Goal: Task Accomplishment & Management: Use online tool/utility

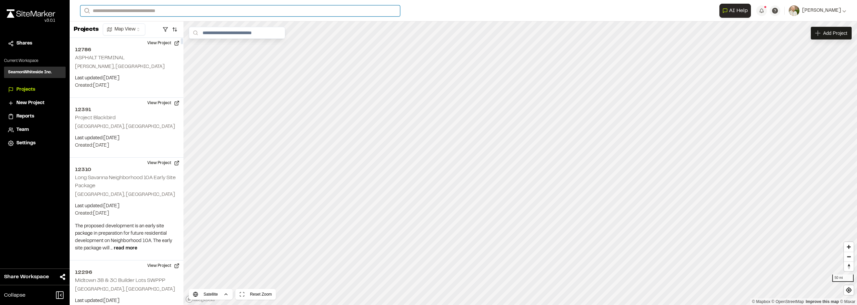
click at [133, 10] on input "Search" at bounding box center [240, 10] width 320 height 11
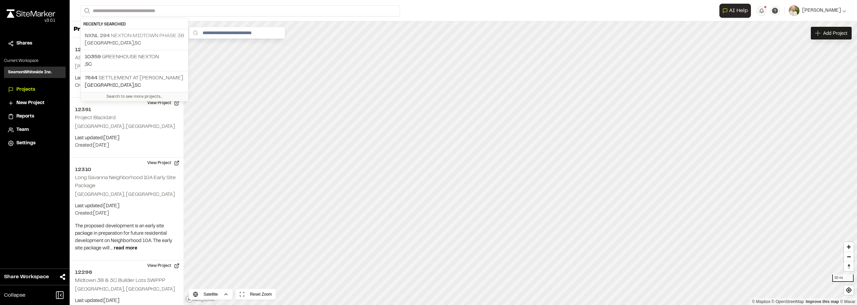
click at [145, 37] on p "NXNL 294 Nexton Midtown Phase 3B" at bounding box center [134, 36] width 99 height 8
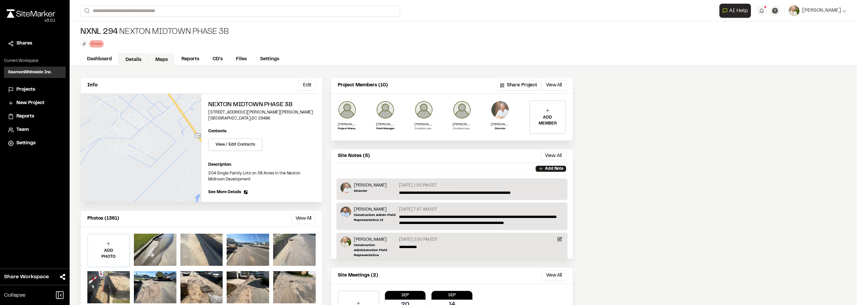
click at [162, 58] on link "Maps" at bounding box center [161, 60] width 26 height 13
click at [120, 19] on div "**********" at bounding box center [463, 10] width 766 height 21
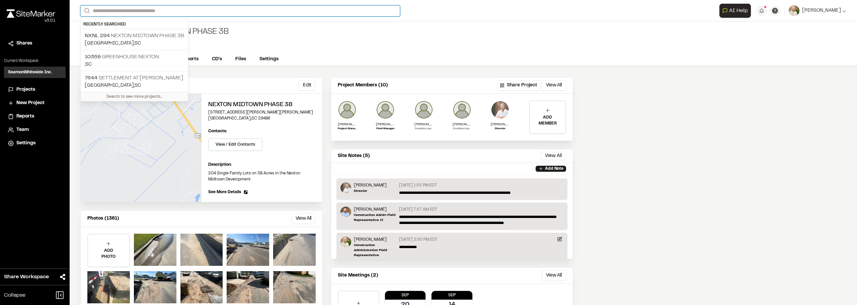
click at [122, 12] on input "Search" at bounding box center [240, 10] width 320 height 11
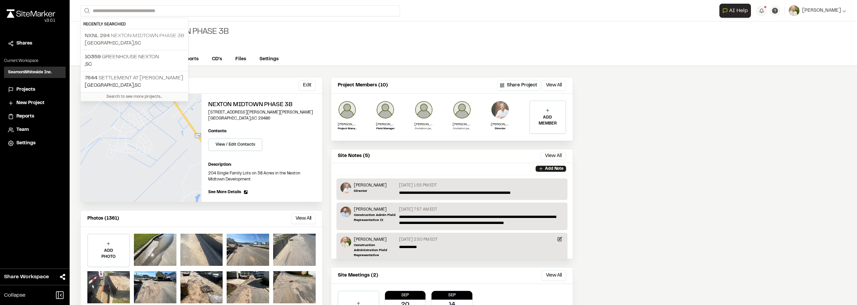
click at [144, 35] on p "NXNL 294 Nexton Midtown Phase 3B" at bounding box center [134, 36] width 99 height 8
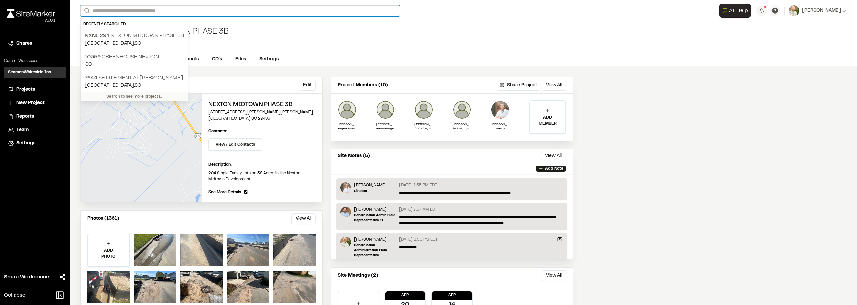
click at [129, 6] on input "Search" at bounding box center [240, 10] width 320 height 11
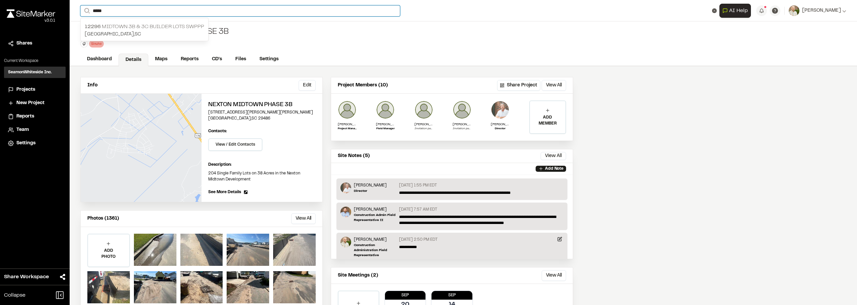
type input "*****"
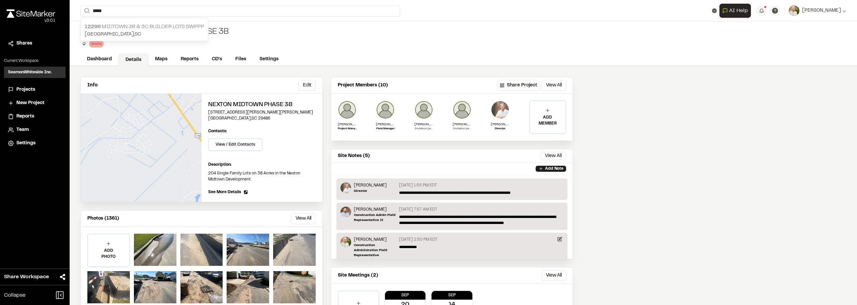
click at [140, 31] on p "[GEOGRAPHIC_DATA] , [GEOGRAPHIC_DATA]" at bounding box center [144, 34] width 119 height 7
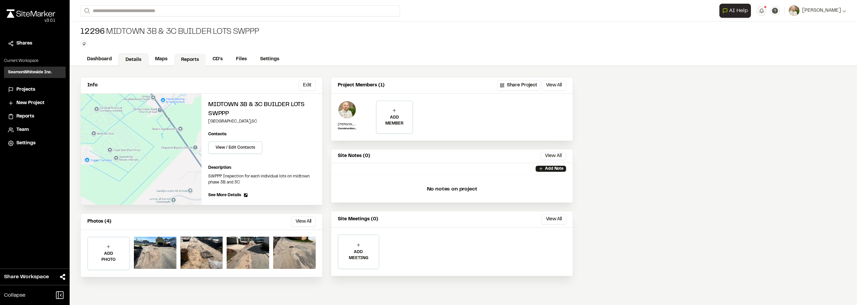
click at [199, 59] on link "Reports" at bounding box center [190, 60] width 32 height 13
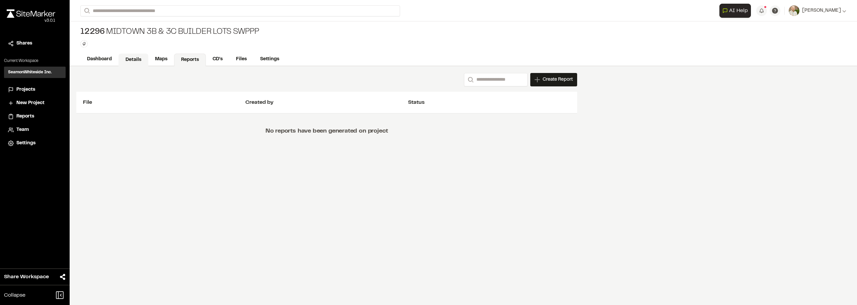
click at [146, 55] on link "Details" at bounding box center [133, 60] width 30 height 13
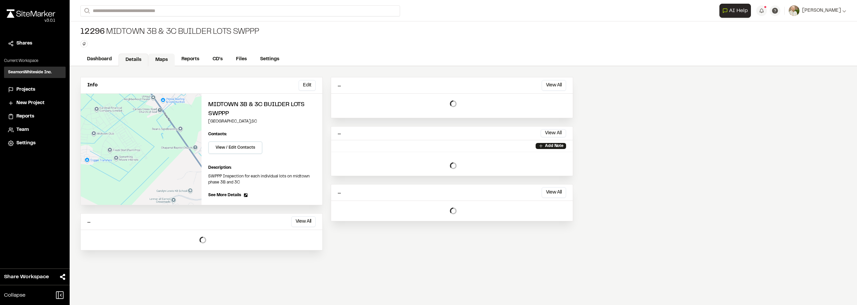
click at [160, 57] on link "Maps" at bounding box center [161, 60] width 26 height 13
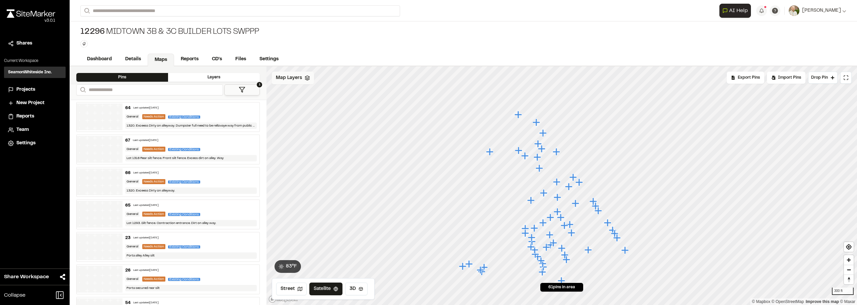
click at [291, 76] on span "Map Layers" at bounding box center [289, 77] width 26 height 7
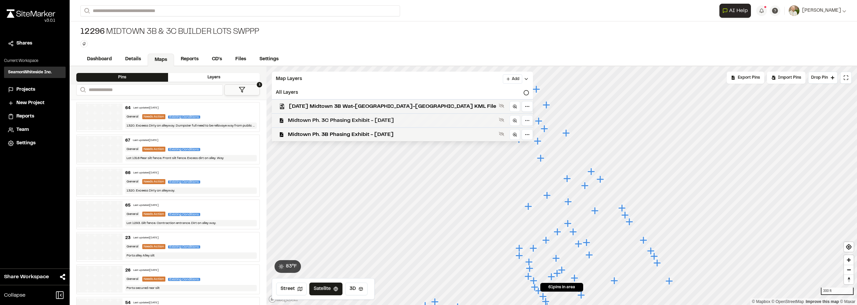
click at [357, 122] on span "Midtown Ph. 3C Phasing Exhibit - [DATE]" at bounding box center [392, 120] width 208 height 8
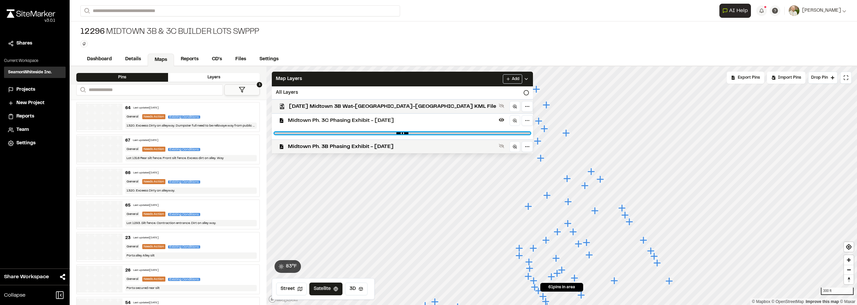
type input "****"
click at [358, 133] on input "range" at bounding box center [402, 133] width 256 height 2
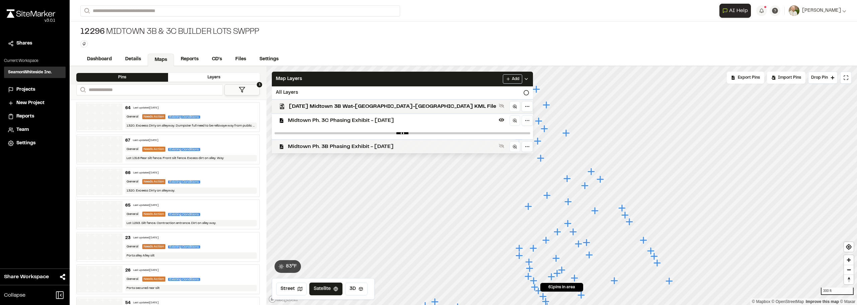
click at [359, 140] on div "Midtown Ph. 3B Phasing Exhibit - [DATE]" at bounding box center [399, 146] width 266 height 14
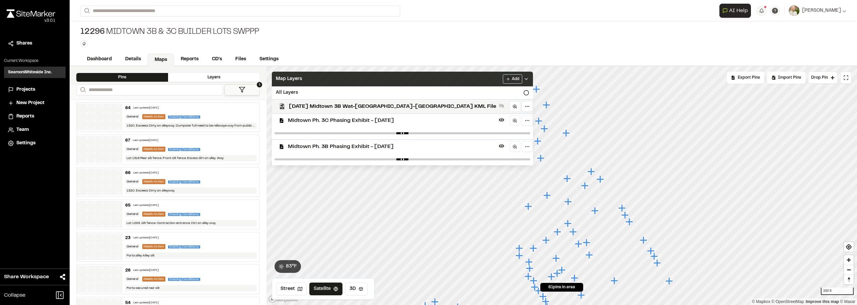
click at [523, 80] on icon at bounding box center [525, 78] width 5 height 5
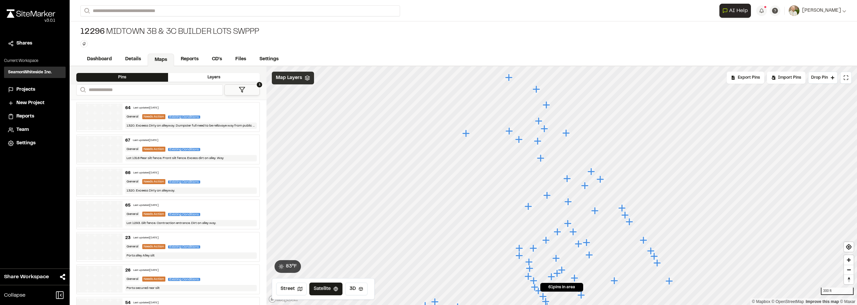
click at [222, 111] on div "64 Last updated [DATE] General Needs Action Existing Conditions 1320. Exceess D…" at bounding box center [190, 116] width 137 height 29
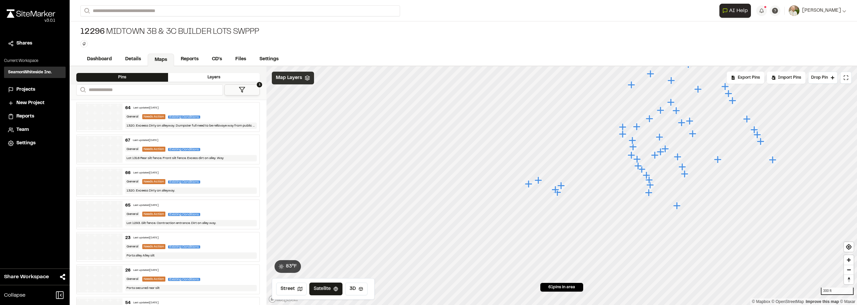
click at [219, 138] on div "67 Last updated [DATE]" at bounding box center [191, 141] width 132 height 6
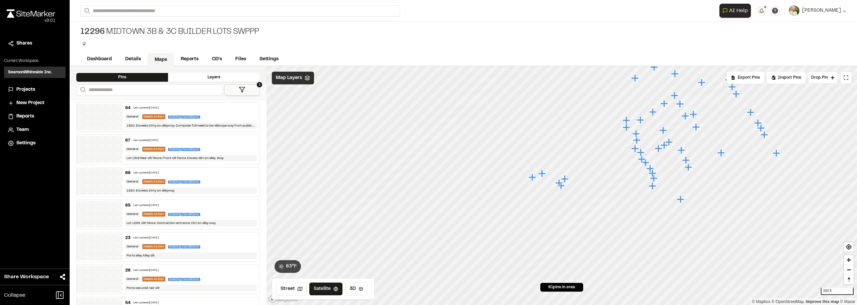
click at [219, 169] on div "66 Last updated [DATE] General Needs Action Existing Conditions 1320. Exceess D…" at bounding box center [190, 181] width 137 height 29
click at [215, 217] on div "65 Last updated [DATE] General Needs Action Existing Conditions Lot 1293. Silt …" at bounding box center [190, 214] width 137 height 29
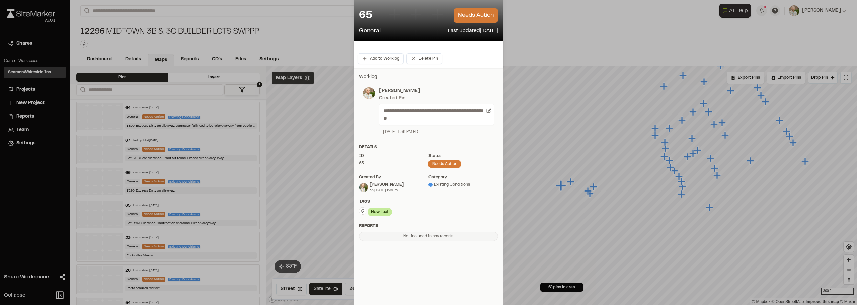
scroll to position [48, 0]
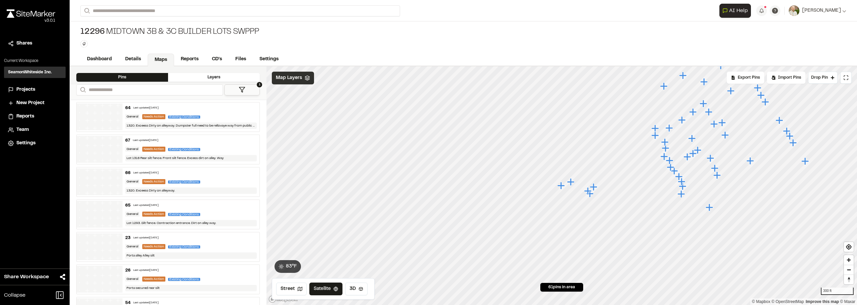
click at [209, 239] on div "23 Last updated [DATE]" at bounding box center [191, 238] width 132 height 6
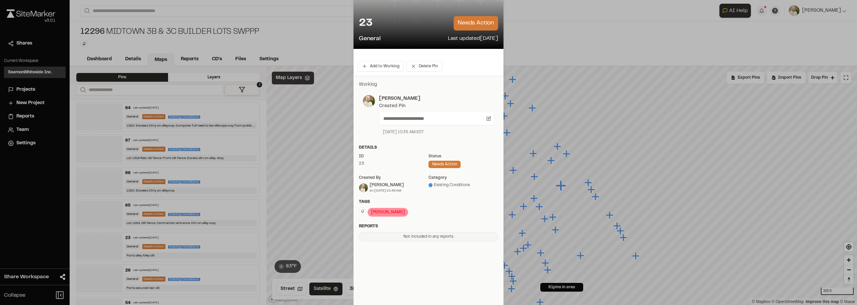
scroll to position [40, 0]
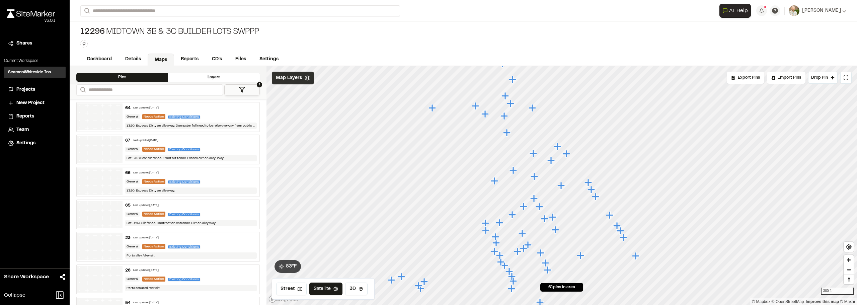
click at [209, 274] on div "26 Last updated [DATE] General Needs Action Existing Conditions Porta secured r…" at bounding box center [190, 279] width 137 height 29
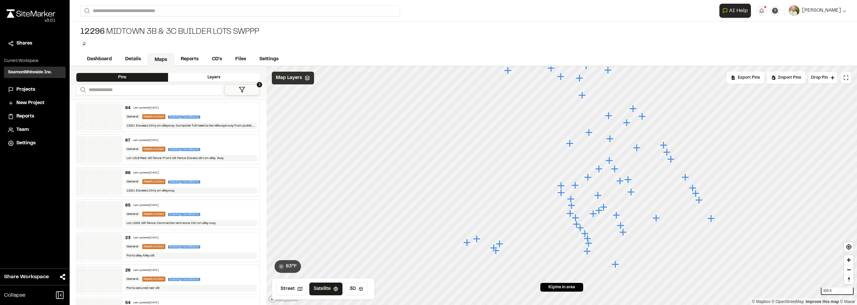
drag, startPoint x: 265, startPoint y: 117, endPoint x: 265, endPoint y: 130, distance: 12.4
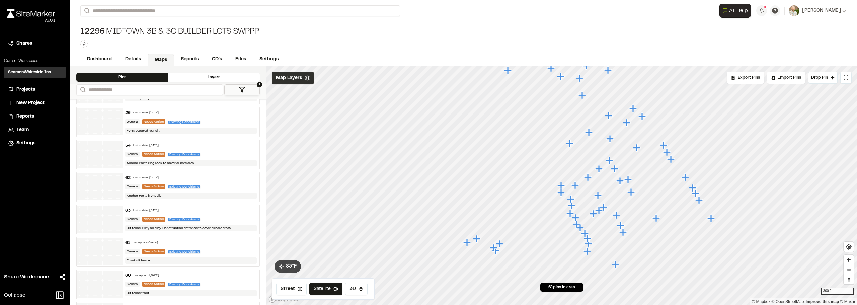
scroll to position [181, 0]
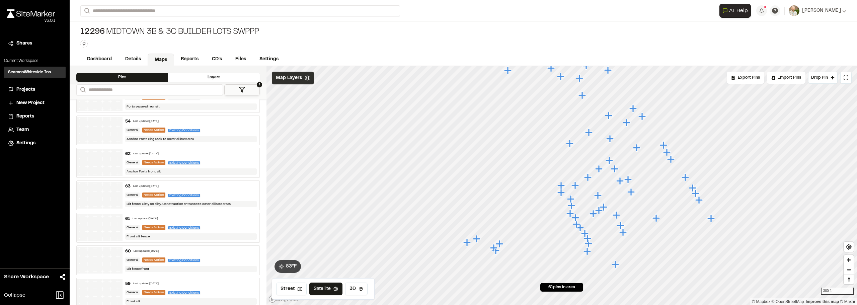
click at [199, 156] on div "62 Last updated [DATE]" at bounding box center [191, 154] width 132 height 6
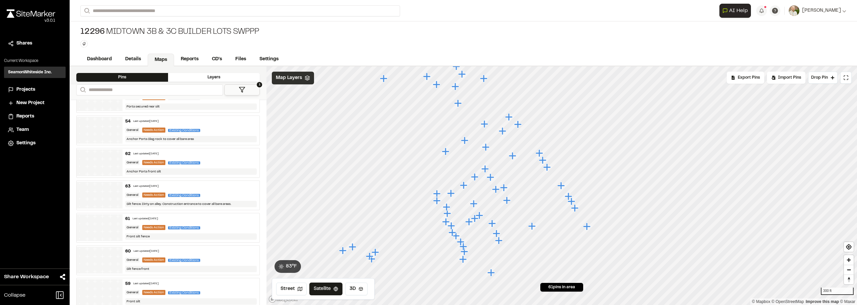
click at [228, 190] on div "63 Last updated [DATE] General Needs Action Existing Conditions Silt fence. Dir…" at bounding box center [190, 195] width 137 height 29
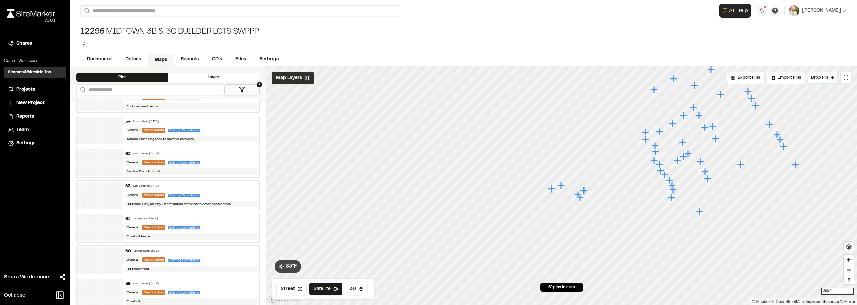
click at [225, 220] on div "61 Last updated [DATE]" at bounding box center [191, 219] width 132 height 6
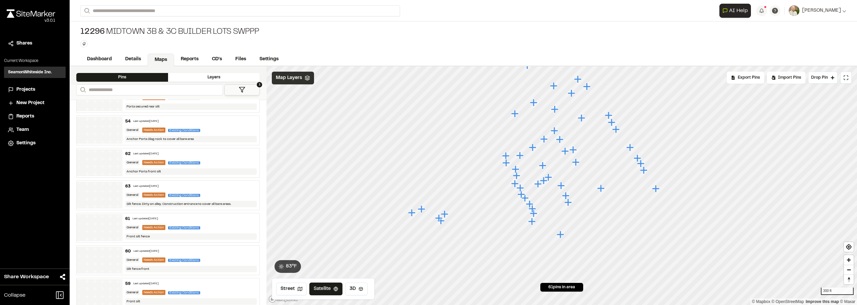
drag, startPoint x: 229, startPoint y: 225, endPoint x: 218, endPoint y: 225, distance: 11.1
click at [218, 225] on div "General Needs Action Existing Conditions" at bounding box center [191, 228] width 132 height 6
click at [223, 220] on div "61 Last updated [DATE]" at bounding box center [191, 219] width 132 height 6
drag, startPoint x: 90, startPoint y: 219, endPoint x: 232, endPoint y: 219, distance: 141.2
drag, startPoint x: 232, startPoint y: 219, endPoint x: 215, endPoint y: 222, distance: 16.7
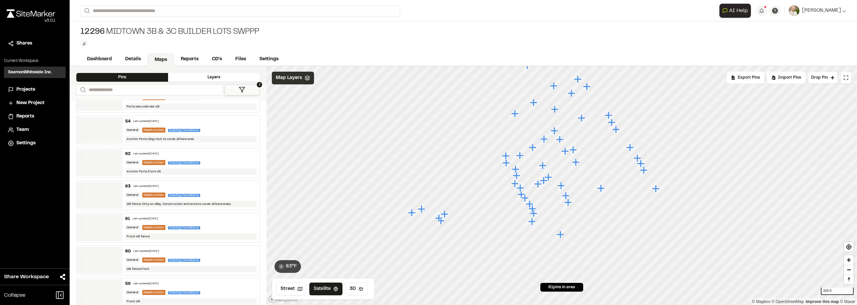
click at [215, 222] on div "61 Last updated [DATE] General Needs Action Existing Conditions Front silt fence" at bounding box center [190, 227] width 137 height 29
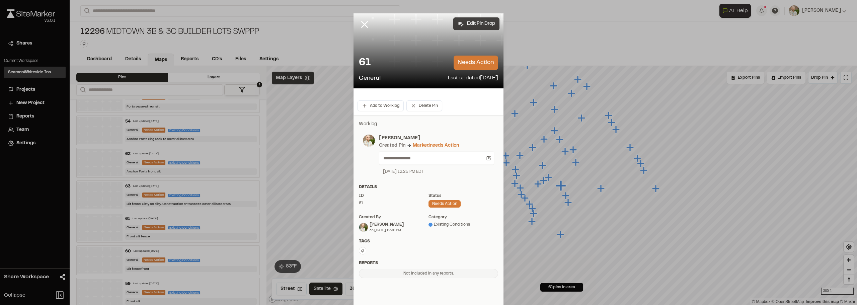
click at [464, 20] on button "Edit Pin Drop" at bounding box center [476, 23] width 46 height 13
select select "*"
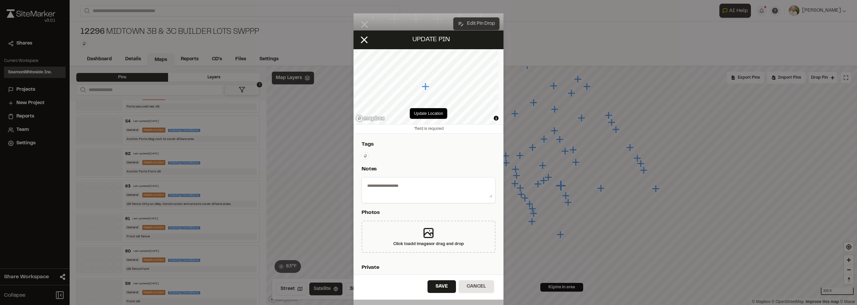
type textarea "**********"
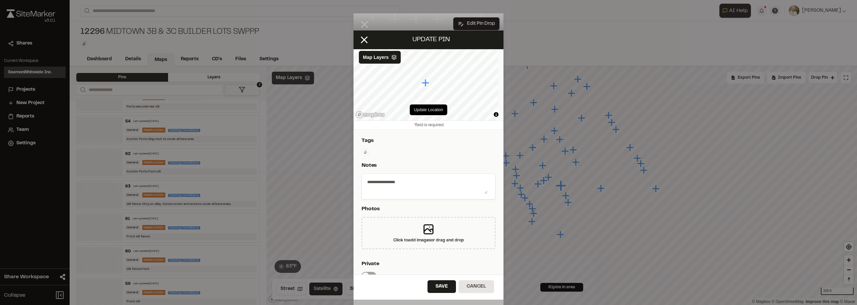
scroll to position [0, 0]
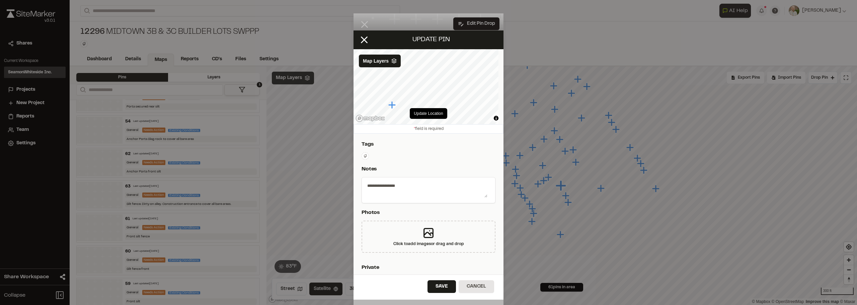
click at [366, 157] on icon at bounding box center [365, 156] width 4 height 4
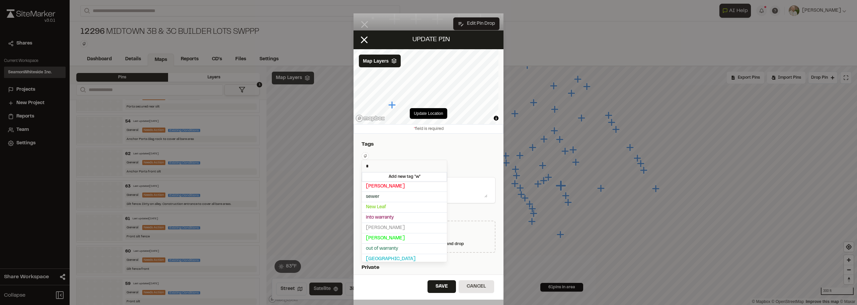
click at [391, 165] on input "*" at bounding box center [404, 166] width 85 height 12
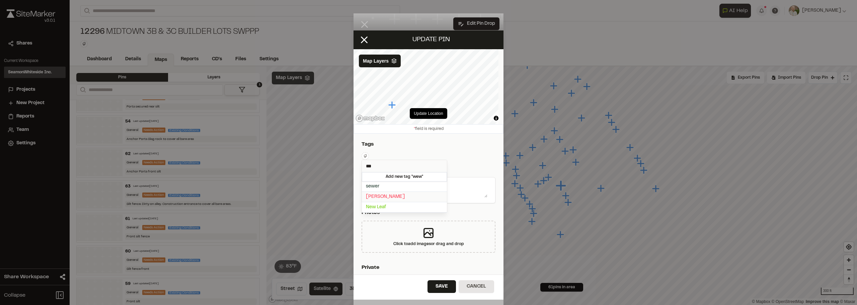
type input "***"
click at [384, 197] on span "[PERSON_NAME]" at bounding box center [404, 196] width 77 height 7
click at [432, 279] on div at bounding box center [428, 152] width 857 height 305
click at [439, 289] on button "Save" at bounding box center [441, 286] width 28 height 13
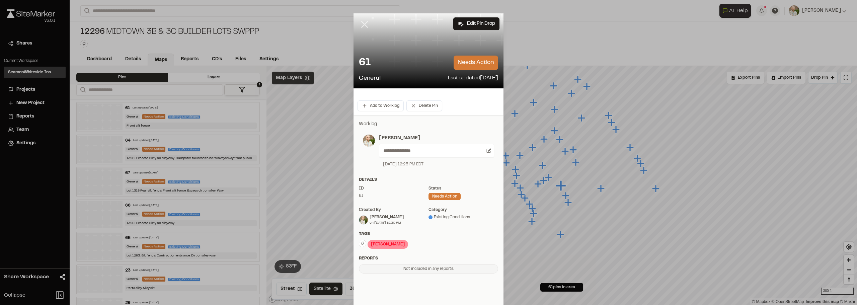
click at [362, 24] on line at bounding box center [365, 25] width 6 height 6
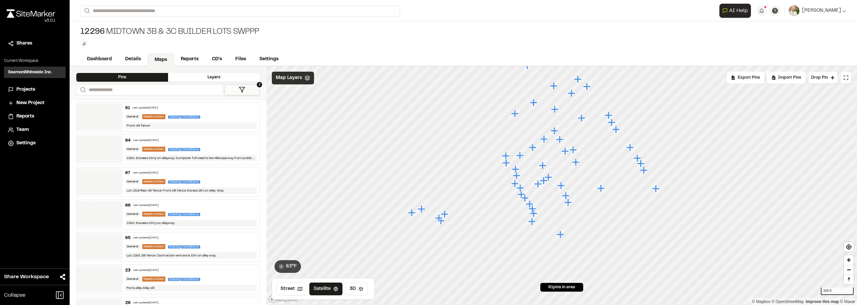
click at [223, 200] on div "66 Last updated [DATE] General Needs Action Existing Conditions 1320. Exceess D…" at bounding box center [190, 214] width 137 height 29
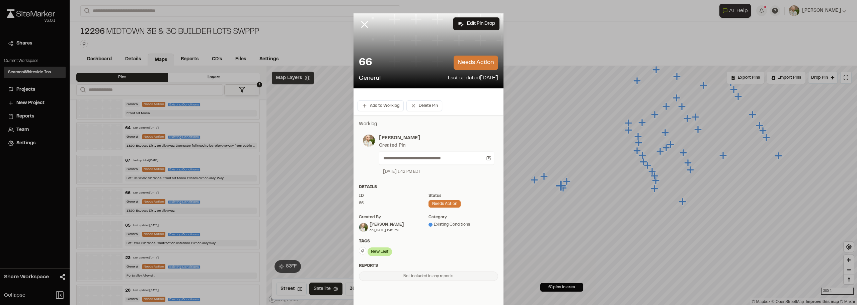
scroll to position [13, 0]
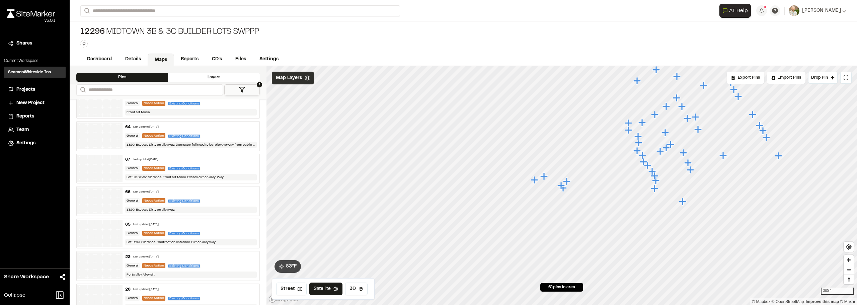
click at [228, 199] on div "General Needs Action Existing Conditions" at bounding box center [191, 201] width 132 height 6
click at [231, 231] on div "General Needs Action Existing Conditions" at bounding box center [191, 233] width 132 height 6
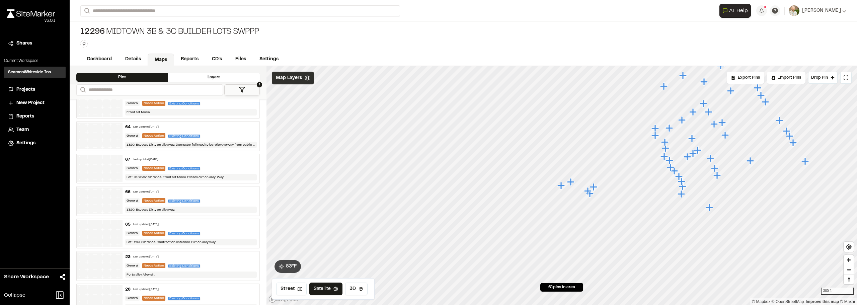
click at [226, 257] on div "23 Last updated [DATE]" at bounding box center [191, 257] width 132 height 6
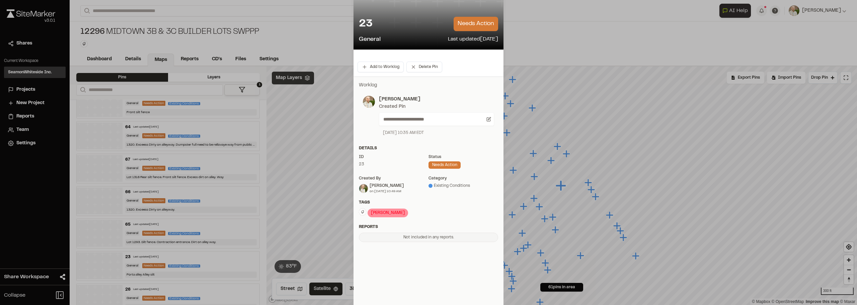
scroll to position [40, 0]
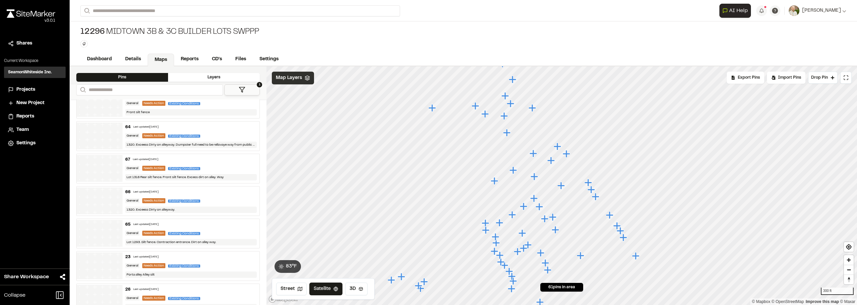
click at [220, 288] on div "26 Last updated [DATE]" at bounding box center [191, 289] width 132 height 6
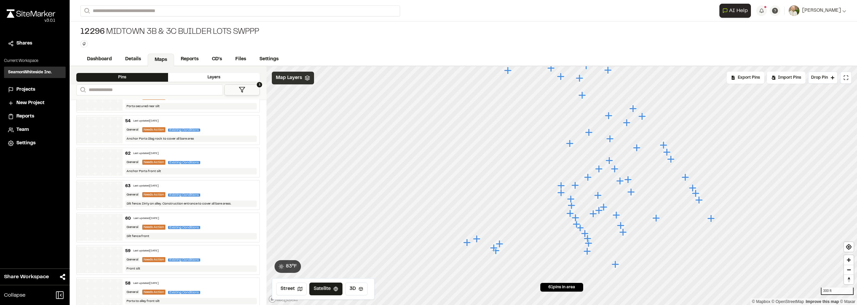
scroll to position [228, 0]
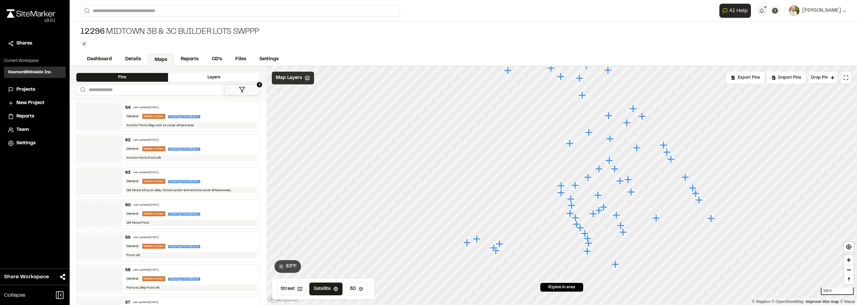
click at [218, 122] on div "Anchor Porta Slag rock to cover all bare area" at bounding box center [191, 125] width 132 height 6
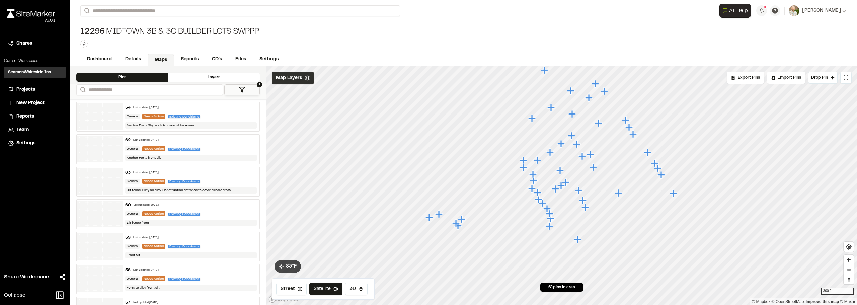
click at [219, 144] on div "62 Last updated [DATE] General Needs Action Existing Conditions Anchor Porta fr…" at bounding box center [190, 149] width 137 height 29
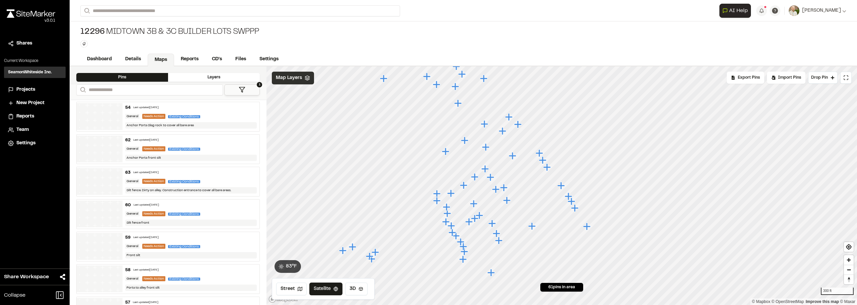
click at [222, 173] on div "63 Last updated [DATE]" at bounding box center [191, 173] width 132 height 6
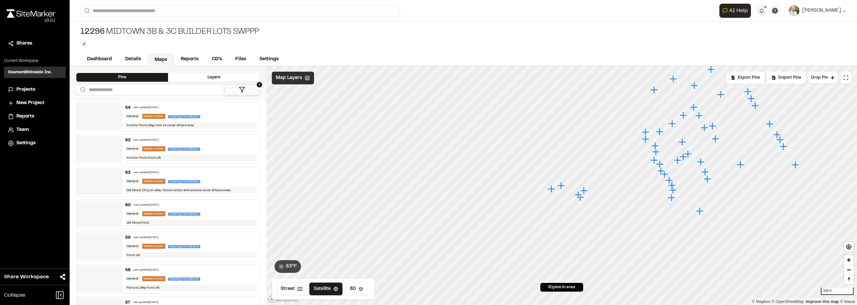
click at [229, 205] on div "60 Last updated [DATE]" at bounding box center [191, 205] width 132 height 6
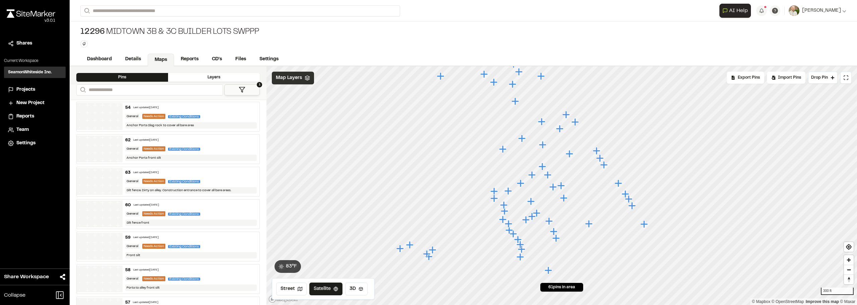
click at [228, 232] on div "59 Last updated [DATE] General Needs Action Existing Conditions Front silt" at bounding box center [190, 246] width 137 height 29
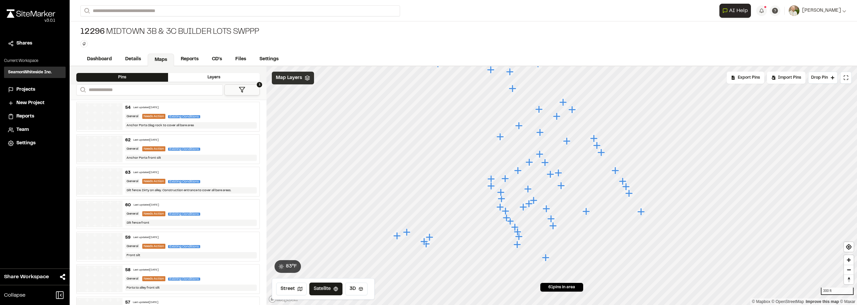
click at [223, 277] on div "General Needs Action Existing Conditions" at bounding box center [191, 279] width 132 height 6
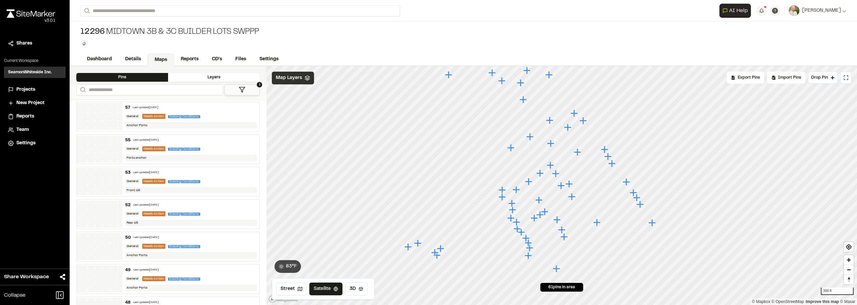
scroll to position [428, 0]
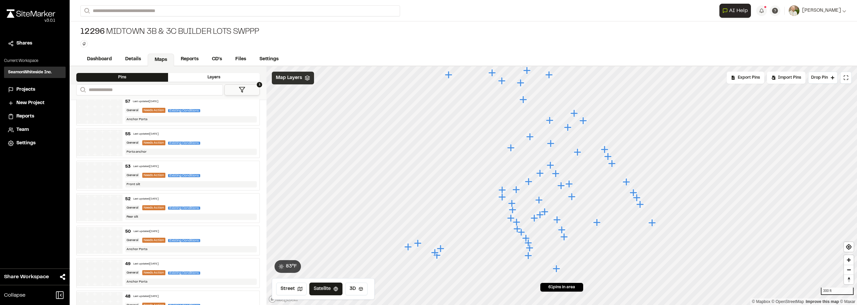
click at [236, 105] on div "57 Last updated [DATE] General Needs Action Existing Conditions Anchor Porta" at bounding box center [190, 110] width 137 height 29
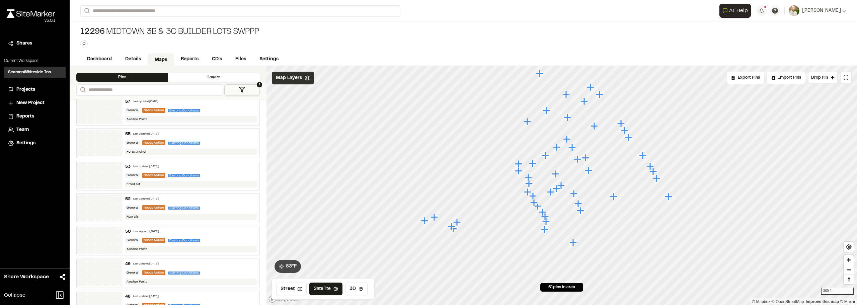
click at [233, 140] on div "General Needs Action Existing Conditions" at bounding box center [191, 143] width 132 height 6
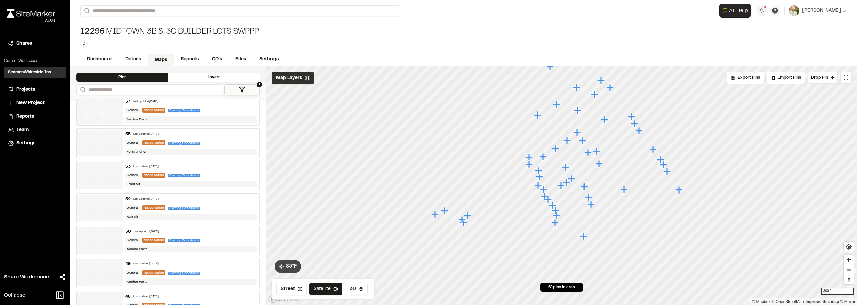
click at [231, 166] on div "53 Last updated [DATE]" at bounding box center [191, 167] width 132 height 6
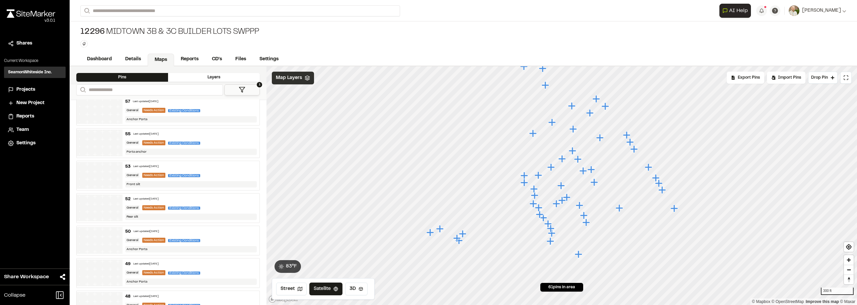
click at [229, 196] on div "52 Last updated [DATE]" at bounding box center [191, 199] width 132 height 6
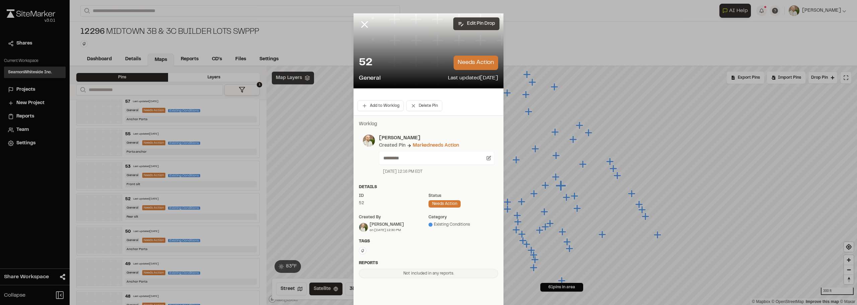
click at [480, 19] on button "Edit Pin Drop" at bounding box center [476, 23] width 46 height 13
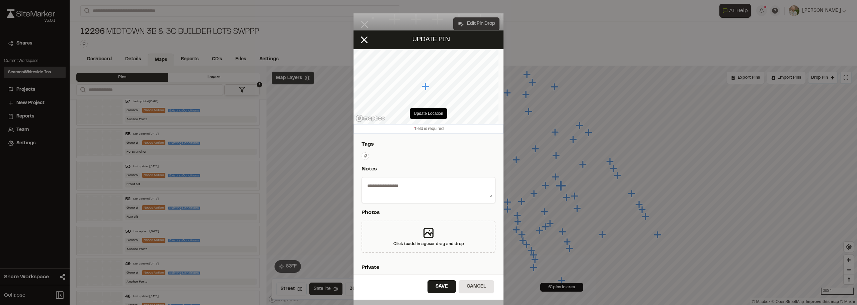
type textarea "*********"
select select "*"
click at [366, 156] on icon at bounding box center [365, 155] width 3 height 3
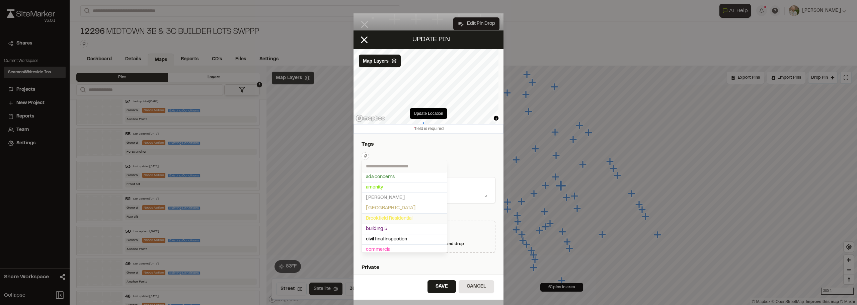
click at [389, 218] on span "Brookfield Residential" at bounding box center [404, 218] width 77 height 7
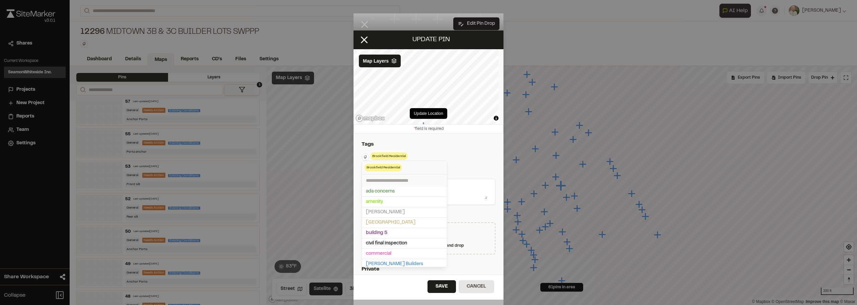
click at [440, 290] on div at bounding box center [428, 152] width 857 height 305
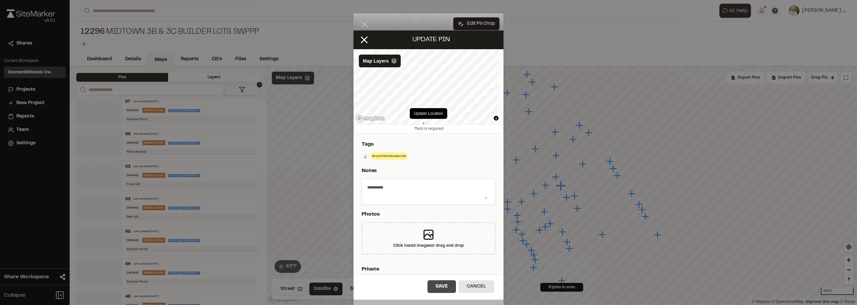
click at [441, 287] on button "Save" at bounding box center [441, 286] width 28 height 13
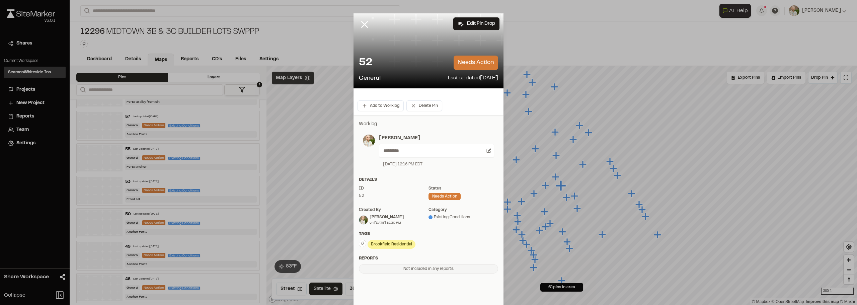
scroll to position [0, 0]
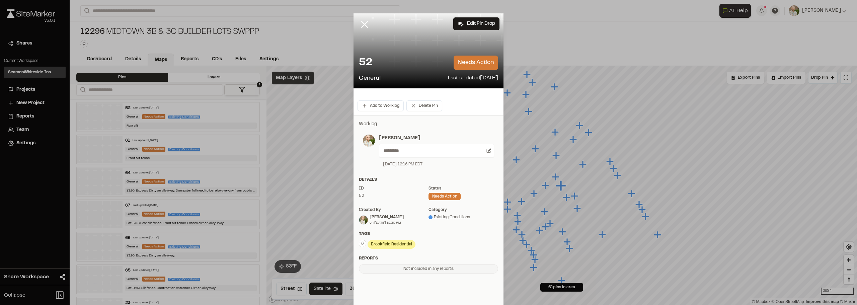
click at [359, 30] on div at bounding box center [369, 29] width 32 height 32
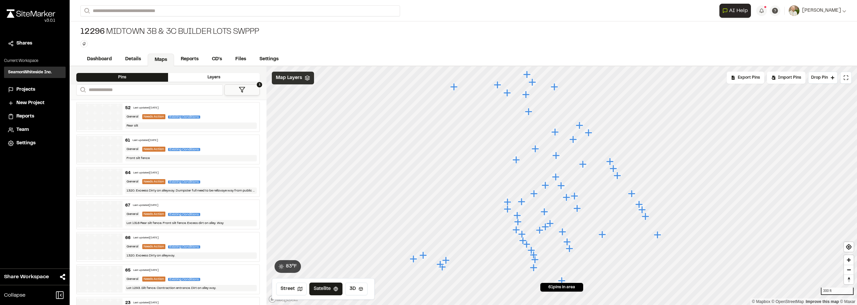
click at [221, 176] on div "64 Last updated [DATE] General Needs Action Existing Conditions 1320. Exceess D…" at bounding box center [190, 181] width 137 height 29
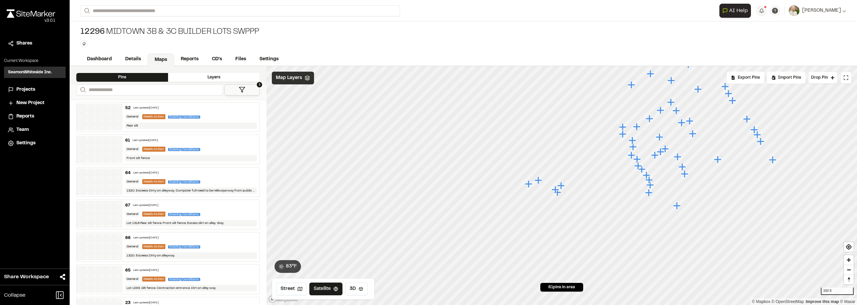
click at [227, 215] on div "General Needs Action Existing Conditions" at bounding box center [191, 214] width 132 height 6
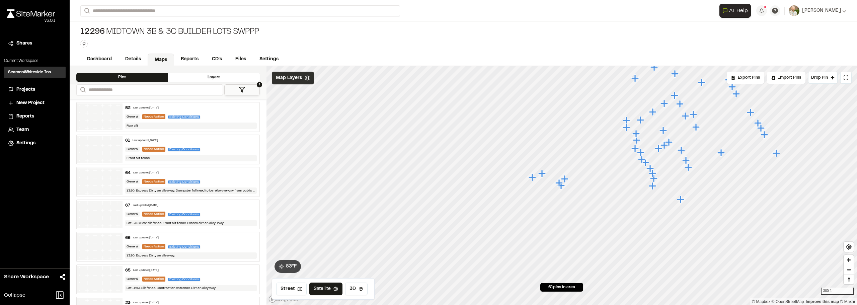
drag, startPoint x: 222, startPoint y: 239, endPoint x: 224, endPoint y: 242, distance: 4.2
click at [227, 245] on div "General Needs Action Existing Conditions" at bounding box center [191, 247] width 132 height 6
click at [230, 272] on div "65 Last updated [DATE]" at bounding box center [191, 270] width 132 height 6
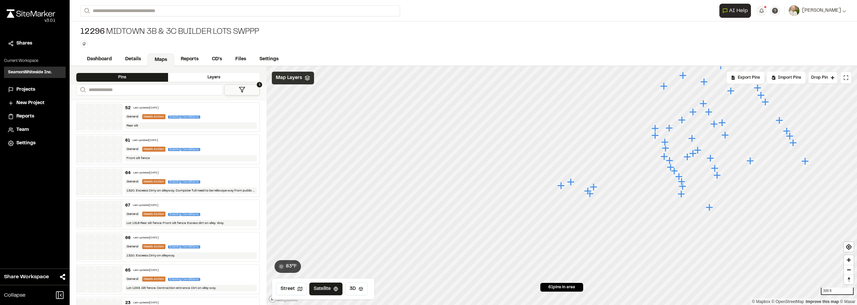
click at [235, 111] on div "52 Last updated [DATE] General Needs Action Existing Conditions Rear silt" at bounding box center [190, 116] width 137 height 29
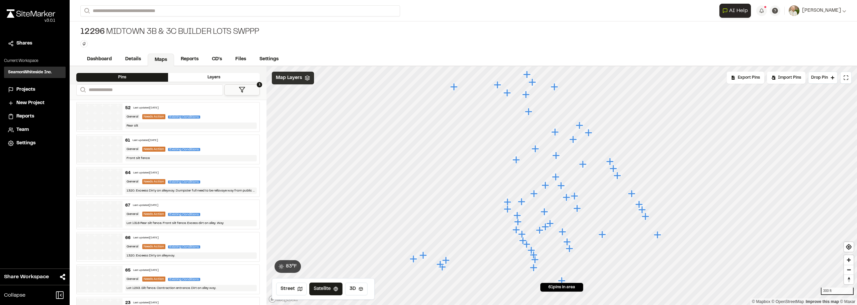
click at [234, 144] on div "61 Last updated [DATE] General Needs Action Existing Conditions Front silt fence" at bounding box center [190, 149] width 137 height 29
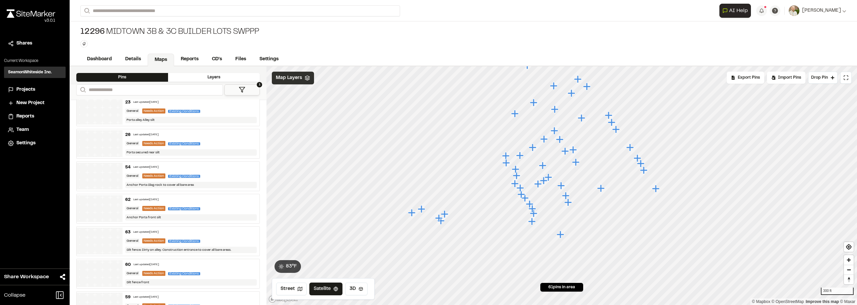
scroll to position [201, 0]
click at [229, 100] on div "23 Last updated [DATE]" at bounding box center [191, 102] width 132 height 6
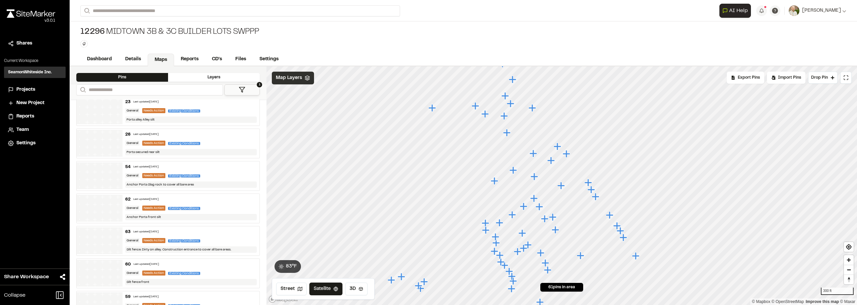
click at [228, 138] on div "26 Last updated [DATE] General Needs Action Existing Conditions Porta secured r…" at bounding box center [190, 143] width 137 height 29
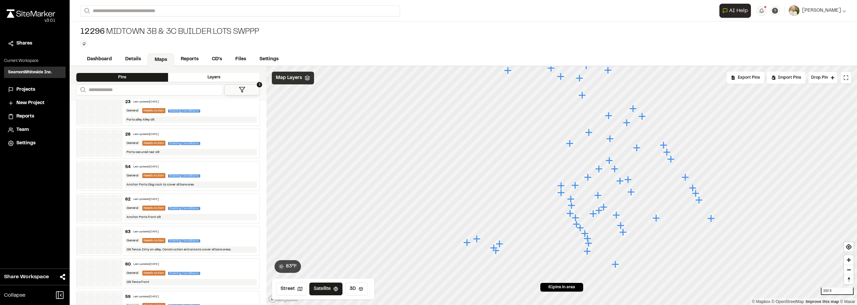
click at [228, 169] on div "54 Last updated [DATE]" at bounding box center [191, 167] width 132 height 6
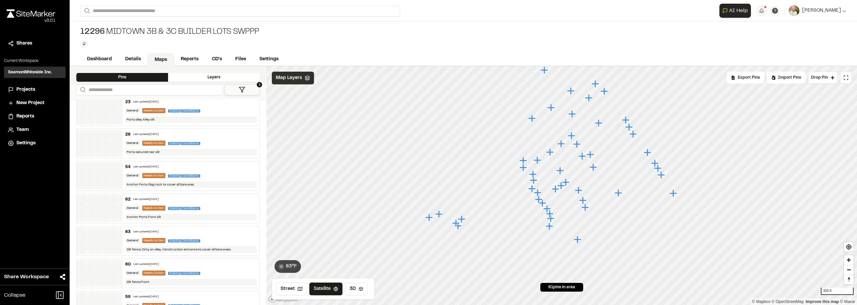
click at [229, 202] on div "62 Last updated [DATE] General Needs Action Existing Conditions Anchor Porta fr…" at bounding box center [190, 208] width 137 height 29
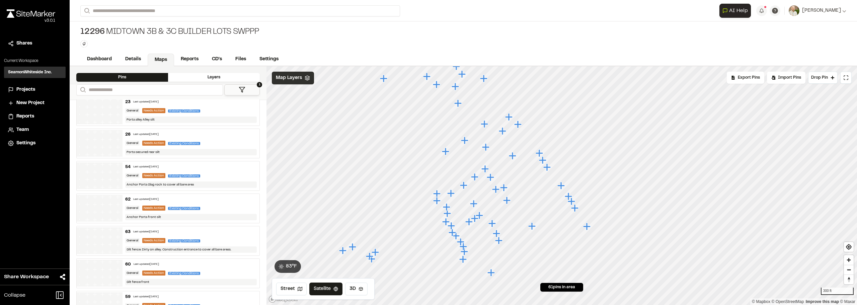
click at [232, 236] on div "63 Last updated [DATE] General Needs Action Existing Conditions Silt fence. Dir…" at bounding box center [190, 240] width 137 height 29
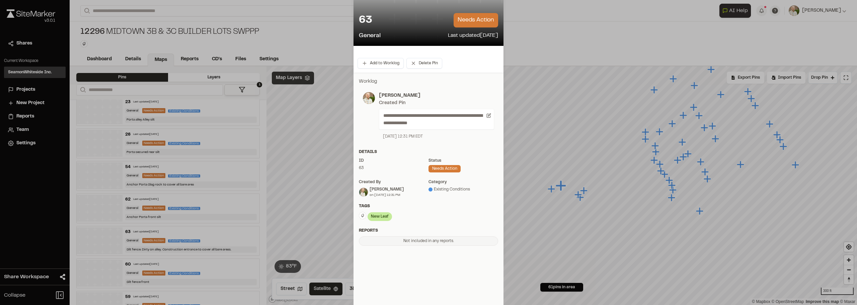
scroll to position [48, 0]
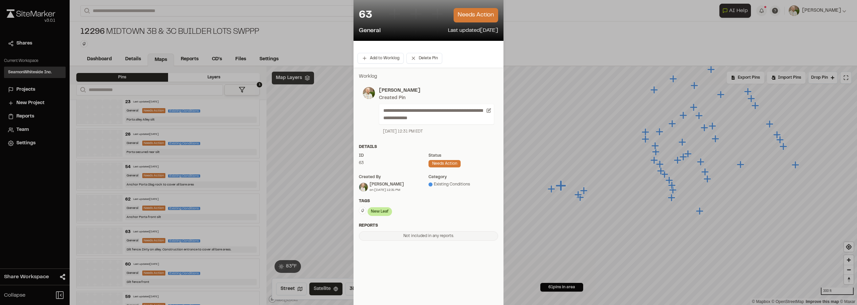
drag, startPoint x: 223, startPoint y: 258, endPoint x: 227, endPoint y: 260, distance: 4.0
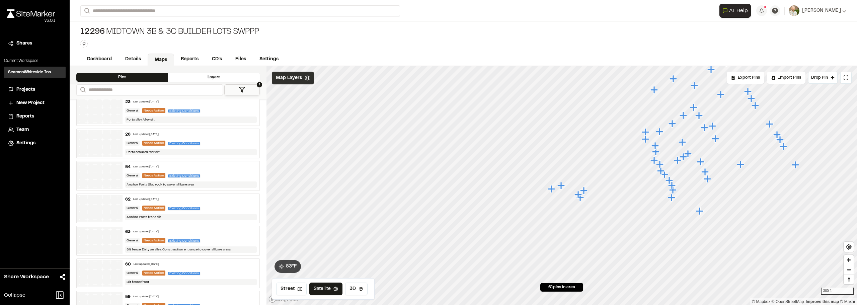
click at [228, 263] on div "60 Last updated [DATE]" at bounding box center [191, 264] width 132 height 6
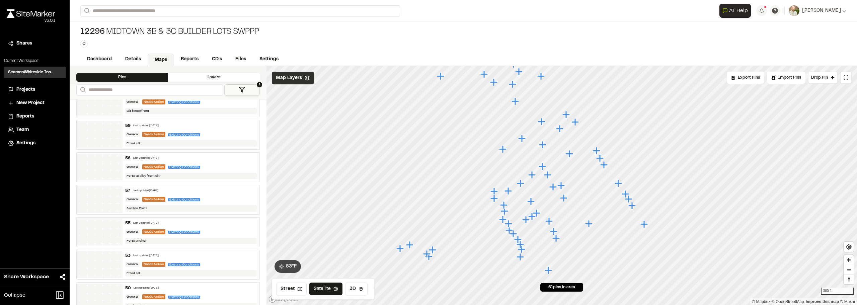
scroll to position [362, 0]
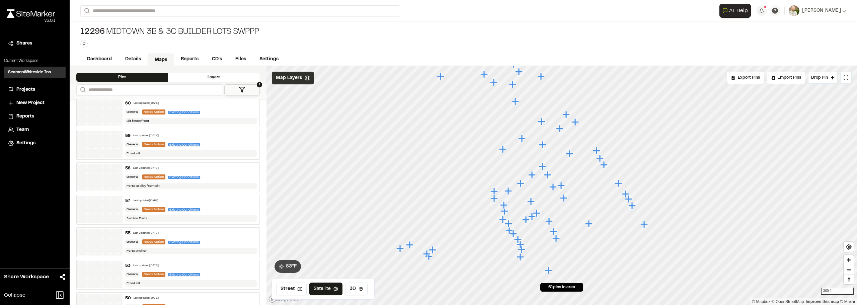
click at [234, 133] on div "59 Last updated [DATE]" at bounding box center [191, 136] width 132 height 6
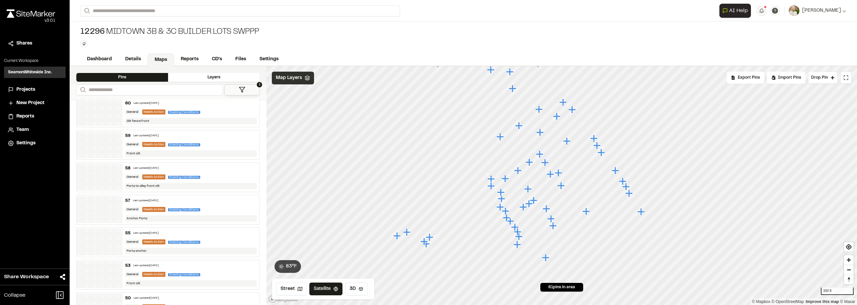
click at [230, 179] on div "General Needs Action Existing Conditions" at bounding box center [191, 177] width 132 height 6
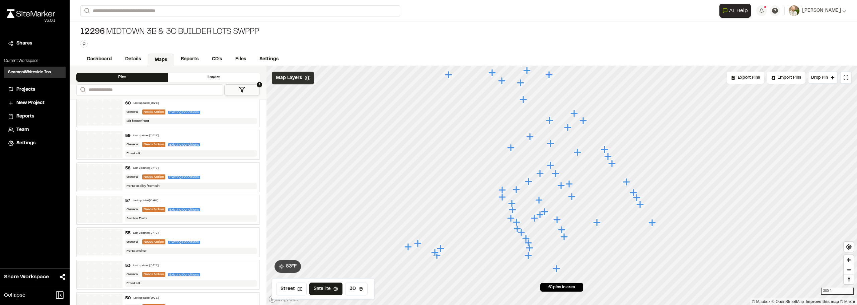
click at [230, 207] on div "General Needs Action Existing Conditions" at bounding box center [191, 209] width 132 height 6
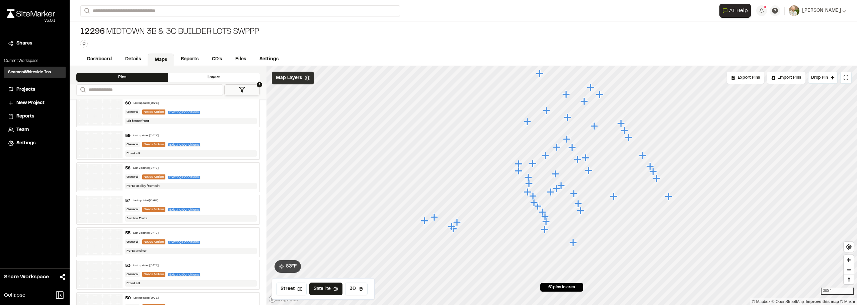
click at [229, 238] on div "55 Last updated [DATE] General Needs Action Existing Conditions Porta anchor" at bounding box center [190, 242] width 137 height 29
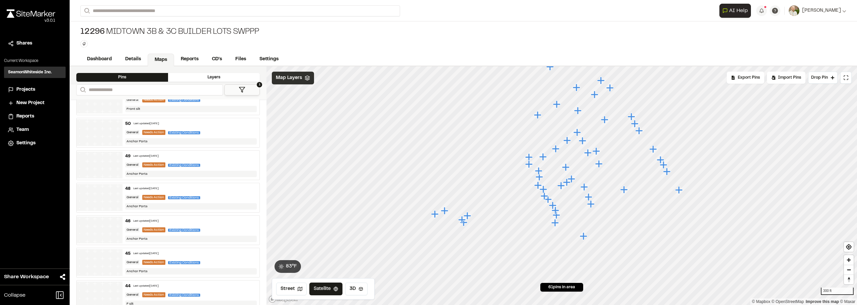
scroll to position [539, 0]
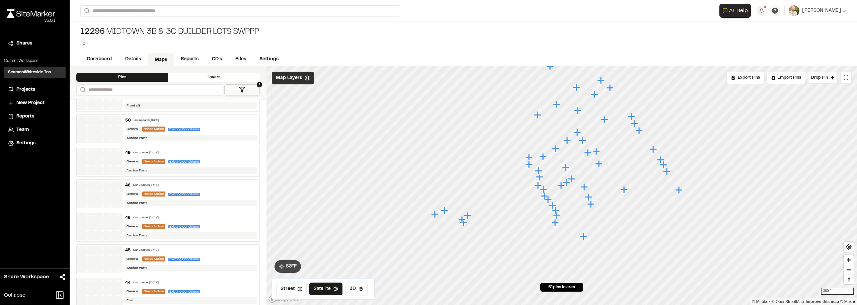
click at [206, 128] on div "General Needs Action Existing Conditions" at bounding box center [191, 129] width 132 height 6
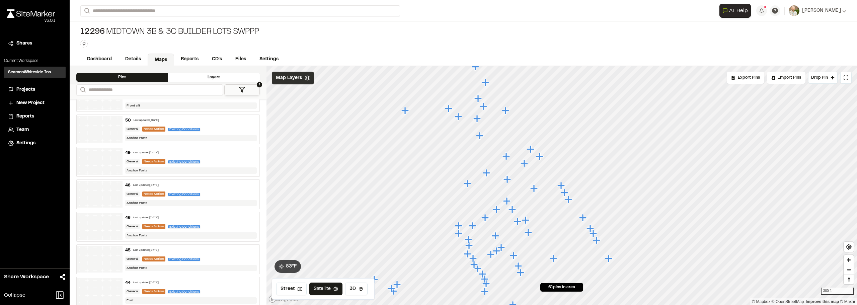
click at [214, 159] on div "General Needs Action Existing Conditions" at bounding box center [191, 162] width 132 height 6
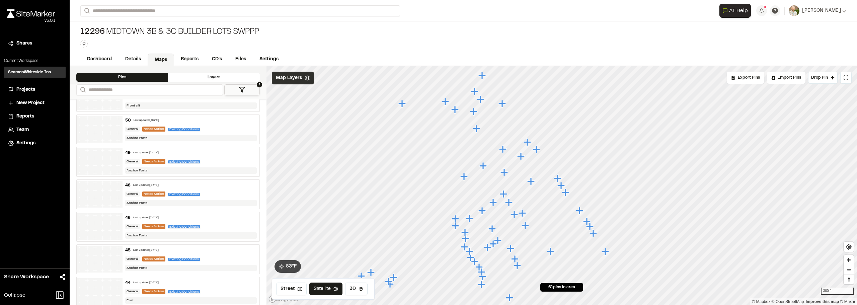
click at [218, 129] on div "General Needs Action Existing Conditions" at bounding box center [191, 129] width 132 height 6
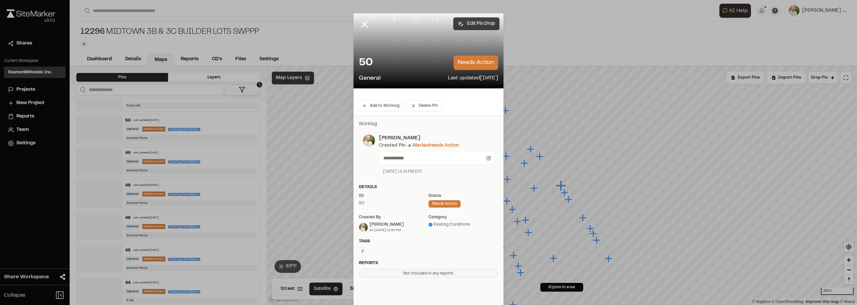
click at [466, 23] on button "Edit Pin Drop" at bounding box center [476, 23] width 46 height 13
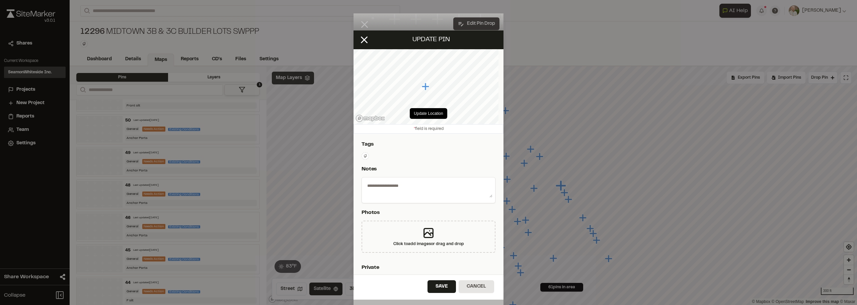
type textarea "**********"
select select "*"
click at [359, 156] on div "**********" at bounding box center [428, 291] width 150 height 315
click at [365, 157] on icon at bounding box center [365, 156] width 4 height 4
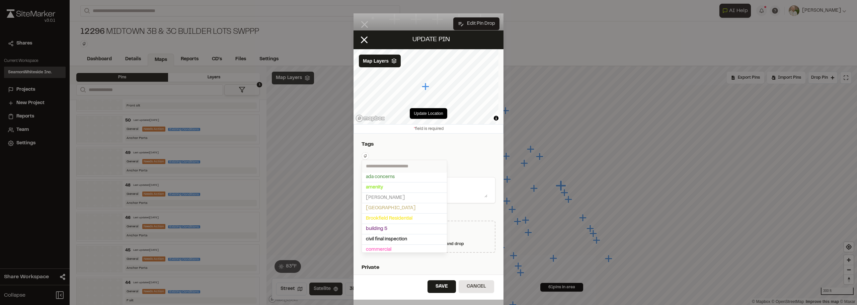
click at [387, 169] on input "text" at bounding box center [404, 166] width 85 height 12
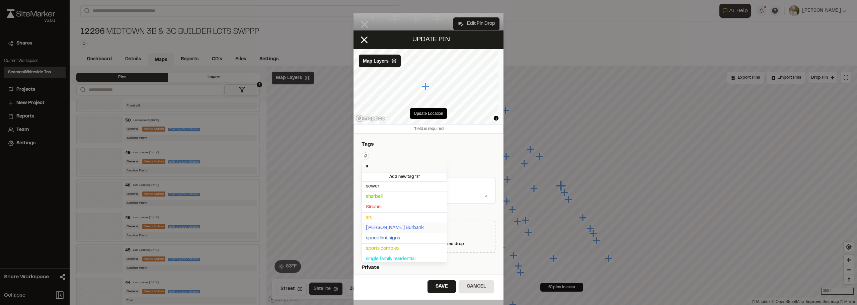
type input "*"
click at [389, 227] on span "[PERSON_NAME] Burbank" at bounding box center [404, 227] width 77 height 7
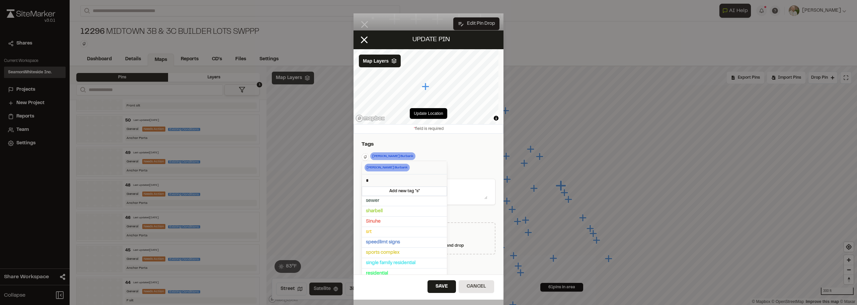
click at [440, 282] on div at bounding box center [428, 152] width 857 height 305
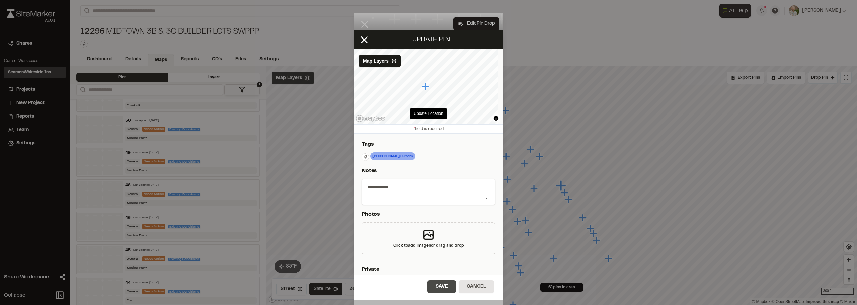
click at [447, 285] on button "Save" at bounding box center [441, 286] width 28 height 13
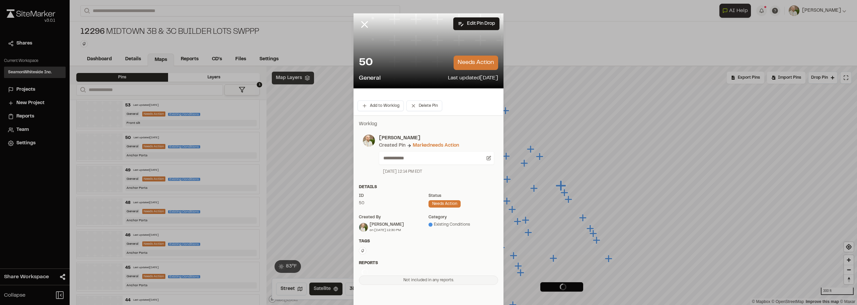
scroll to position [557, 0]
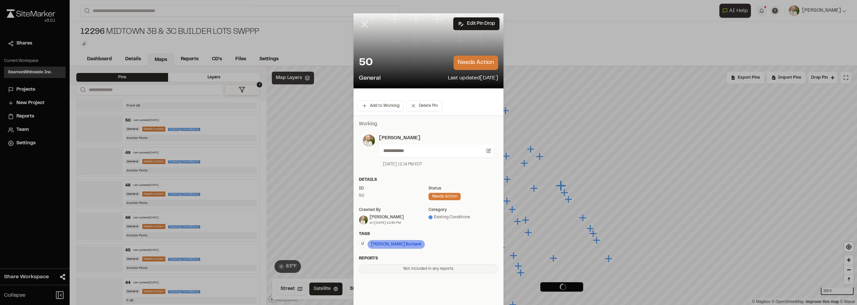
click at [365, 24] on icon at bounding box center [364, 24] width 11 height 11
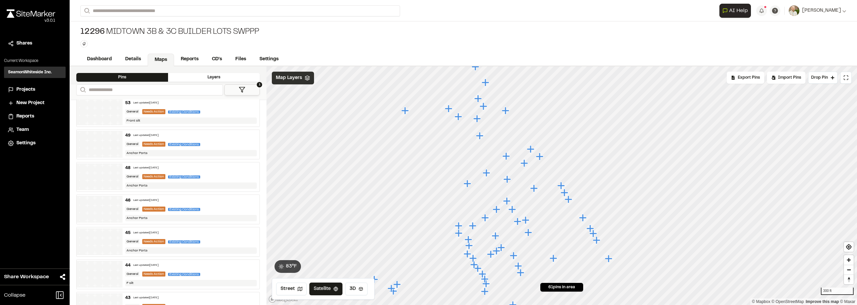
scroll to position [0, 0]
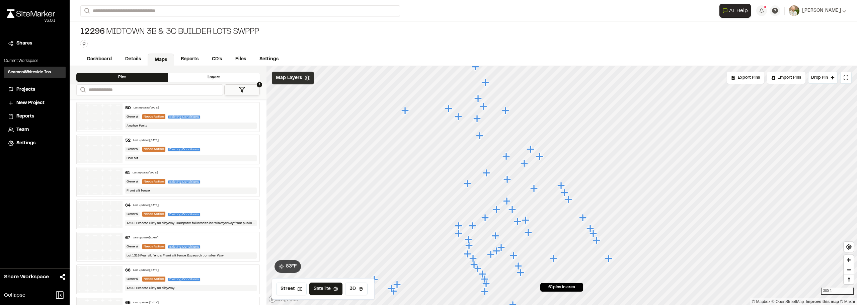
click at [212, 211] on div "General Needs Action Existing Conditions" at bounding box center [191, 214] width 132 height 6
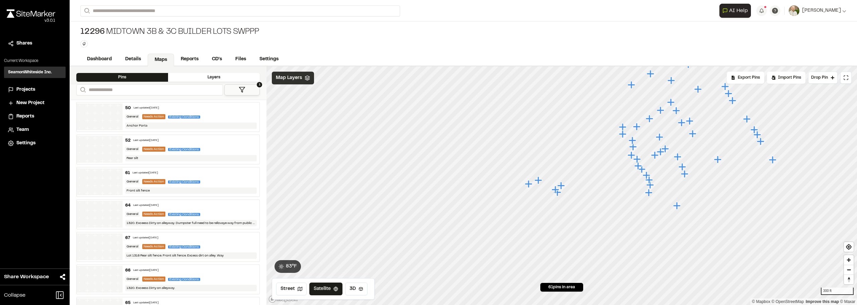
click at [220, 244] on div "General Needs Action Existing Conditions" at bounding box center [191, 247] width 132 height 6
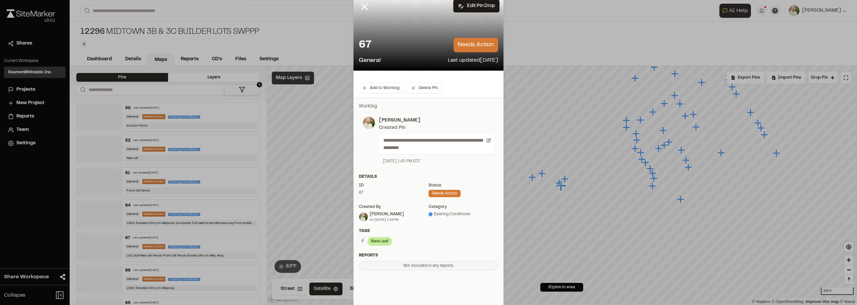
scroll to position [33, 0]
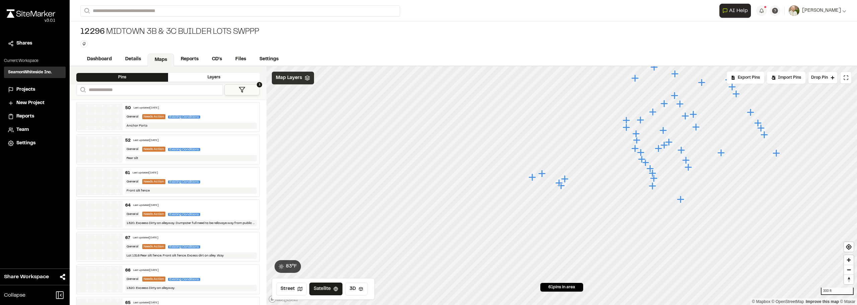
click at [221, 276] on div "General Needs Action Existing Conditions" at bounding box center [191, 279] width 132 height 6
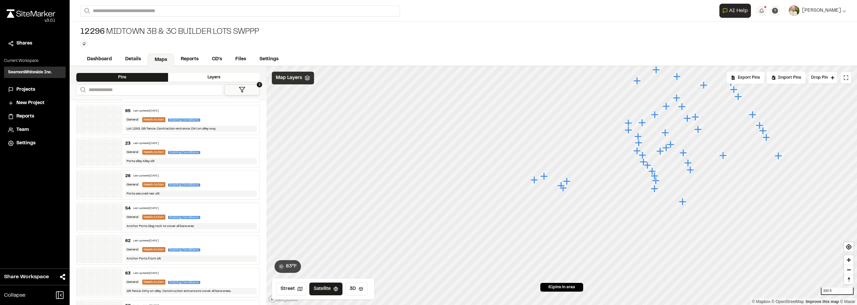
scroll to position [195, 0]
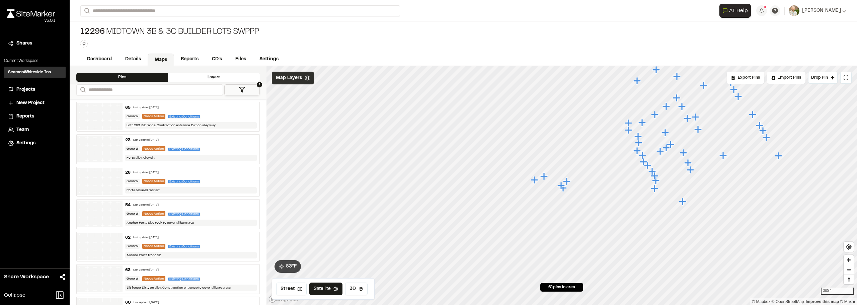
click at [235, 115] on div "General Needs Action Existing Conditions" at bounding box center [191, 116] width 132 height 6
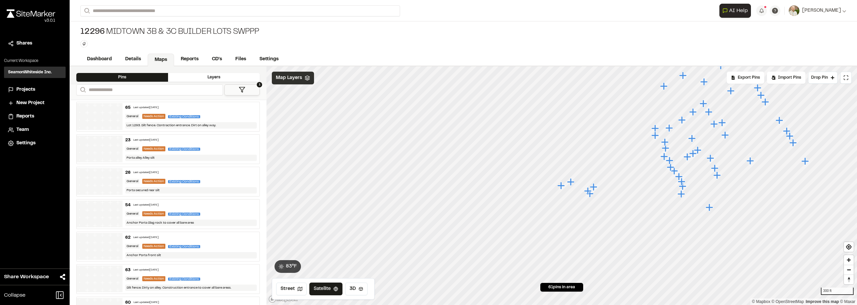
click at [229, 144] on div "23 Last updated [DATE] General Needs Action Existing Conditions Porta alley All…" at bounding box center [190, 149] width 137 height 29
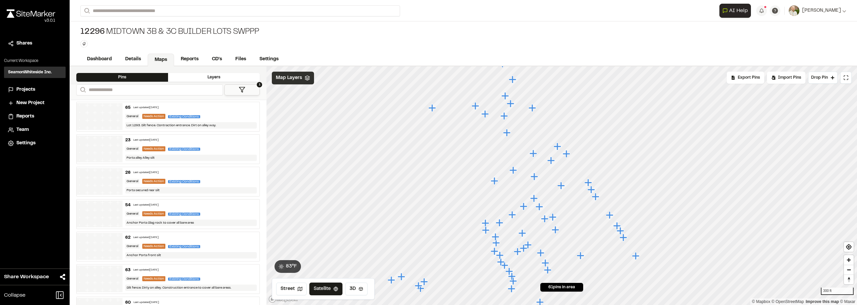
click at [233, 175] on div "26 Last updated [DATE] General Needs Action Existing Conditions Porta secured r…" at bounding box center [190, 181] width 137 height 29
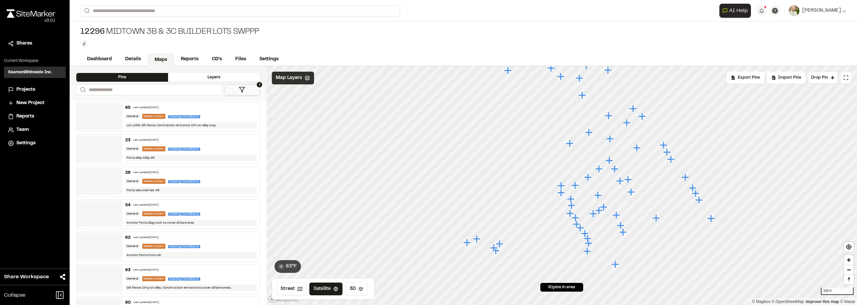
click at [226, 214] on div "General Needs Action Existing Conditions" at bounding box center [191, 214] width 132 height 6
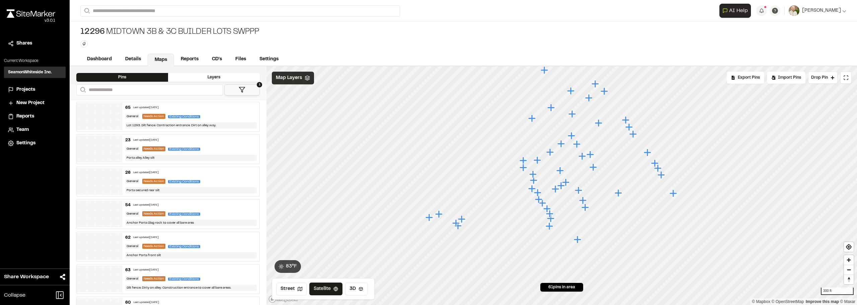
click at [228, 245] on div "General Needs Action Existing Conditions" at bounding box center [191, 246] width 132 height 6
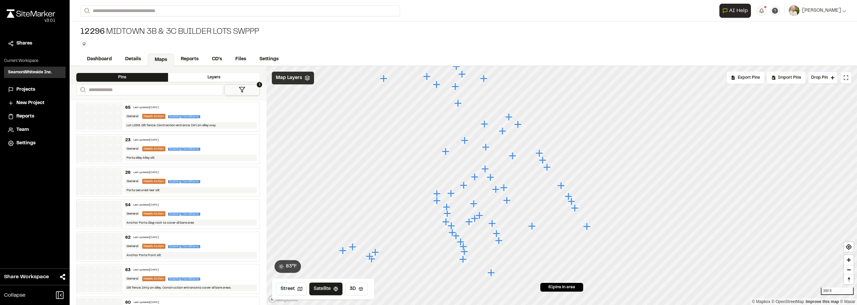
click at [224, 281] on div "63 Last updated [DATE] General Needs Action Existing Conditions Silt fence. Dir…" at bounding box center [190, 278] width 137 height 29
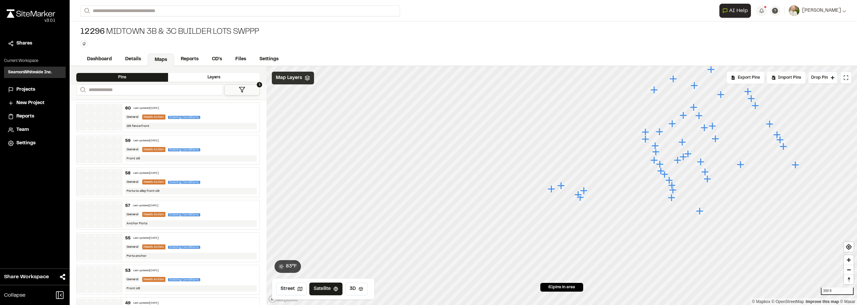
scroll to position [396, 0]
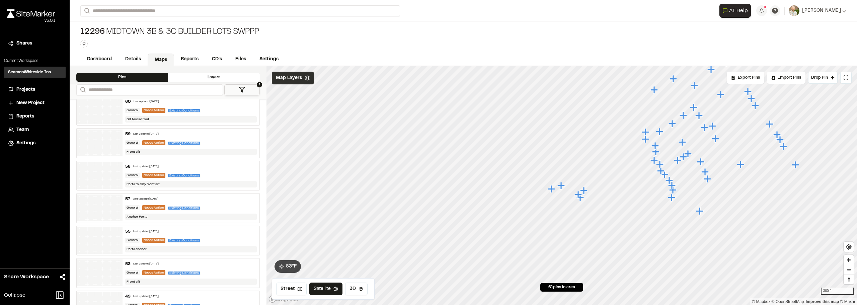
click at [231, 98] on div "**********" at bounding box center [168, 185] width 197 height 239
click at [223, 102] on div "60 Last updated [DATE]" at bounding box center [191, 102] width 132 height 6
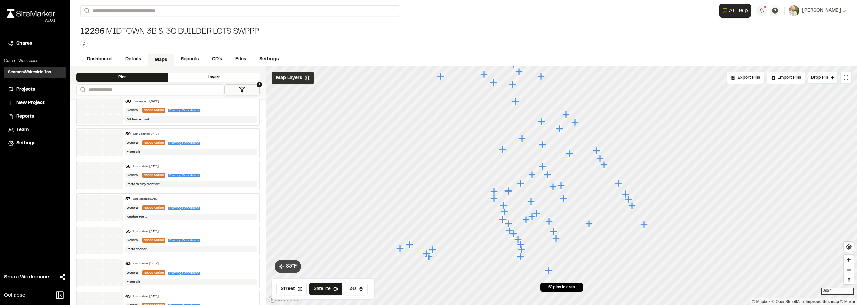
click at [219, 138] on div "59 Last updated [DATE] General Needs Action Existing Conditions Front silt" at bounding box center [190, 143] width 137 height 29
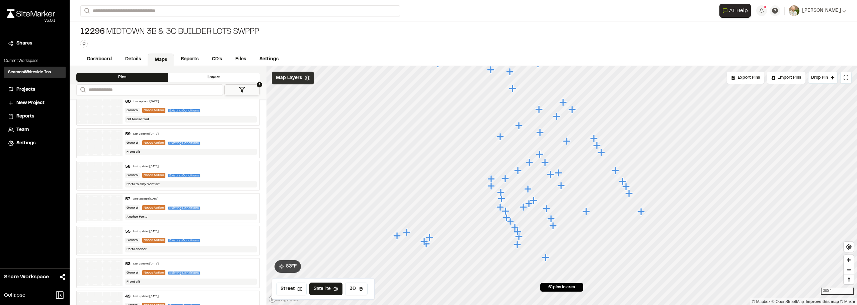
click at [216, 173] on div "General Needs Action Existing Conditions" at bounding box center [191, 175] width 132 height 6
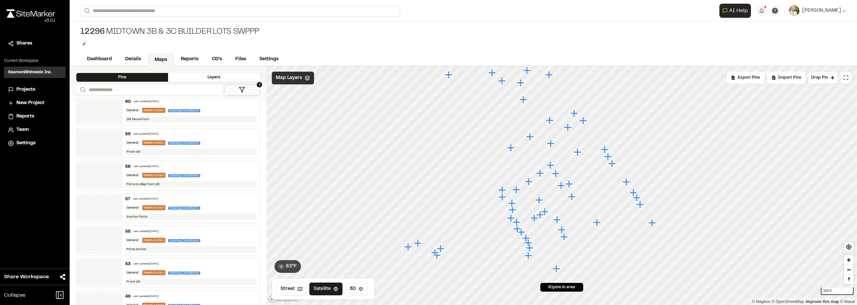
click at [209, 207] on div "General Needs Action Existing Conditions" at bounding box center [191, 208] width 132 height 6
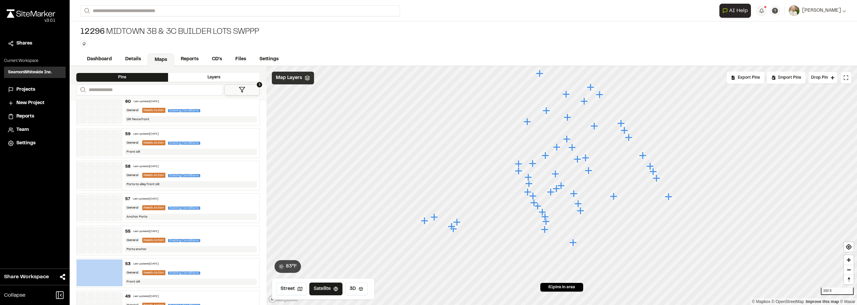
click at [216, 243] on div "55 Last updated [DATE] General Needs Action Existing Conditions Porta anchor" at bounding box center [190, 240] width 137 height 29
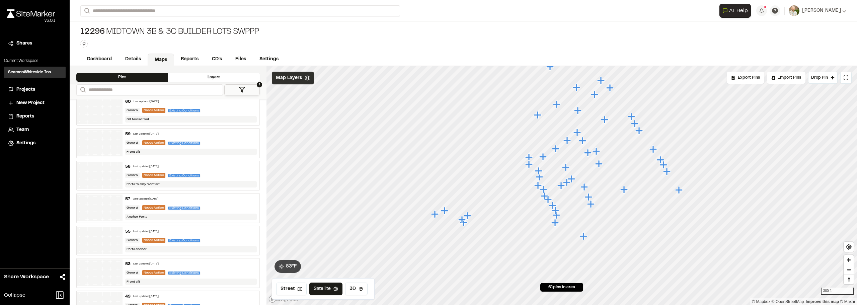
click at [222, 270] on div "General Needs Action Existing Conditions" at bounding box center [191, 273] width 132 height 6
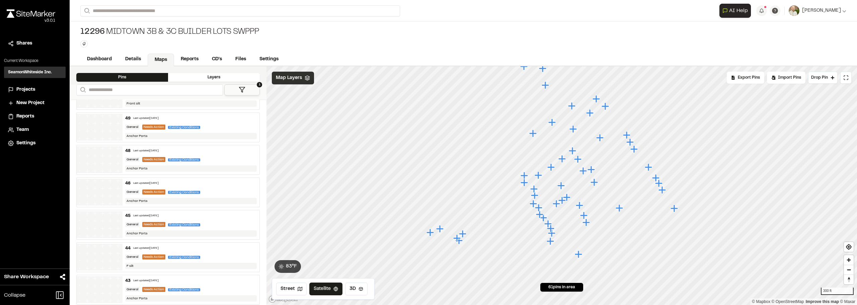
scroll to position [588, 0]
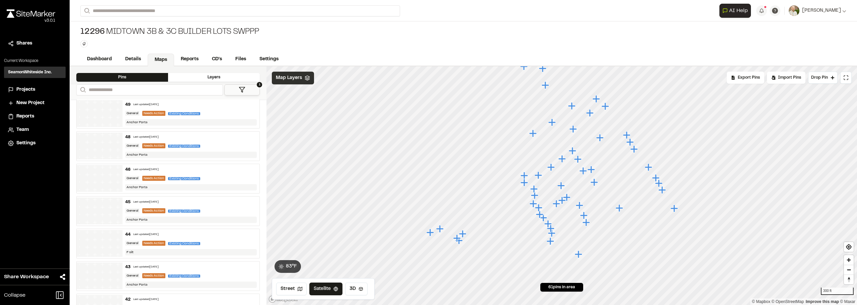
click at [232, 113] on div "General Needs Action Existing Conditions" at bounding box center [191, 113] width 132 height 6
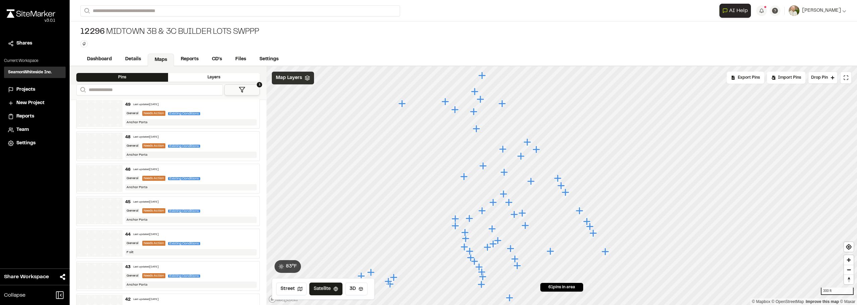
click at [221, 144] on div "General Needs Action Existing Conditions" at bounding box center [191, 146] width 132 height 6
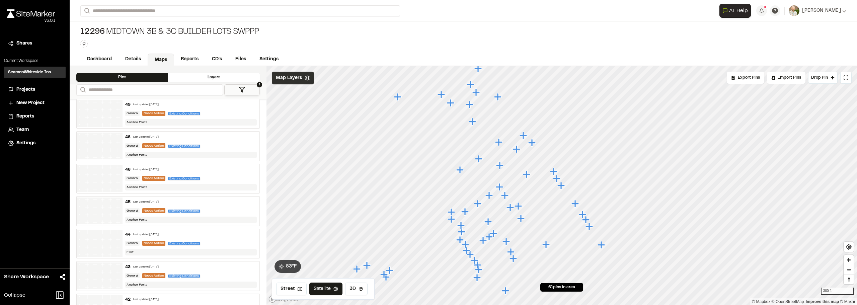
click at [213, 177] on div "General Needs Action Existing Conditions" at bounding box center [191, 178] width 132 height 6
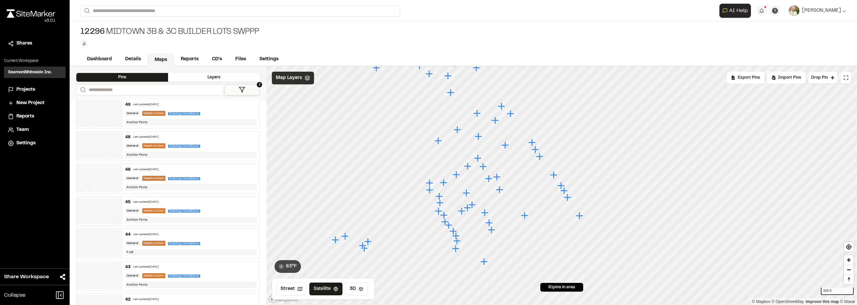
click at [210, 208] on div "General Needs Action Existing Conditions" at bounding box center [191, 211] width 132 height 6
click at [217, 238] on div "44 Last updated [DATE] General Needs Action Existing Conditions F silt" at bounding box center [190, 243] width 137 height 29
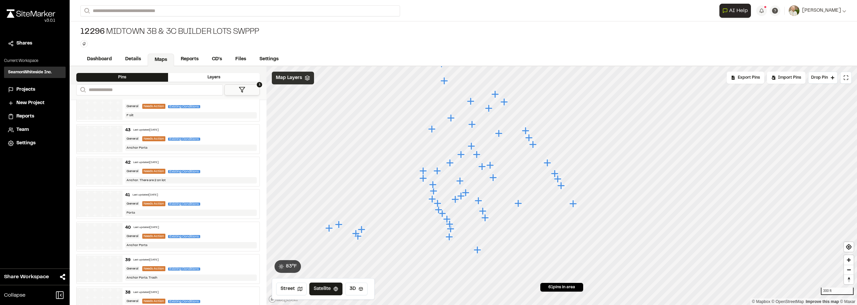
scroll to position [728, 0]
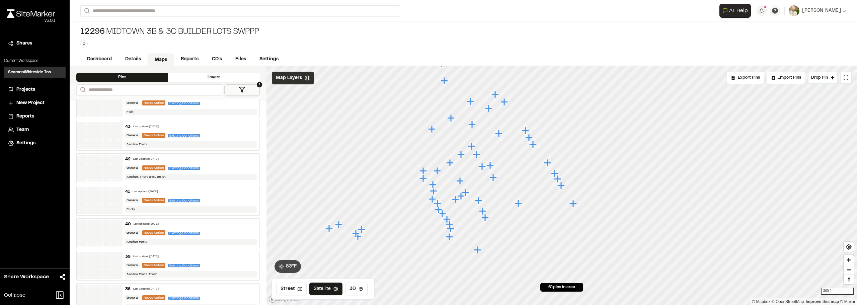
click at [214, 134] on div "General Needs Action Existing Conditions" at bounding box center [191, 136] width 132 height 6
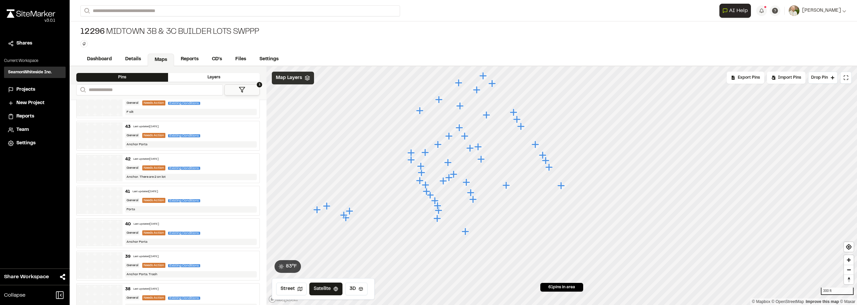
click at [220, 168] on div "General Needs Action Existing Conditions" at bounding box center [191, 168] width 132 height 6
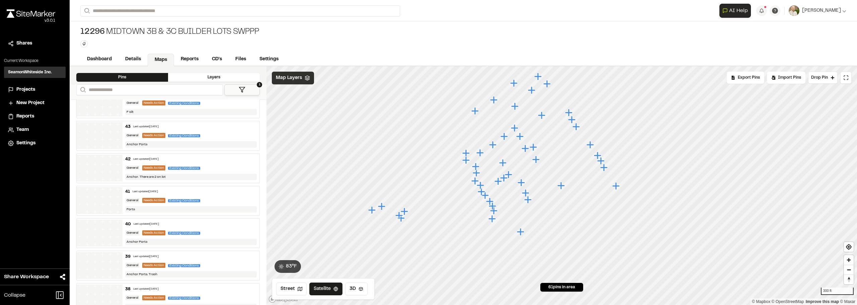
click at [210, 198] on div "General Needs Action Existing Conditions" at bounding box center [191, 200] width 132 height 6
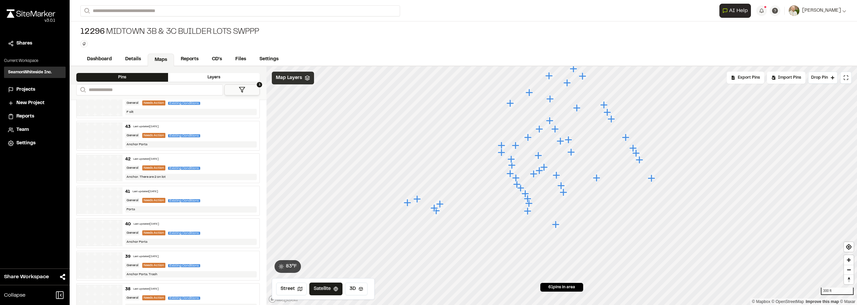
click at [217, 224] on div "40 Last updated [DATE]" at bounding box center [191, 224] width 132 height 6
click at [228, 258] on div "39 Last updated [DATE]" at bounding box center [191, 257] width 132 height 6
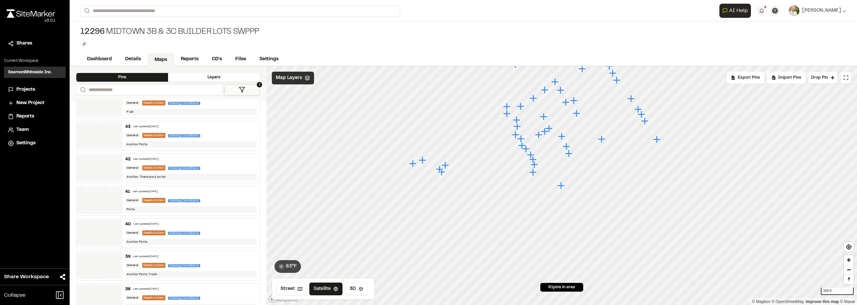
drag, startPoint x: 265, startPoint y: 188, endPoint x: 263, endPoint y: 191, distance: 4.2
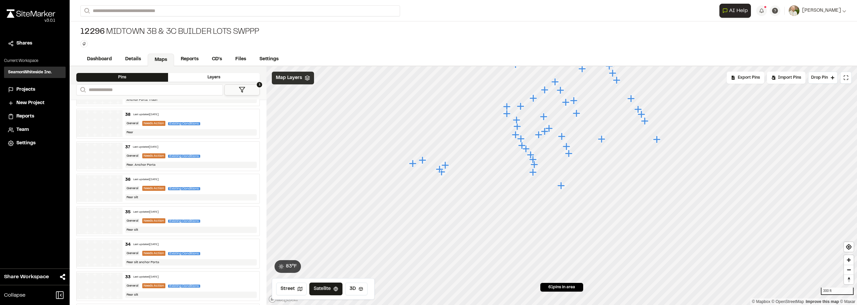
scroll to position [906, 0]
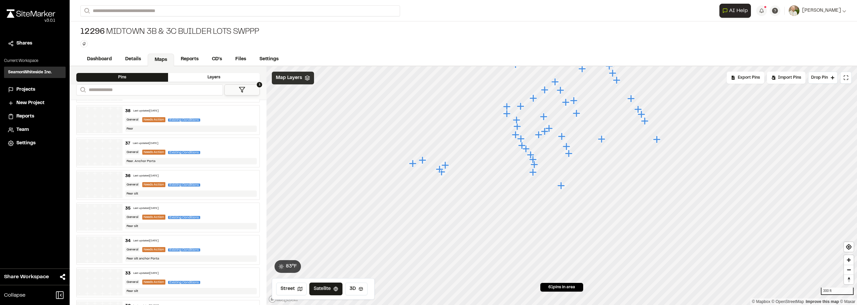
click at [220, 120] on div "General Needs Action Existing Conditions" at bounding box center [191, 120] width 132 height 6
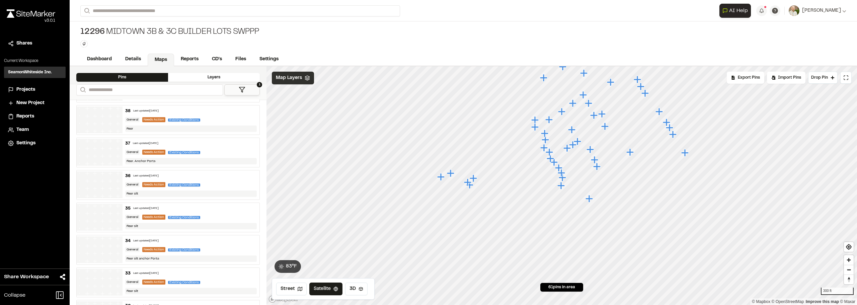
click at [221, 147] on div "37 Last updated [DATE] General Needs Action Existing Conditions Rear. Anchor Po…" at bounding box center [190, 152] width 137 height 29
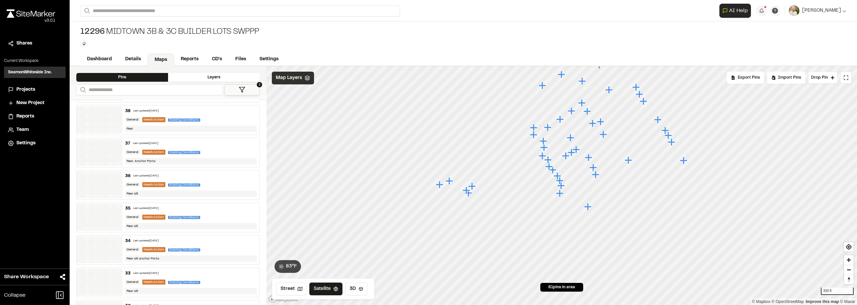
click at [218, 177] on div "36 Last updated [DATE]" at bounding box center [191, 176] width 132 height 6
click at [216, 207] on div "35 Last updated [DATE]" at bounding box center [191, 208] width 132 height 6
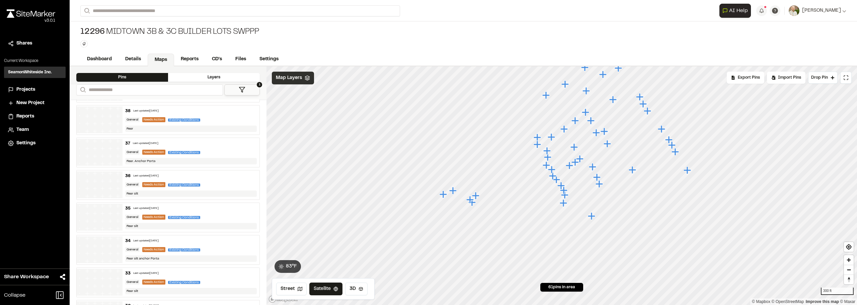
click at [219, 252] on div "General Needs Action Existing Conditions" at bounding box center [191, 250] width 132 height 6
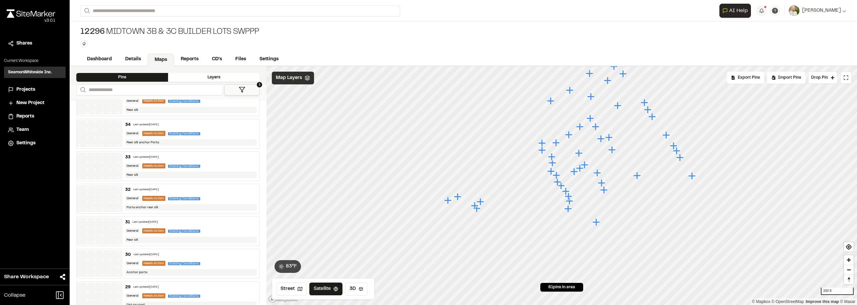
scroll to position [1043, 0]
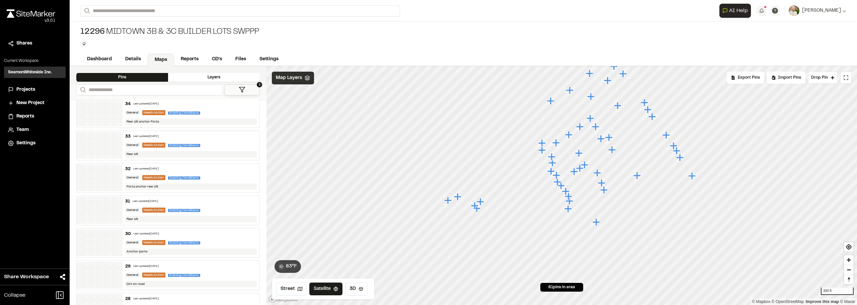
click at [209, 144] on div "General Needs Action Existing Conditions" at bounding box center [191, 145] width 132 height 6
click at [223, 138] on div "33 Last updated [DATE]" at bounding box center [191, 137] width 132 height 6
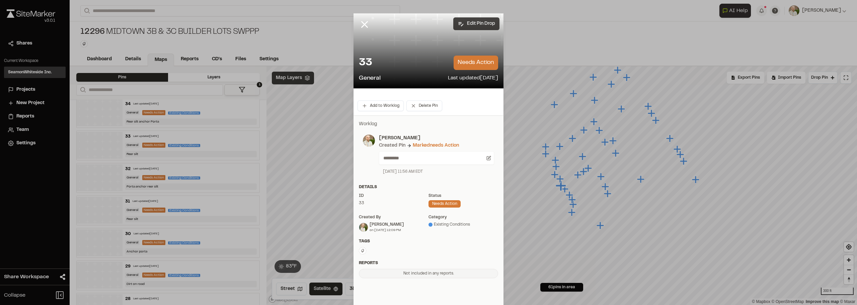
click at [463, 23] on button "Edit Pin Drop" at bounding box center [476, 23] width 46 height 13
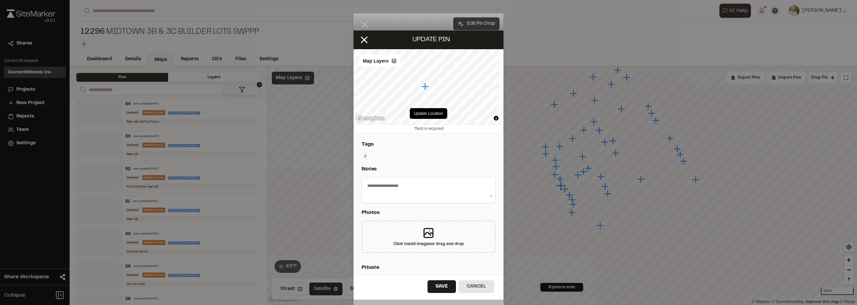
type textarea "*********"
select select "*"
click at [364, 156] on icon at bounding box center [365, 156] width 4 height 4
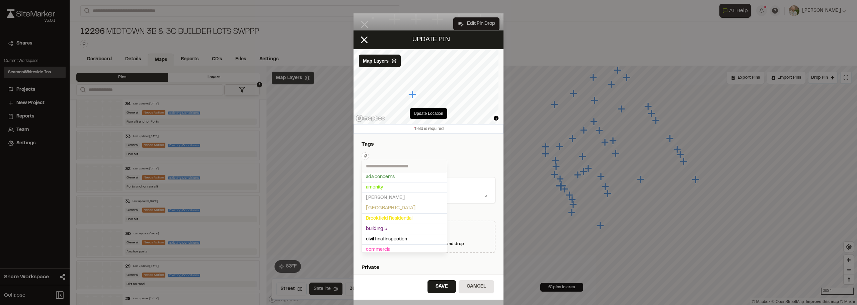
click at [386, 166] on input "text" at bounding box center [404, 166] width 85 height 12
type input "**"
click at [386, 186] on span "[PERSON_NAME] Builders" at bounding box center [404, 186] width 77 height 7
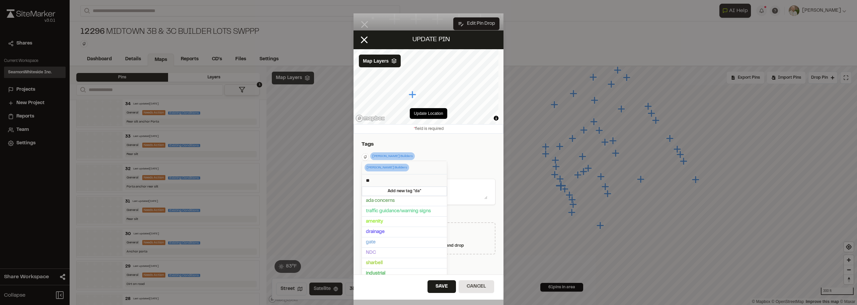
click at [446, 286] on div at bounding box center [428, 152] width 857 height 305
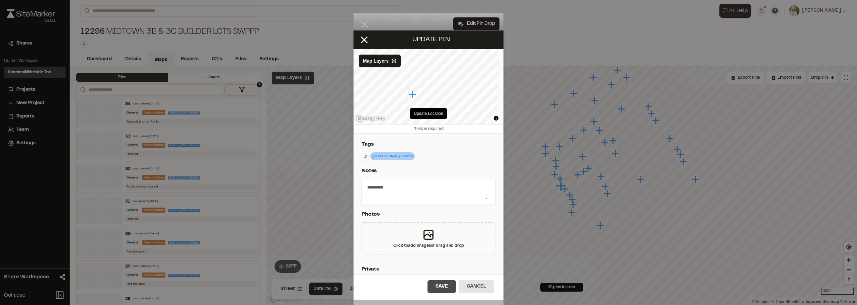
click at [437, 286] on button "Save" at bounding box center [441, 286] width 28 height 13
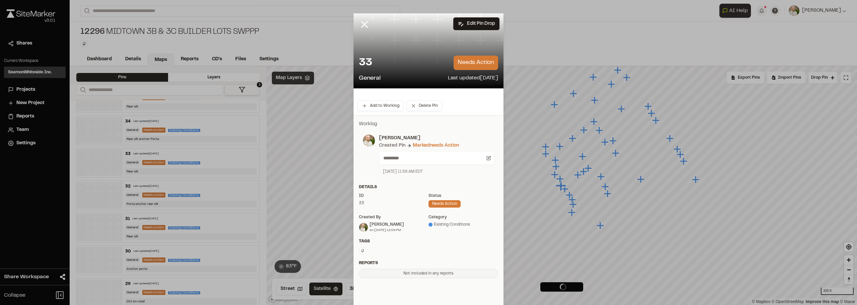
scroll to position [1060, 0]
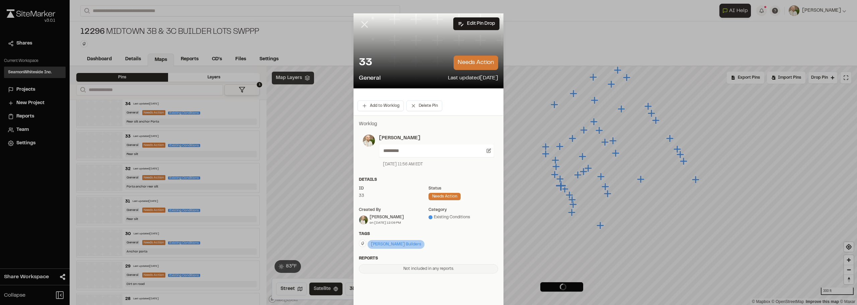
click at [361, 21] on icon at bounding box center [364, 24] width 11 height 11
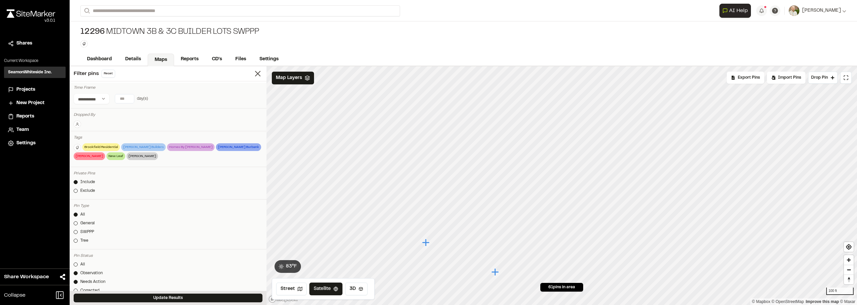
scroll to position [473, 0]
drag, startPoint x: 0, startPoint y: 0, endPoint x: 77, endPoint y: 148, distance: 166.4
click at [77, 148] on icon at bounding box center [77, 148] width 4 height 4
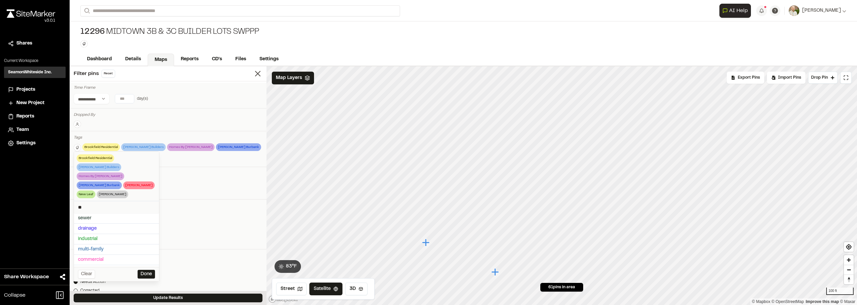
click at [105, 201] on input "**" at bounding box center [116, 207] width 85 height 12
type input "****"
click at [83, 215] on span "Pulte" at bounding box center [116, 218] width 77 height 7
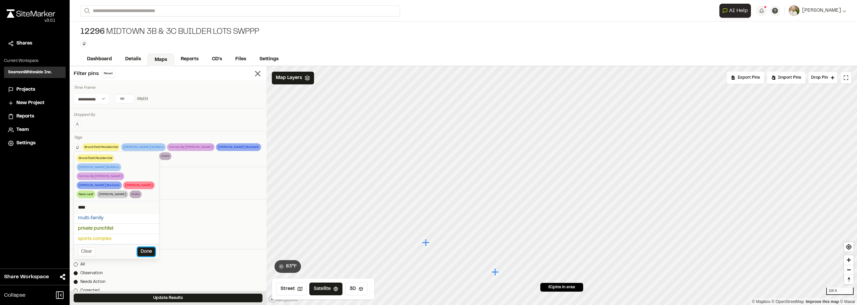
click at [149, 247] on button "Done" at bounding box center [146, 251] width 17 height 9
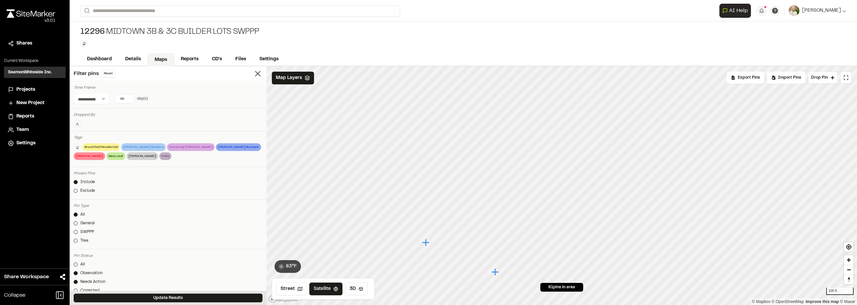
click at [164, 212] on link "All" at bounding box center [168, 215] width 189 height 6
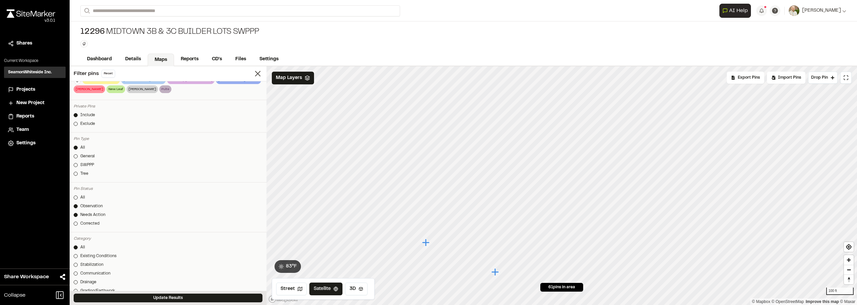
scroll to position [33, 0]
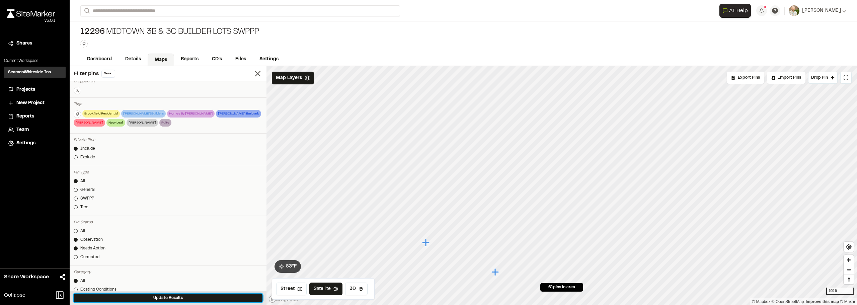
click at [166, 298] on button "Update Results" at bounding box center [168, 297] width 189 height 9
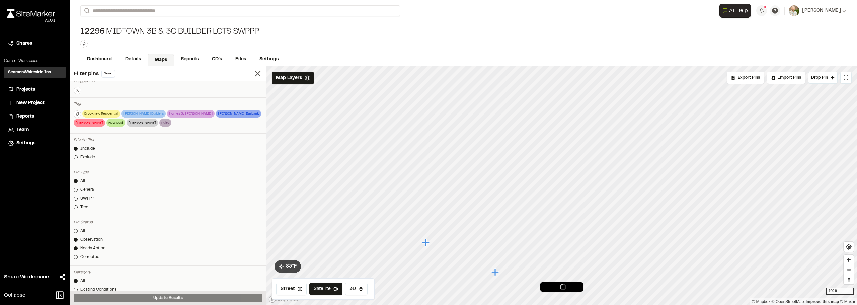
scroll to position [473, 0]
click at [133, 59] on link "Details" at bounding box center [133, 60] width 30 height 13
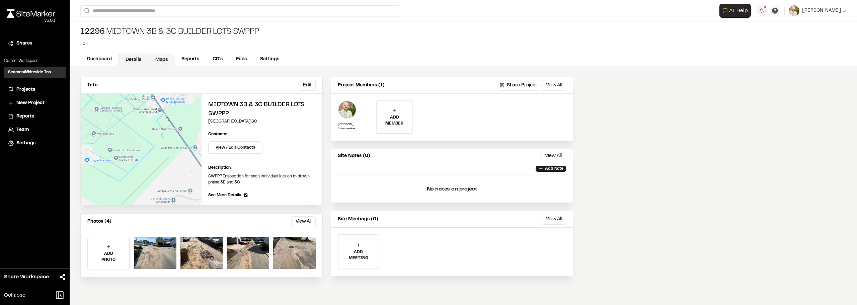
click at [163, 58] on link "Maps" at bounding box center [161, 60] width 26 height 13
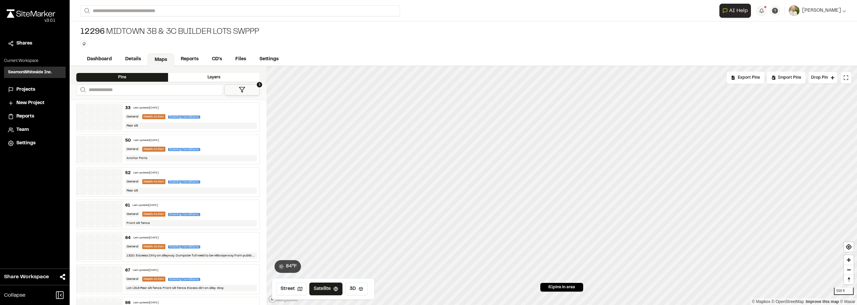
click at [246, 88] on button "1" at bounding box center [241, 89] width 35 height 11
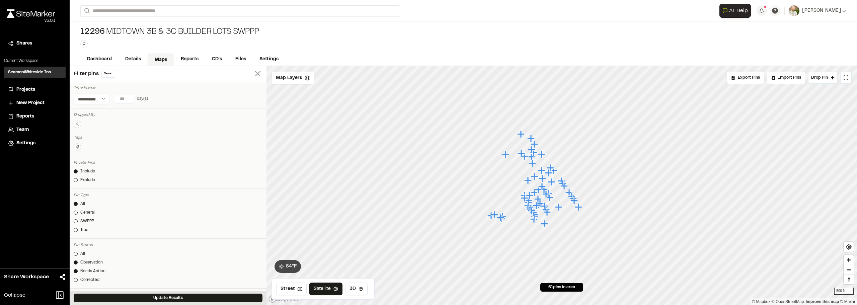
click at [253, 74] on icon at bounding box center [257, 73] width 9 height 9
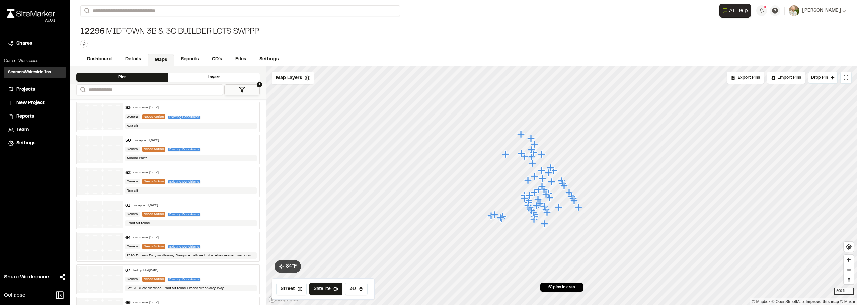
click at [244, 89] on icon at bounding box center [242, 89] width 7 height 7
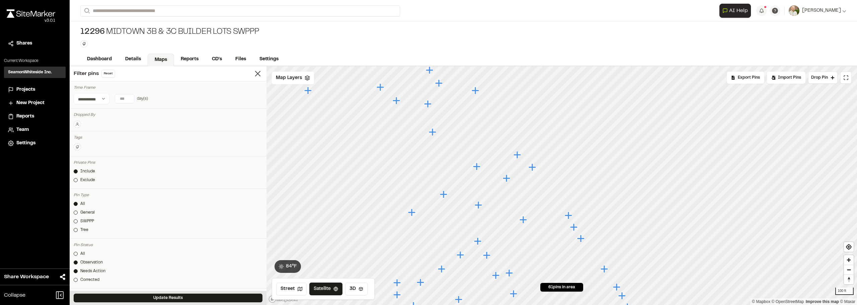
click at [428, 102] on icon "Map marker" at bounding box center [427, 103] width 7 height 7
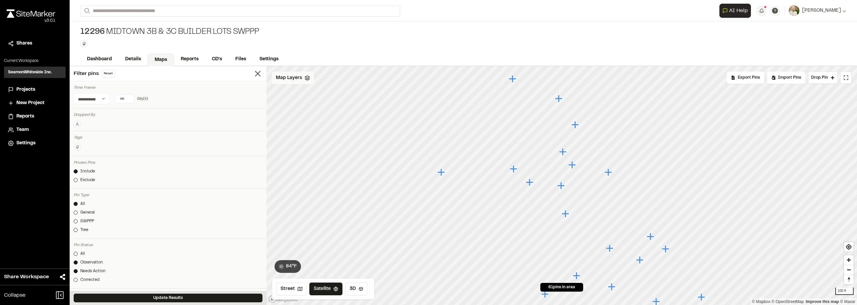
click at [289, 78] on span "Map Layers" at bounding box center [289, 77] width 26 height 7
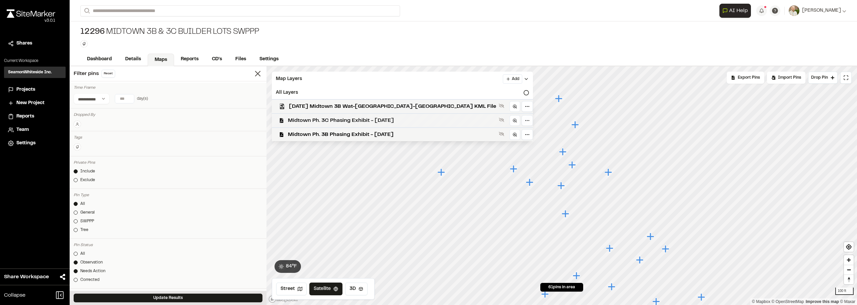
click at [330, 123] on span "Midtown Ph. 3C Phasing Exhibit - [DATE]" at bounding box center [392, 120] width 208 height 8
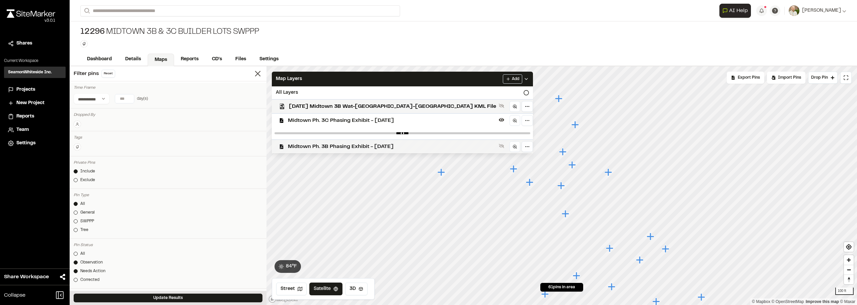
click at [329, 141] on div "Midtown Ph. 3B Phasing Exhibit - [DATE]" at bounding box center [399, 146] width 266 height 14
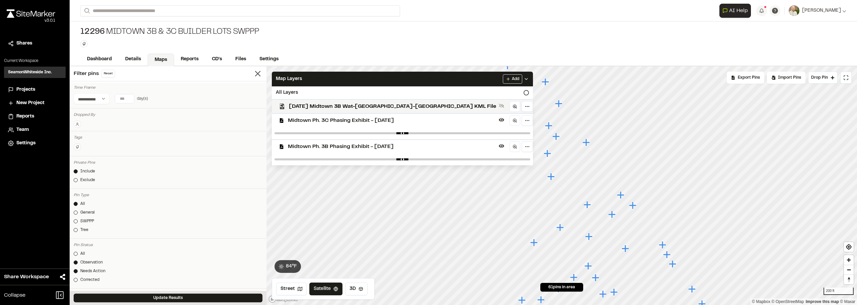
click at [521, 152] on icon "Map marker" at bounding box center [521, 150] width 7 height 7
click at [570, 160] on icon "Map marker" at bounding box center [568, 159] width 7 height 7
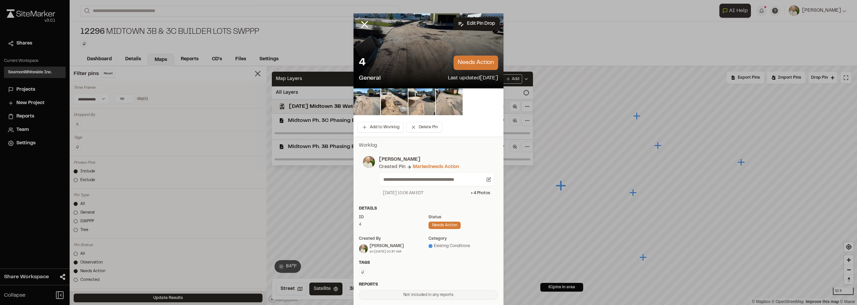
click at [361, 274] on button at bounding box center [362, 271] width 7 height 7
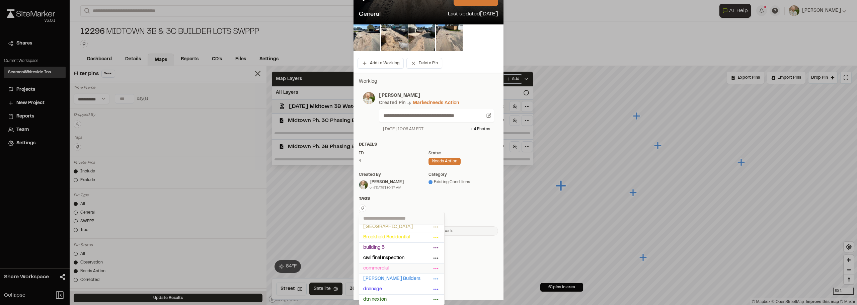
scroll to position [134, 0]
click at [381, 221] on input "text" at bounding box center [401, 218] width 85 height 12
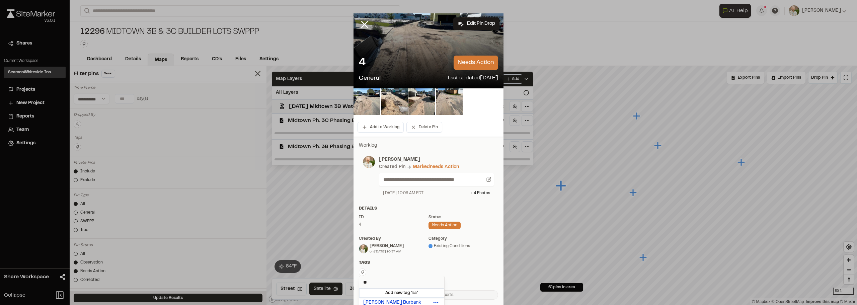
scroll to position [33, 0]
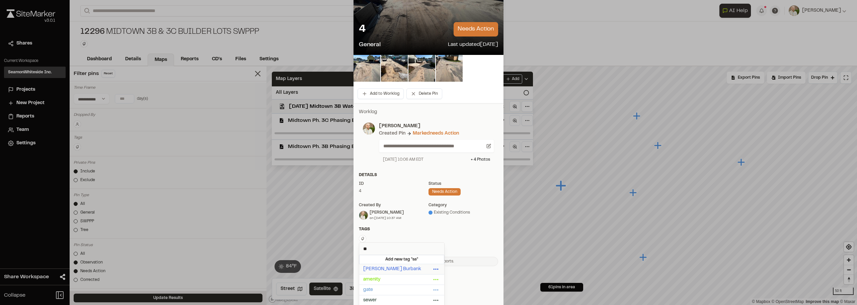
click at [389, 269] on span "[PERSON_NAME] Burbank" at bounding box center [397, 268] width 68 height 7
drag, startPoint x: 386, startPoint y: 261, endPoint x: 341, endPoint y: 261, distance: 44.8
click at [359, 245] on div "Saussy Burbank Delete Rename Edit Color Delete Tag Are you sure you want to del…" at bounding box center [428, 240] width 139 height 10
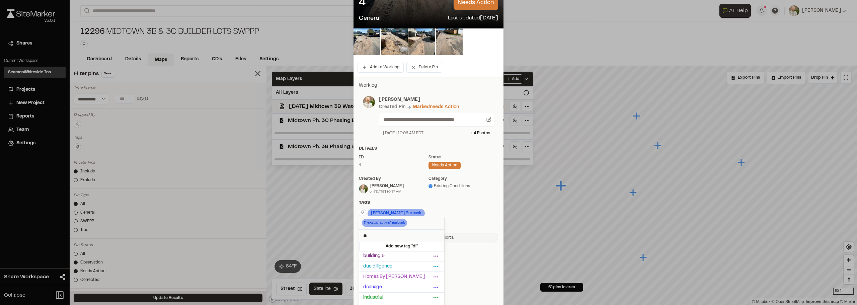
scroll to position [87, 0]
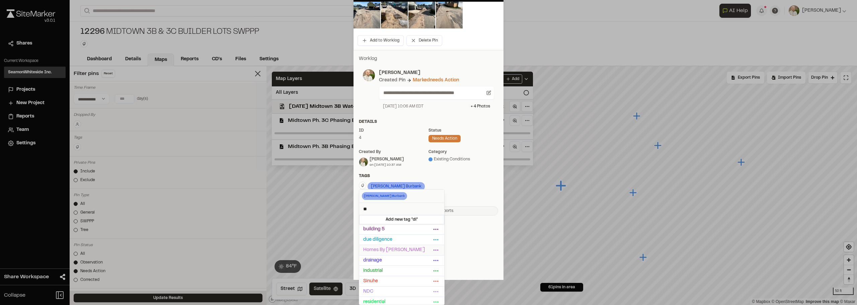
type input "**"
click at [395, 250] on span "Homes By [PERSON_NAME]" at bounding box center [397, 249] width 68 height 7
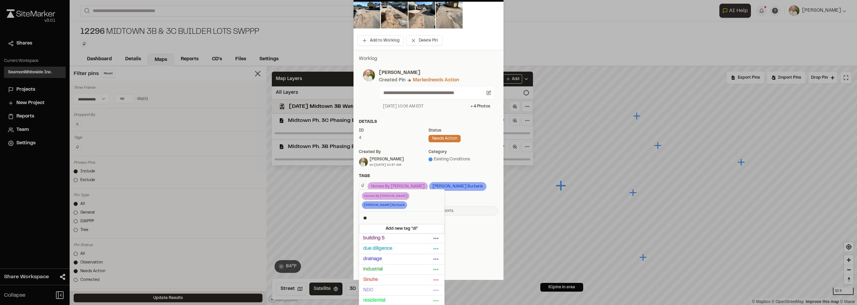
drag, startPoint x: 377, startPoint y: 205, endPoint x: 350, endPoint y: 214, distance: 28.6
click at [359, 192] on div "Homes By Dickerson Delete Rename Edit Color Delete Tag Are you sure you want to…" at bounding box center [428, 187] width 139 height 10
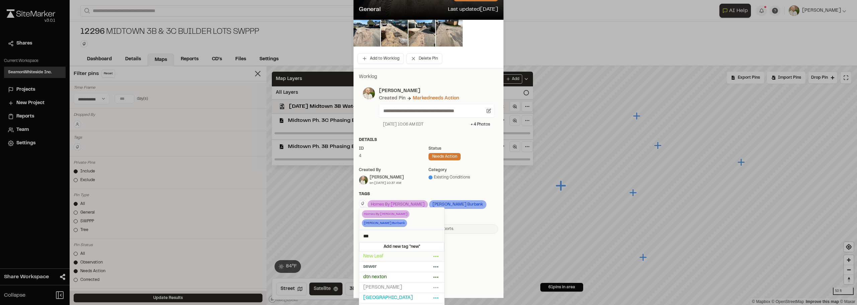
click at [393, 253] on span "New Leaf" at bounding box center [397, 256] width 68 height 7
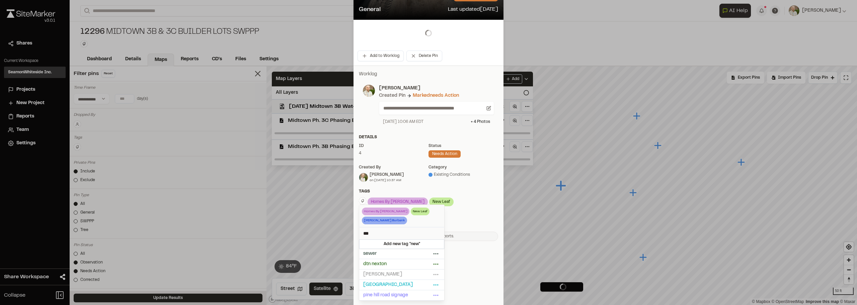
scroll to position [67, 0]
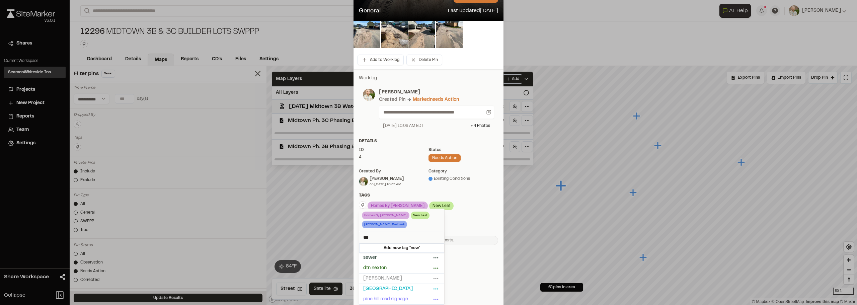
click at [381, 238] on input "***" at bounding box center [401, 237] width 85 height 12
click at [387, 257] on span "[PERSON_NAME]" at bounding box center [397, 257] width 68 height 7
click at [393, 236] on input "***" at bounding box center [401, 237] width 85 height 12
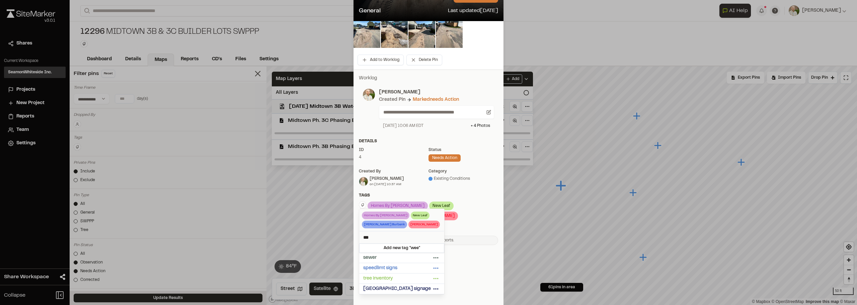
click at [393, 236] on input "***" at bounding box center [401, 237] width 85 height 12
type input "**"
click at [390, 258] on span "[PERSON_NAME]" at bounding box center [397, 257] width 68 height 7
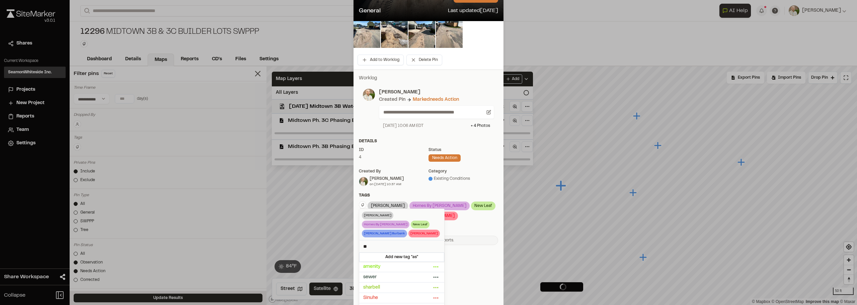
click at [478, 221] on div at bounding box center [428, 85] width 857 height 305
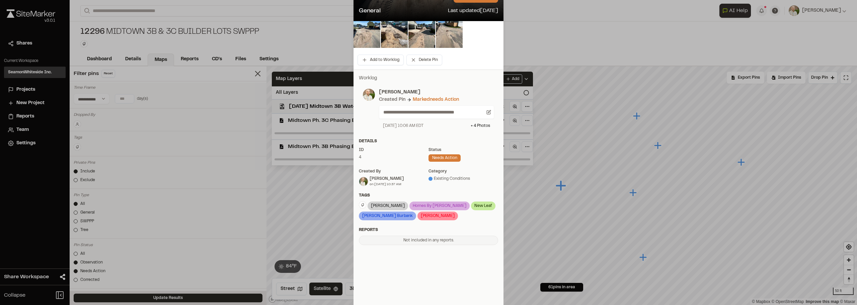
click at [467, 220] on div "Ashton Wood Delete Rename Edit Color Delete Tag Are you sure you want to delete…" at bounding box center [428, 211] width 139 height 20
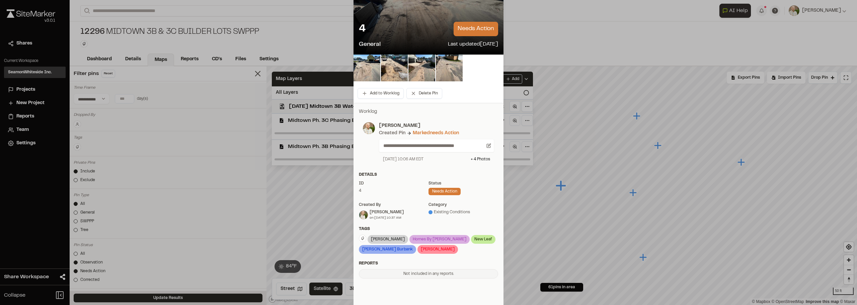
scroll to position [0, 0]
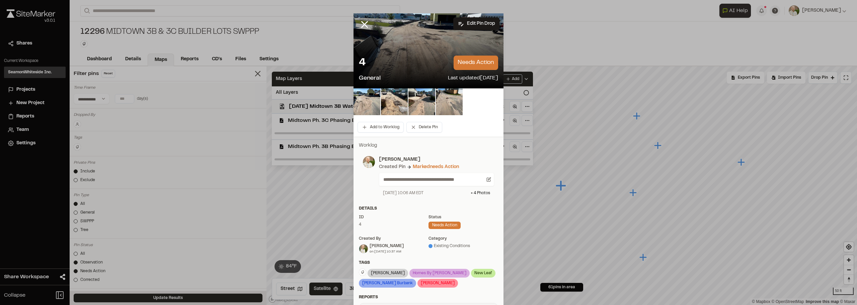
drag, startPoint x: 364, startPoint y: 26, endPoint x: 372, endPoint y: 30, distance: 9.6
click at [364, 26] on icon at bounding box center [364, 24] width 11 height 11
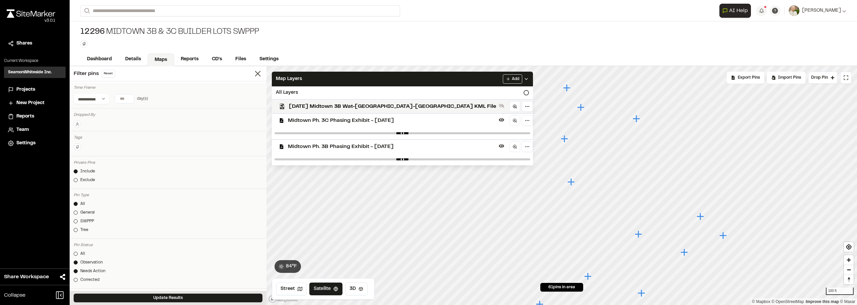
drag, startPoint x: 662, startPoint y: 228, endPoint x: 530, endPoint y: 144, distance: 156.3
click at [567, 178] on icon "Map marker" at bounding box center [571, 182] width 9 height 9
click at [632, 148] on icon "Map marker" at bounding box center [634, 150] width 9 height 9
click at [617, 260] on icon "Map marker" at bounding box center [616, 258] width 9 height 9
click at [568, 203] on icon "Map marker" at bounding box center [568, 202] width 7 height 7
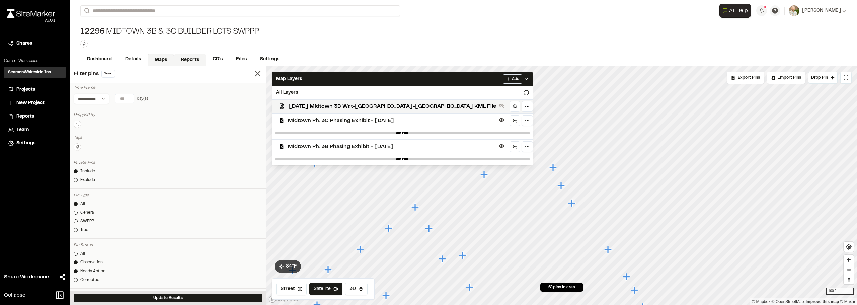
click at [196, 59] on link "Reports" at bounding box center [190, 60] width 32 height 13
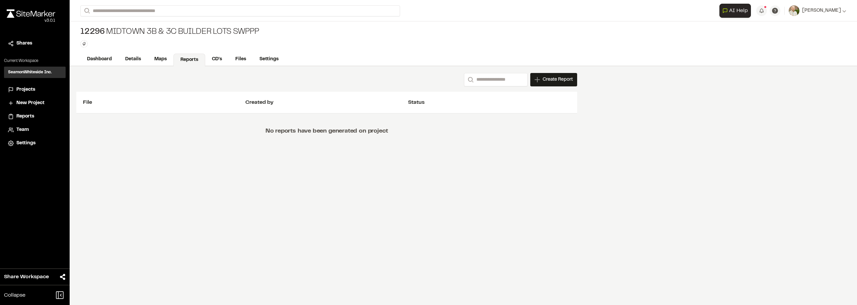
click at [542, 82] on div "Create Report" at bounding box center [553, 79] width 47 height 13
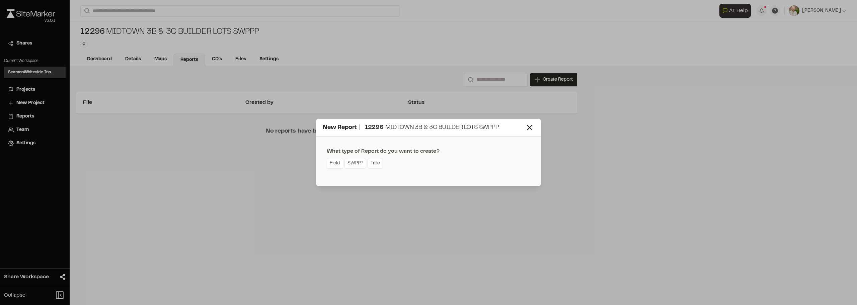
click at [338, 164] on link "Field" at bounding box center [335, 163] width 16 height 11
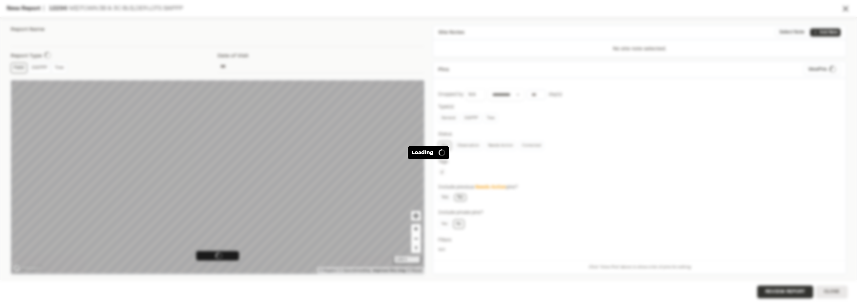
type input "**********"
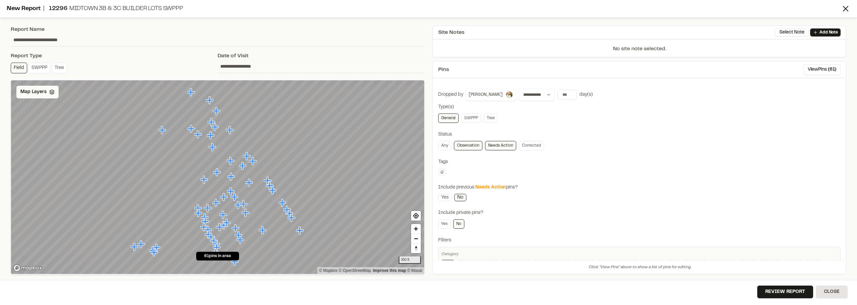
click at [54, 94] on div "Map Layers" at bounding box center [37, 92] width 42 height 13
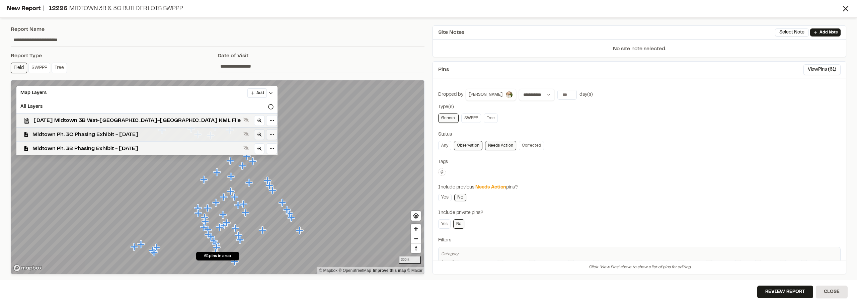
click at [111, 135] on span "Midtown Ph. 3C Phasing Exhibit - [DATE]" at bounding box center [136, 135] width 208 height 8
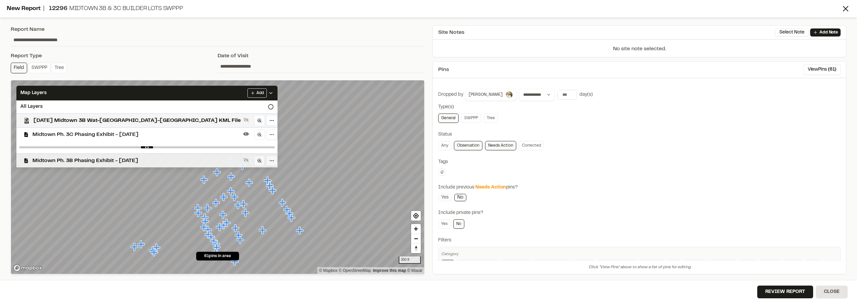
click at [114, 156] on div "Midtown Ph. 3B Phasing Exhibit - [DATE]" at bounding box center [144, 160] width 266 height 14
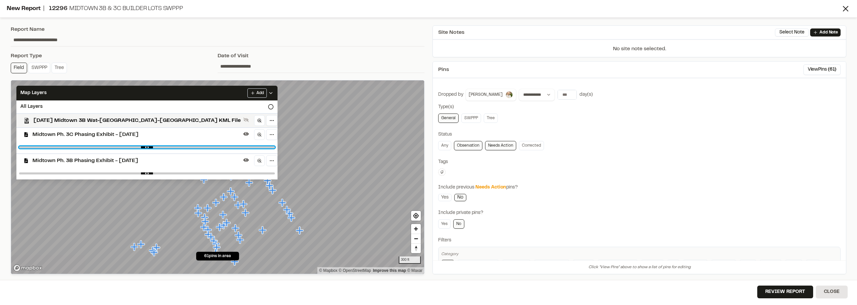
type input "*"
drag, startPoint x: 188, startPoint y: 147, endPoint x: 238, endPoint y: 136, distance: 50.7
click at [238, 146] on input "range" at bounding box center [147, 147] width 256 height 2
drag, startPoint x: 189, startPoint y: 176, endPoint x: 182, endPoint y: 174, distance: 6.8
click at [167, 175] on div at bounding box center [146, 173] width 261 height 12
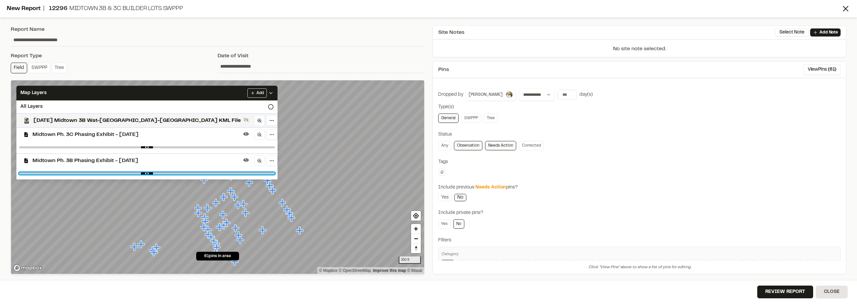
drag, startPoint x: 188, startPoint y: 173, endPoint x: 152, endPoint y: 172, distance: 35.5
type input "****"
click at [152, 172] on input "range" at bounding box center [147, 173] width 256 height 2
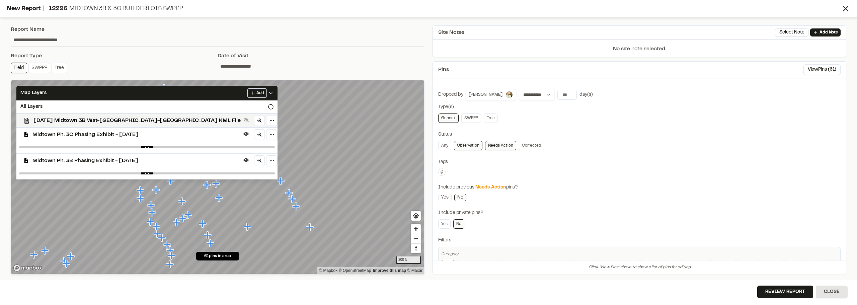
click at [182, 147] on div at bounding box center [146, 147] width 261 height 12
type input "*"
drag, startPoint x: 182, startPoint y: 147, endPoint x: 281, endPoint y: 141, distance: 99.3
click at [275, 146] on input "range" at bounding box center [147, 147] width 256 height 2
drag, startPoint x: 154, startPoint y: 175, endPoint x: 147, endPoint y: 174, distance: 7.4
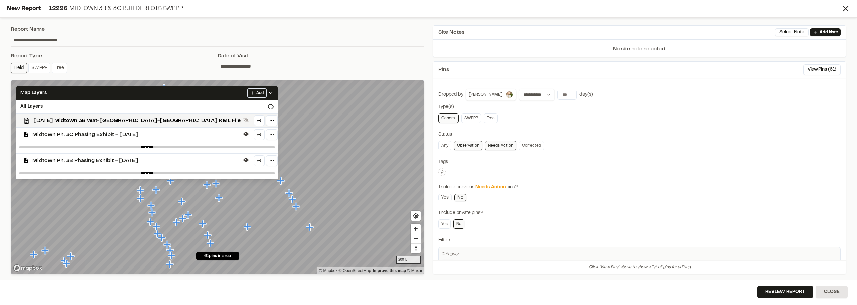
click at [147, 174] on div at bounding box center [146, 173] width 261 height 12
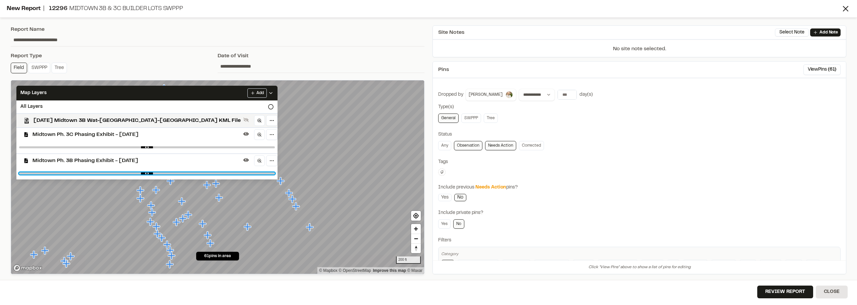
type input "****"
drag, startPoint x: 151, startPoint y: 173, endPoint x: 153, endPoint y: 169, distance: 4.2
click at [153, 172] on input "range" at bounding box center [147, 173] width 256 height 2
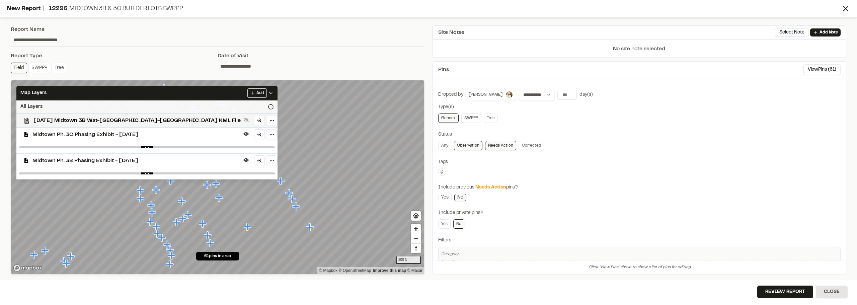
click at [192, 102] on div "All Layers" at bounding box center [146, 106] width 261 height 13
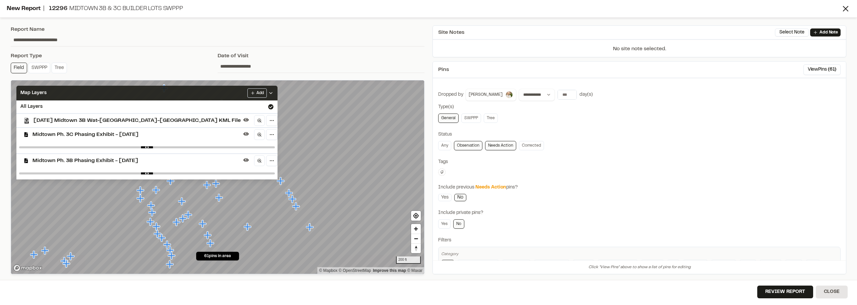
click at [193, 96] on div "Map Layers Add" at bounding box center [146, 93] width 261 height 15
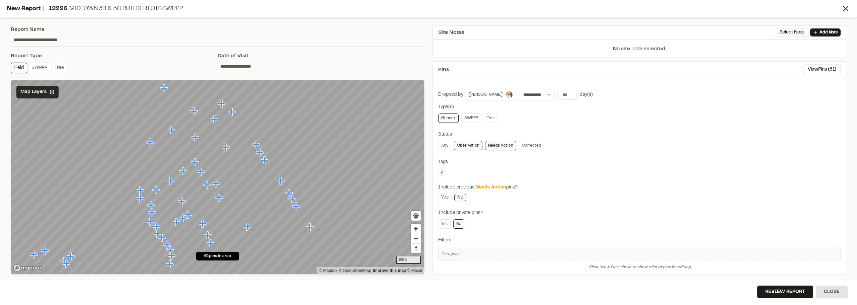
drag, startPoint x: 46, startPoint y: 75, endPoint x: 36, endPoint y: 89, distance: 16.7
click at [46, 76] on div "**********" at bounding box center [218, 66] width 414 height 28
click at [31, 95] on span "Map Layers" at bounding box center [33, 91] width 26 height 7
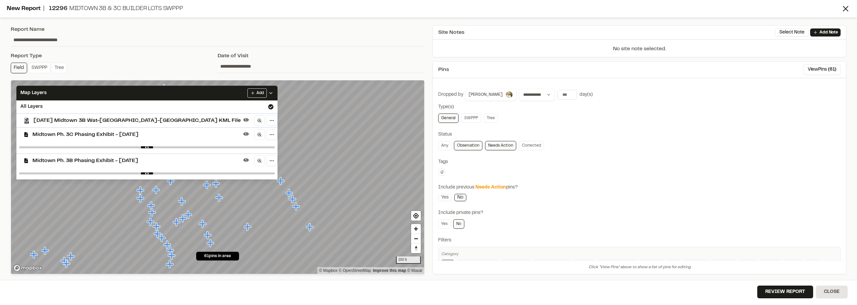
click at [147, 123] on span "[DATE] Midtown 3B Wat-[GEOGRAPHIC_DATA]-[GEOGRAPHIC_DATA] KML File" at bounding box center [136, 120] width 207 height 8
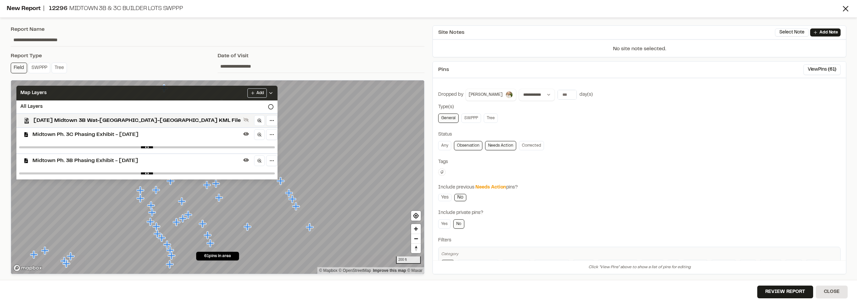
click at [193, 90] on div "Map Layers Add" at bounding box center [146, 93] width 261 height 15
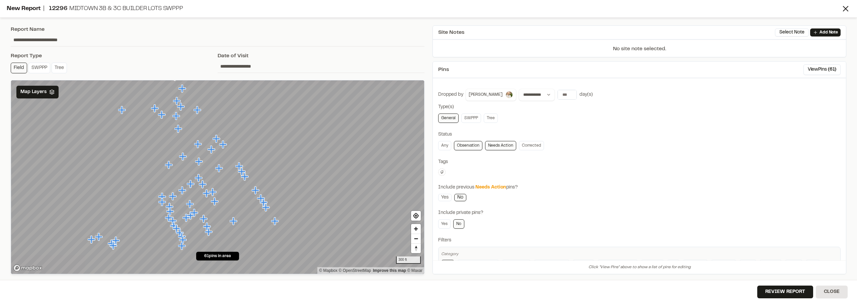
drag, startPoint x: 202, startPoint y: 158, endPoint x: 197, endPoint y: 174, distance: 16.1
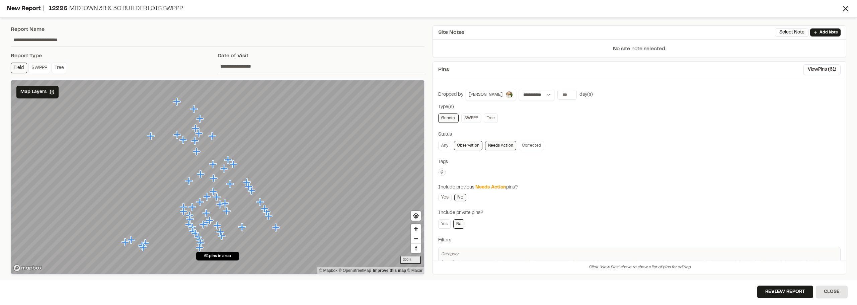
drag, startPoint x: 209, startPoint y: 190, endPoint x: 207, endPoint y: 199, distance: 8.8
click at [473, 146] on link "Observation" at bounding box center [468, 145] width 28 height 9
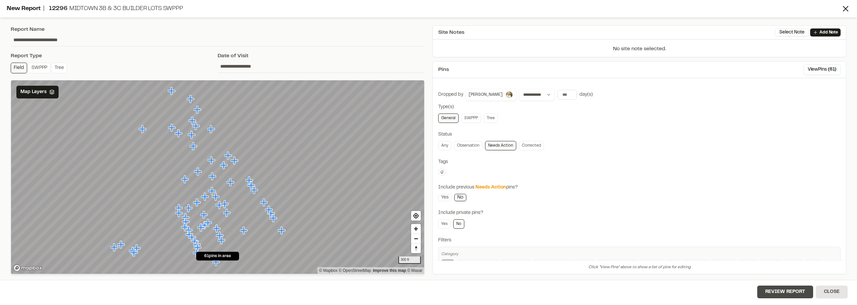
click at [779, 292] on button "Review Report" at bounding box center [785, 291] width 56 height 13
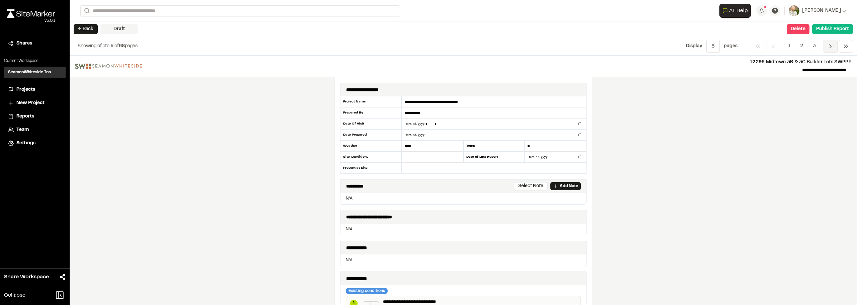
click at [824, 45] on span "Previous" at bounding box center [830, 46] width 14 height 13
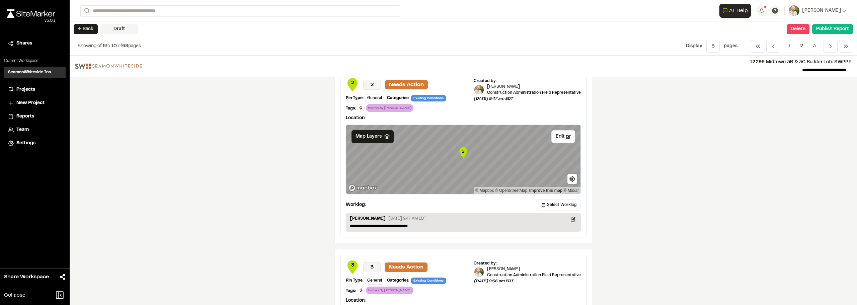
scroll to position [729, 0]
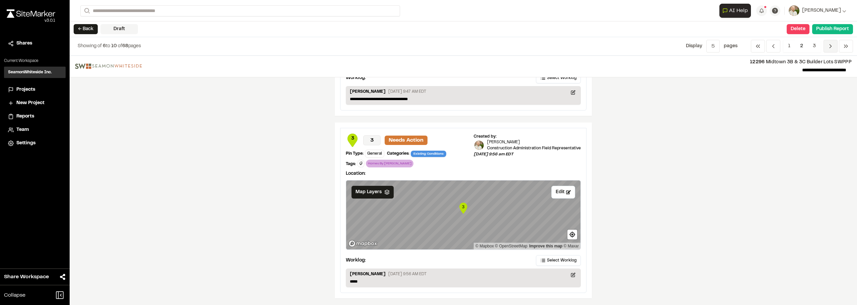
click at [825, 47] on span "Previous" at bounding box center [830, 46] width 14 height 13
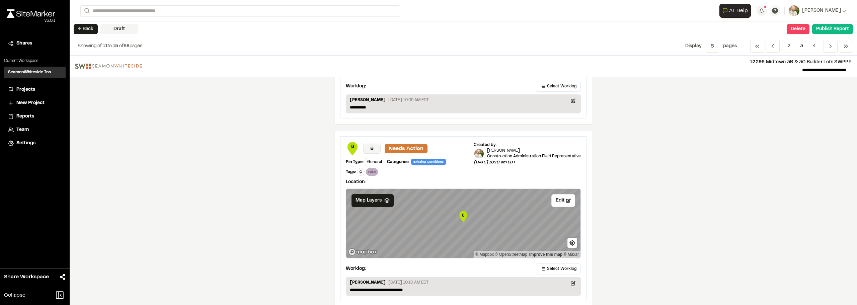
scroll to position [856, 0]
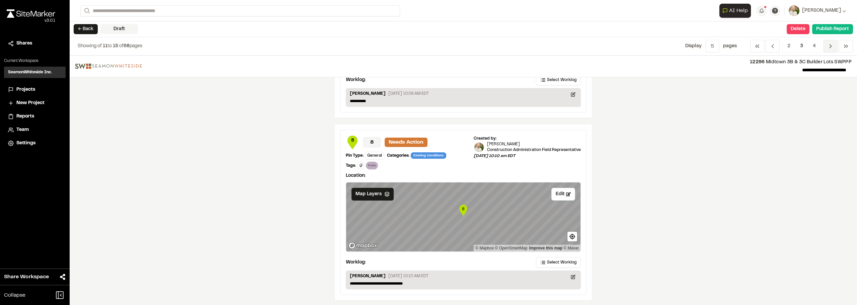
click at [834, 47] on span "Previous" at bounding box center [830, 46] width 14 height 13
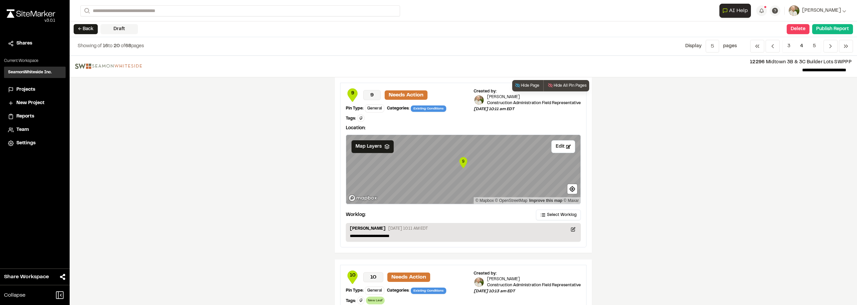
click at [363, 116] on icon at bounding box center [361, 118] width 4 height 4
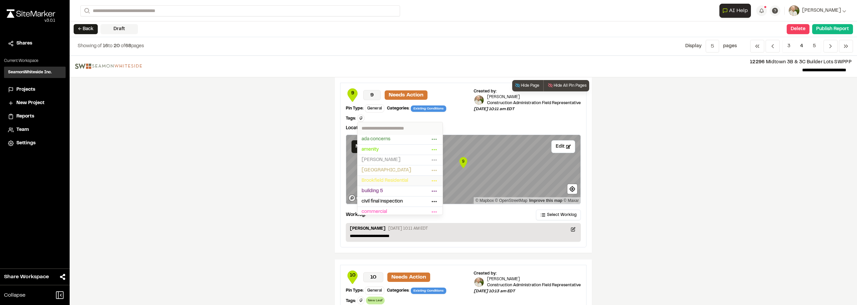
click at [430, 180] on span "Brookfield Residential" at bounding box center [395, 180] width 68 height 7
click at [727, 183] on div at bounding box center [428, 152] width 857 height 305
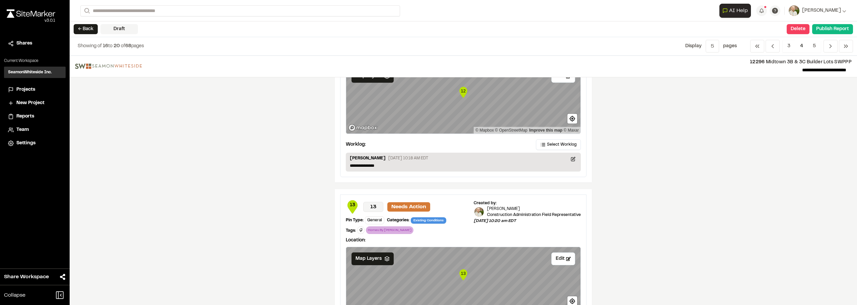
scroll to position [684, 0]
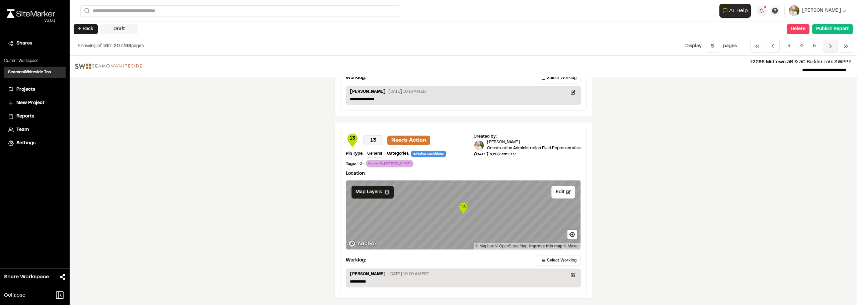
click at [832, 43] on icon "Navigation" at bounding box center [830, 46] width 7 height 7
click at [827, 48] on span "Previous" at bounding box center [830, 46] width 14 height 13
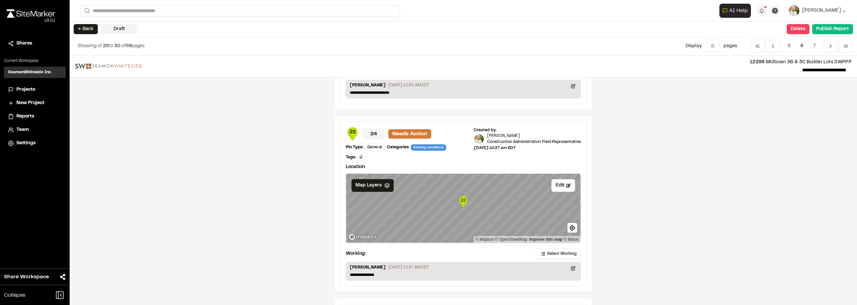
scroll to position [502, 0]
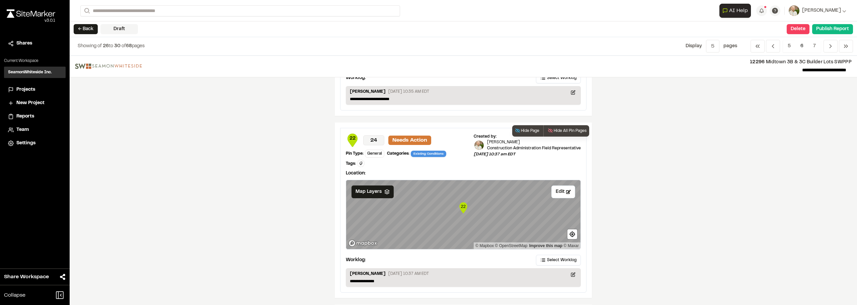
click at [363, 161] on icon at bounding box center [361, 163] width 4 height 4
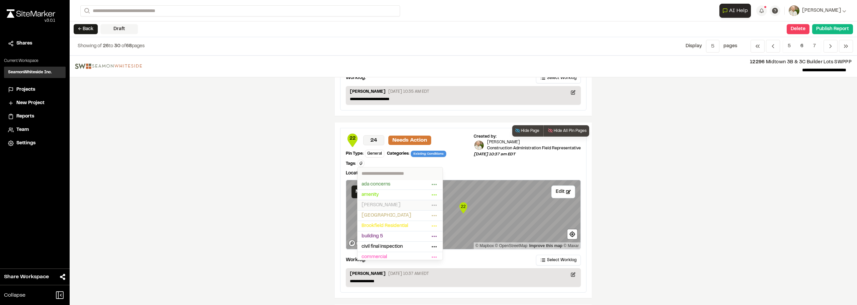
click at [430, 201] on span "[PERSON_NAME]" at bounding box center [395, 204] width 68 height 7
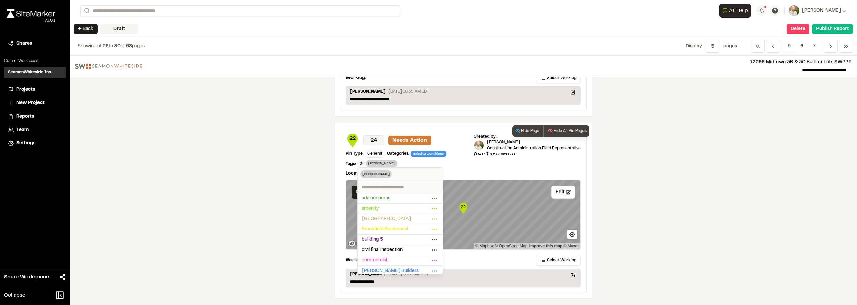
click at [721, 195] on div at bounding box center [428, 152] width 857 height 305
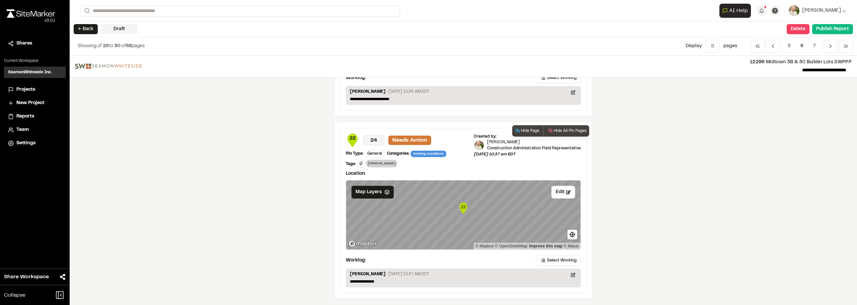
click at [788, 26] on button "Delete" at bounding box center [797, 29] width 23 height 10
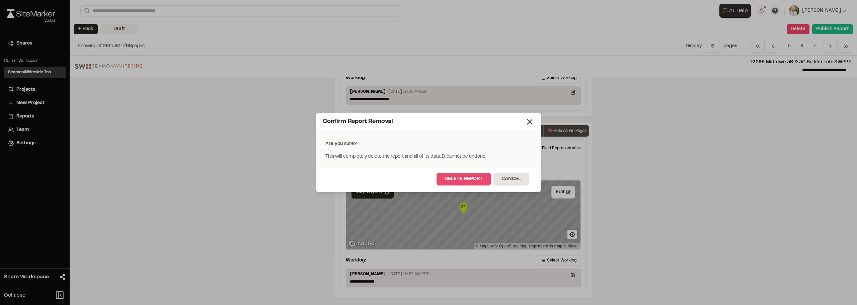
click at [450, 180] on button "Delete Report" at bounding box center [463, 179] width 54 height 13
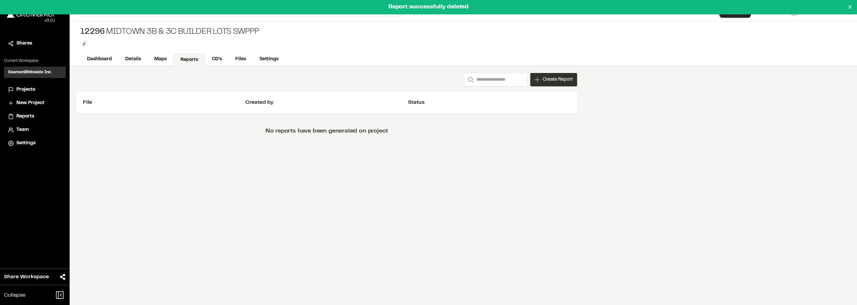
click at [554, 83] on span "Create Report" at bounding box center [557, 79] width 30 height 7
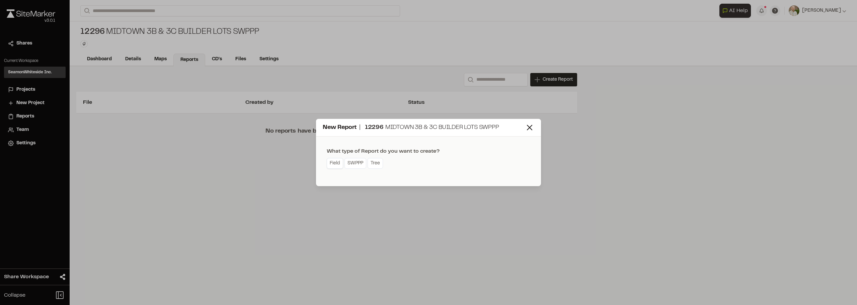
click at [337, 165] on link "Field" at bounding box center [335, 163] width 16 height 11
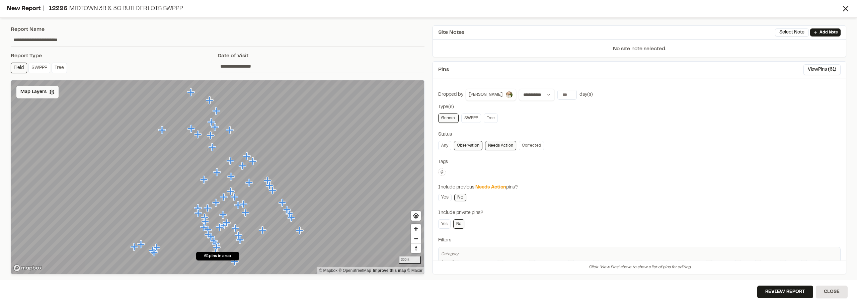
click at [36, 96] on div "Map Layers" at bounding box center [37, 92] width 42 height 13
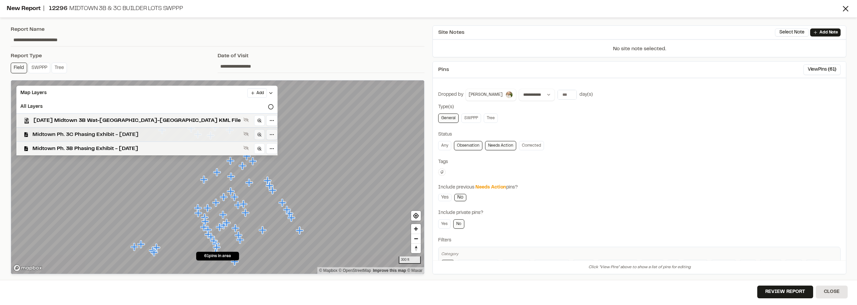
click at [122, 134] on span "Midtown Ph. 3C Phasing Exhibit - [DATE]" at bounding box center [136, 135] width 208 height 8
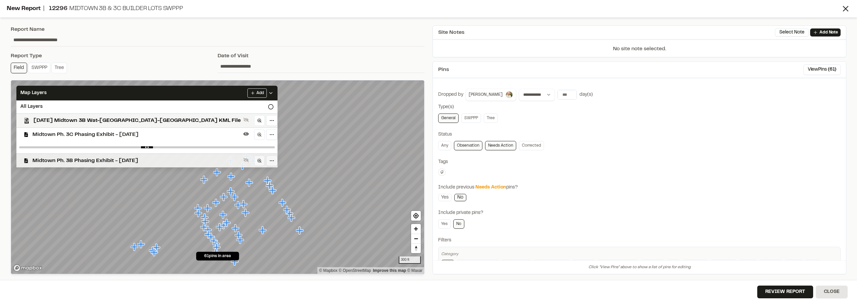
click at [133, 159] on span "Midtown Ph. 3B Phasing Exhibit - [DATE]" at bounding box center [136, 161] width 208 height 8
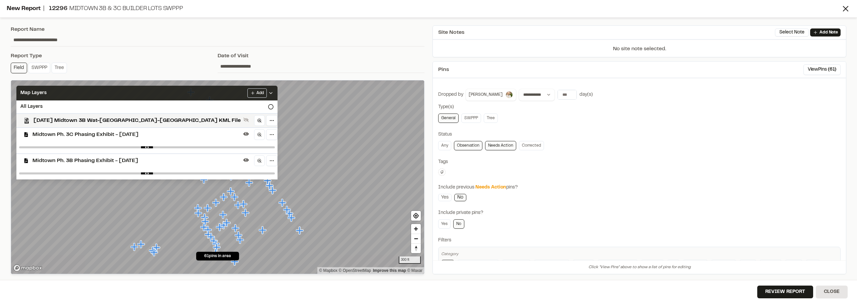
click at [268, 92] on icon at bounding box center [270, 92] width 5 height 5
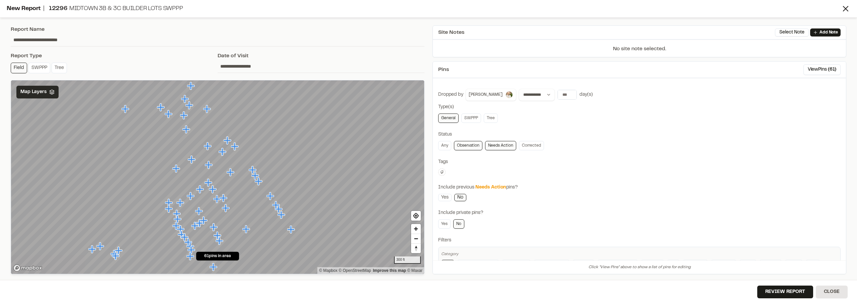
click at [261, 178] on icon "Map marker" at bounding box center [259, 181] width 9 height 9
click at [572, 146] on div "Any Observation Needs Action Corrected" at bounding box center [639, 145] width 402 height 9
click at [439, 172] on button at bounding box center [441, 171] width 7 height 7
click at [479, 203] on span "[PERSON_NAME]" at bounding box center [480, 203] width 77 height 7
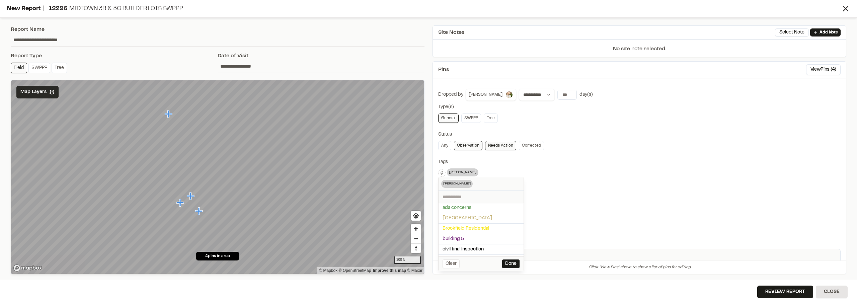
click at [441, 171] on div at bounding box center [428, 152] width 857 height 305
click at [442, 170] on button at bounding box center [441, 172] width 7 height 7
click at [485, 225] on span "Brookfield Residential" at bounding box center [480, 228] width 77 height 7
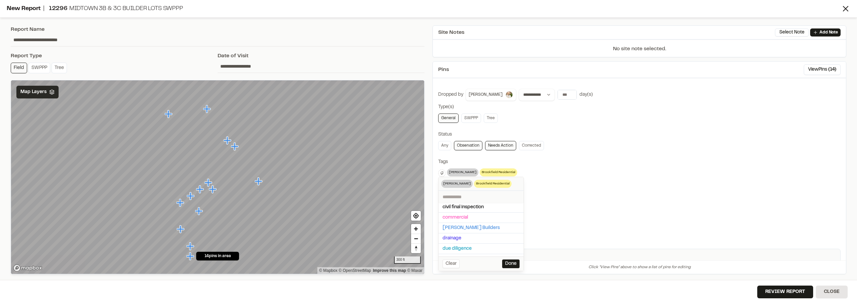
scroll to position [33, 0]
click at [481, 227] on span "[PERSON_NAME] Builders" at bounding box center [480, 226] width 77 height 7
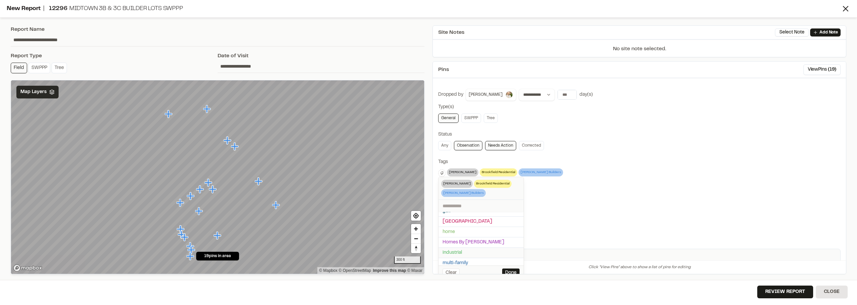
scroll to position [67, 0]
click at [485, 251] on span "Homes By [PERSON_NAME]" at bounding box center [480, 253] width 77 height 7
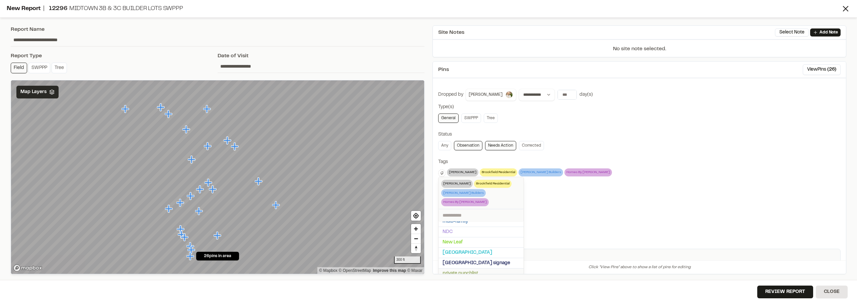
scroll to position [134, 0]
click at [476, 224] on span "New Leaf" at bounding box center [480, 227] width 77 height 7
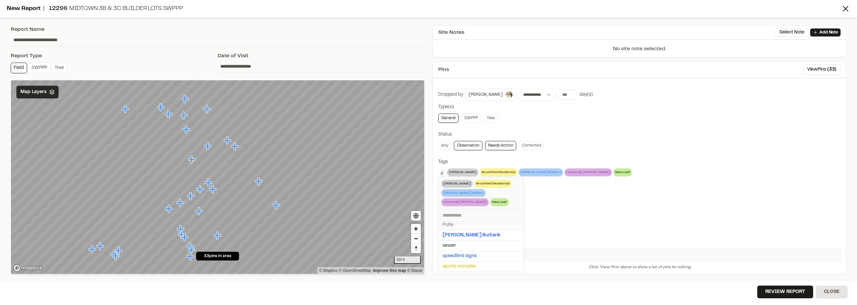
click at [471, 224] on span "Pulte" at bounding box center [480, 224] width 77 height 7
click at [486, 241] on span "[PERSON_NAME] Burbank" at bounding box center [480, 244] width 77 height 7
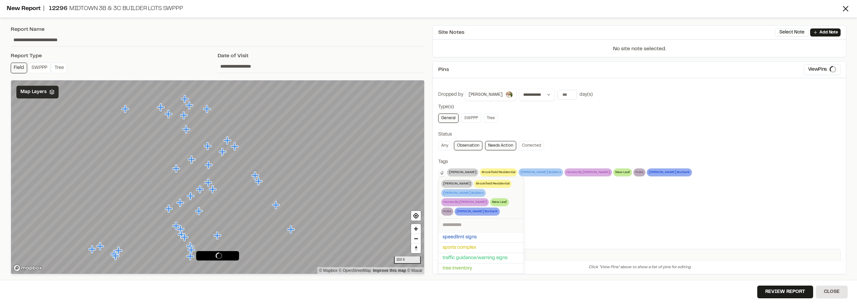
scroll to position [26, 0]
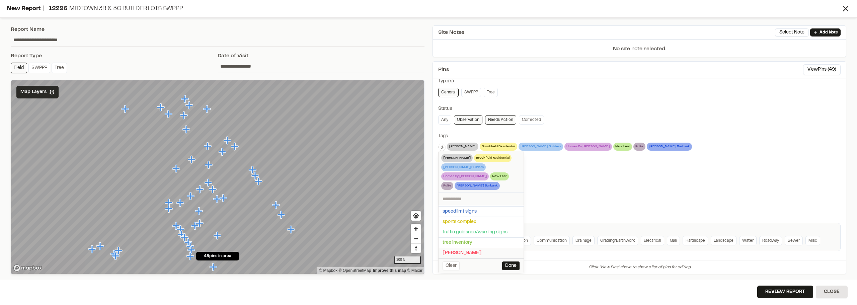
click at [476, 249] on span "[PERSON_NAME]" at bounding box center [480, 252] width 77 height 7
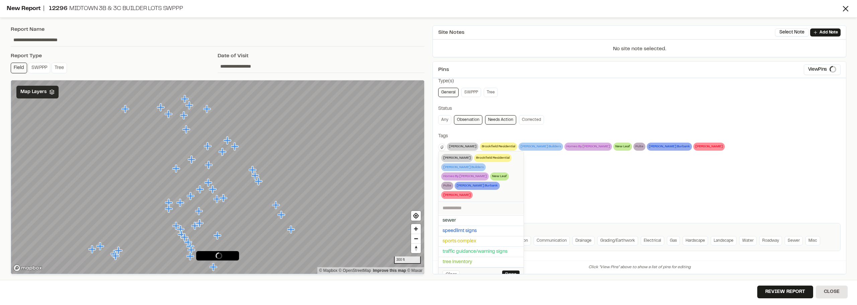
click at [576, 193] on div at bounding box center [428, 152] width 857 height 305
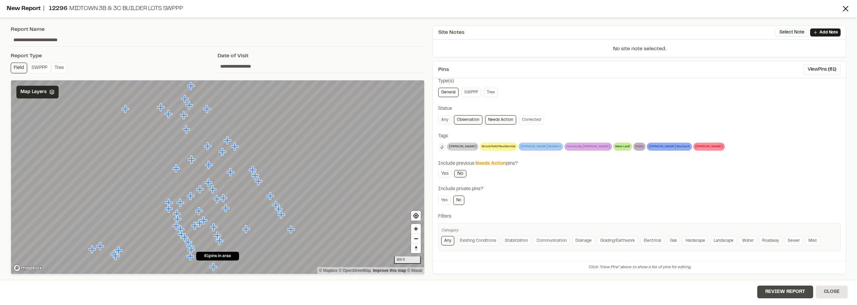
click at [793, 290] on button "Review Report" at bounding box center [785, 291] width 56 height 13
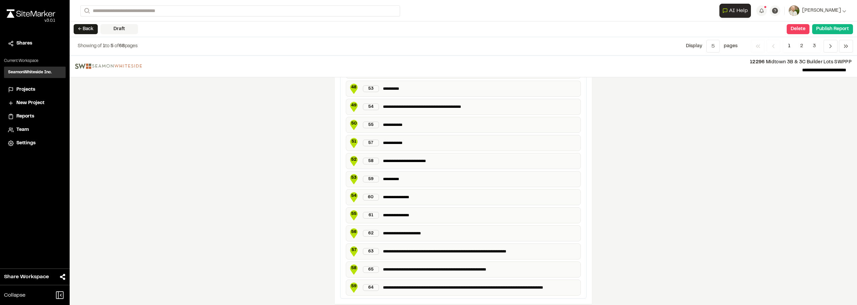
scroll to position [1210, 0]
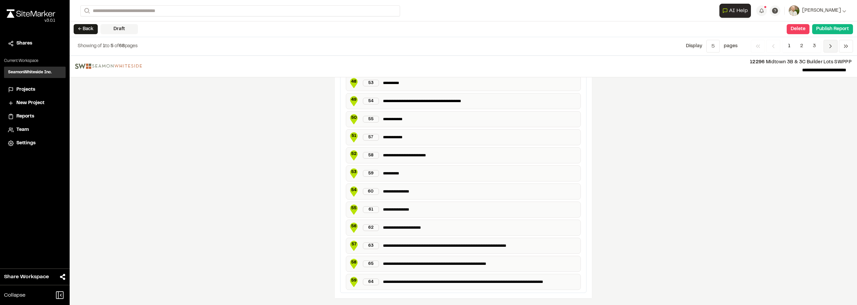
click at [833, 47] on icon "Navigation" at bounding box center [830, 46] width 7 height 7
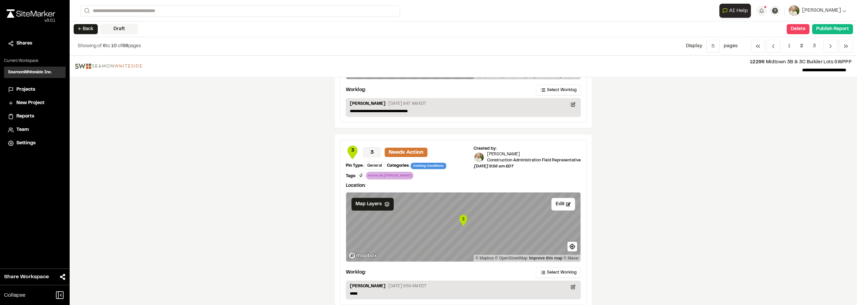
scroll to position [729, 0]
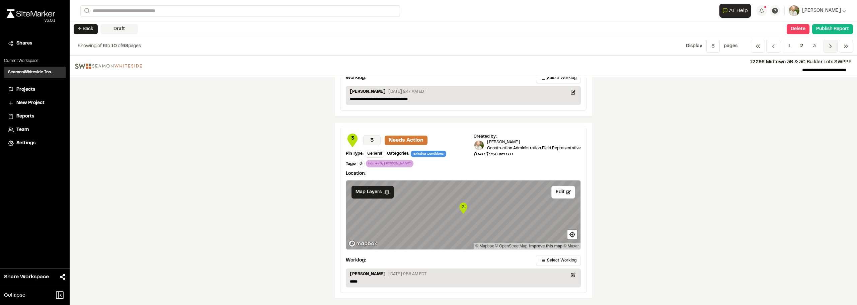
click at [830, 49] on icon "Navigation" at bounding box center [830, 46] width 7 height 7
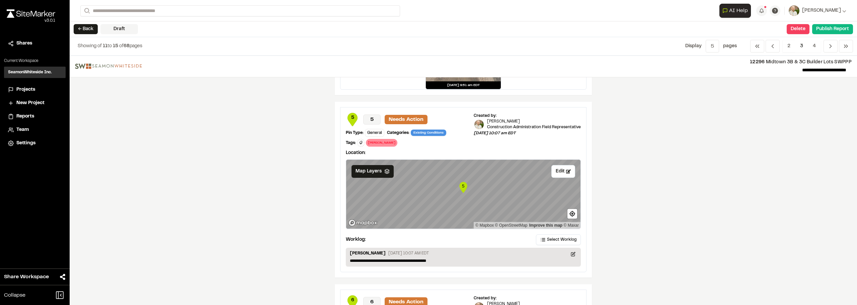
scroll to position [335, 0]
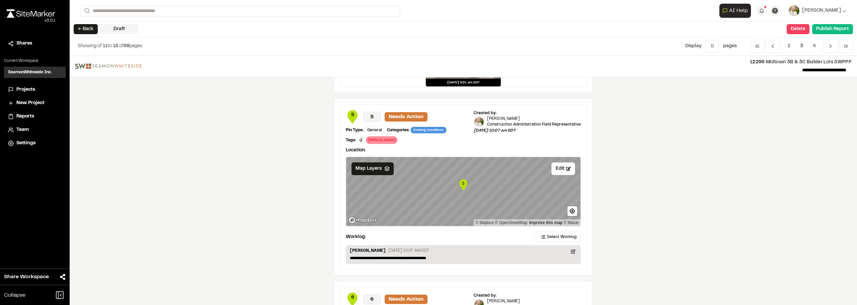
click at [779, 207] on div "**********" at bounding box center [463, 180] width 787 height 249
click at [89, 26] on button "← Back" at bounding box center [86, 29] width 24 height 10
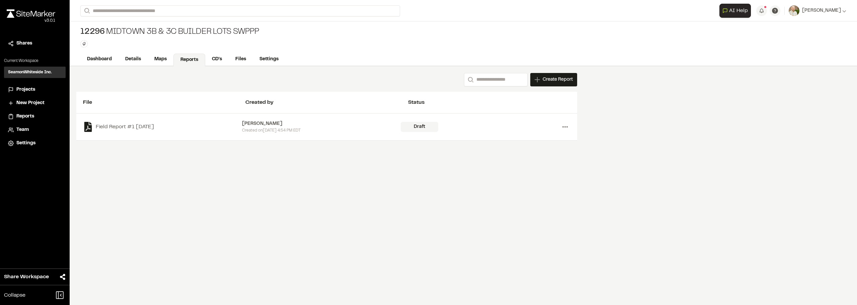
click at [569, 127] on icon at bounding box center [565, 126] width 11 height 11
click at [523, 152] on link "Delete" at bounding box center [541, 151] width 58 height 10
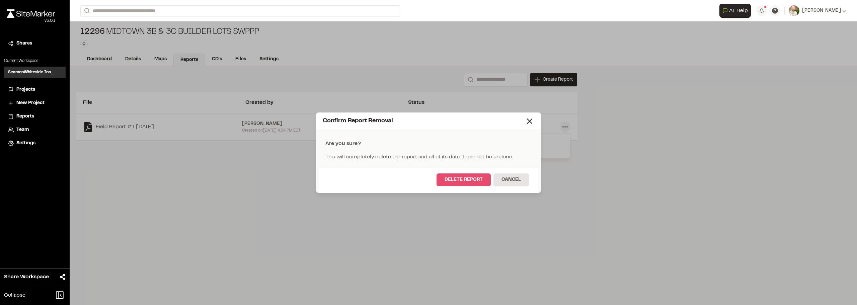
click at [455, 181] on button "Delete Report" at bounding box center [463, 179] width 54 height 13
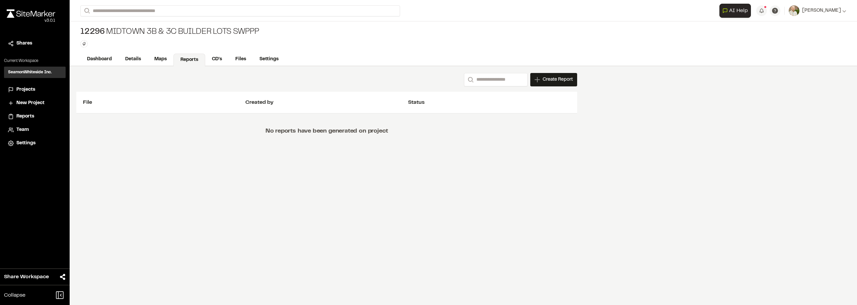
click at [161, 60] on link "Maps" at bounding box center [161, 59] width 26 height 13
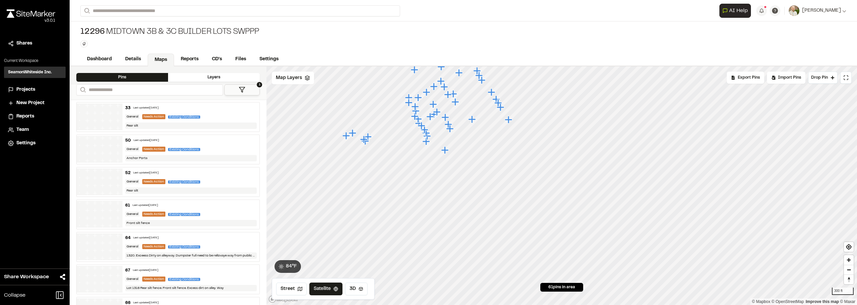
click at [513, 121] on icon "Map marker" at bounding box center [509, 119] width 9 height 9
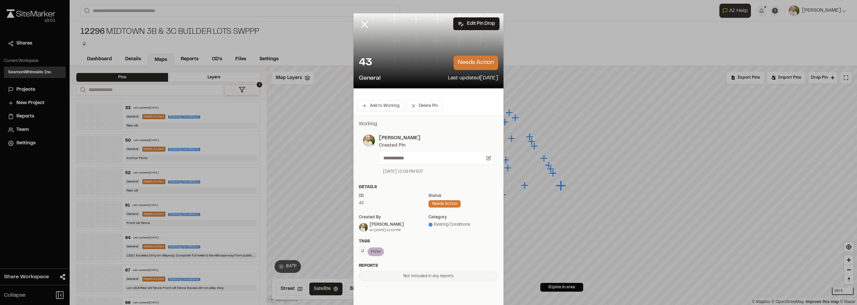
click at [429, 166] on div "**********" at bounding box center [434, 155] width 119 height 40
click at [429, 154] on div "**********" at bounding box center [436, 157] width 115 height 13
click at [429, 156] on p "**********" at bounding box center [433, 157] width 101 height 7
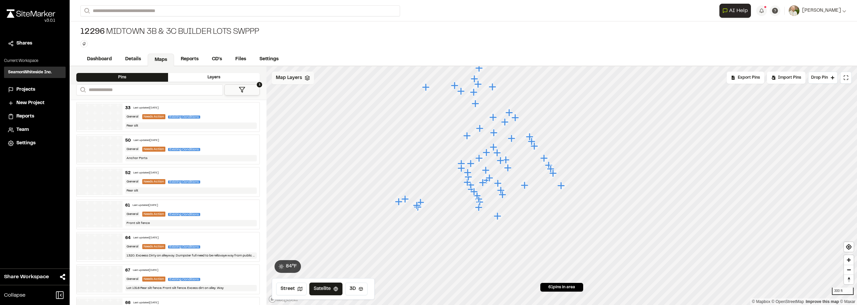
click at [301, 73] on div "Map Layers" at bounding box center [293, 78] width 42 height 13
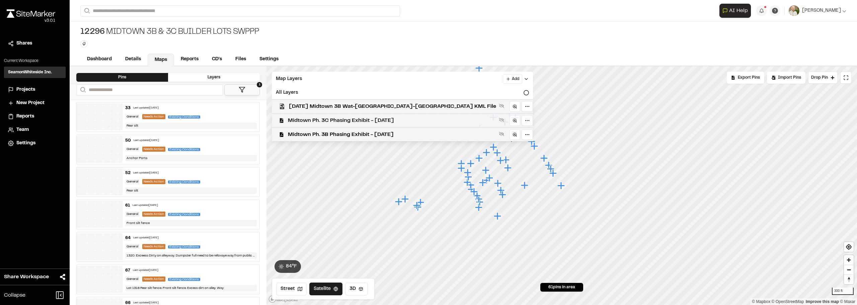
click at [348, 121] on span "Midtown Ph. 3C Phasing Exhibit - [DATE]" at bounding box center [392, 120] width 208 height 8
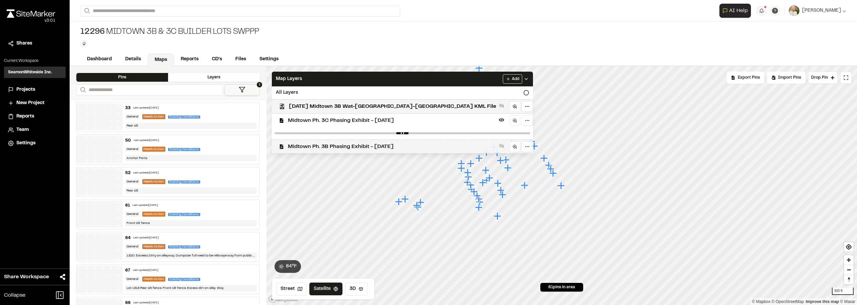
click at [367, 142] on div "Midtown Ph. 3B Phasing Exhibit - [DATE]" at bounding box center [399, 146] width 266 height 14
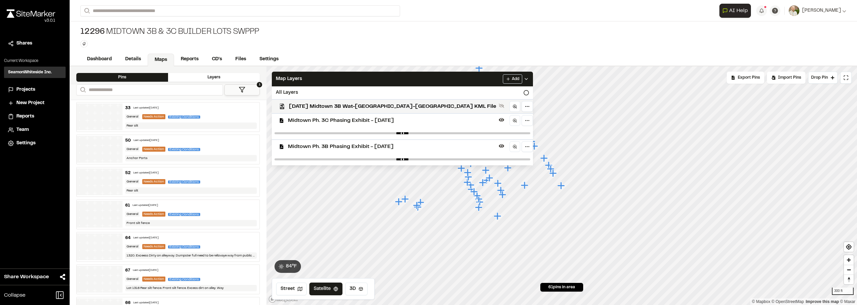
click at [373, 123] on span "Midtown Ph. 3C Phasing Exhibit - [DATE]" at bounding box center [392, 120] width 208 height 8
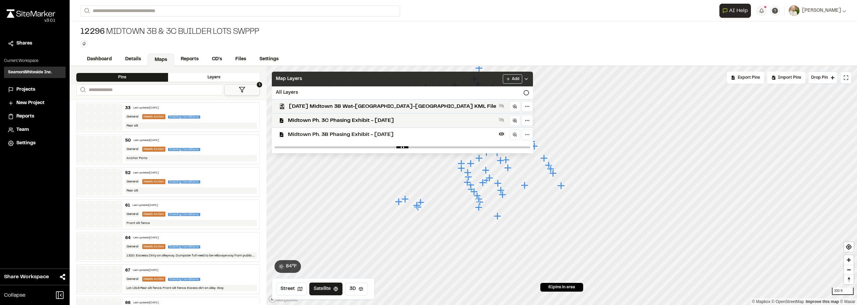
click at [448, 79] on div "Map Layers Add" at bounding box center [402, 79] width 261 height 15
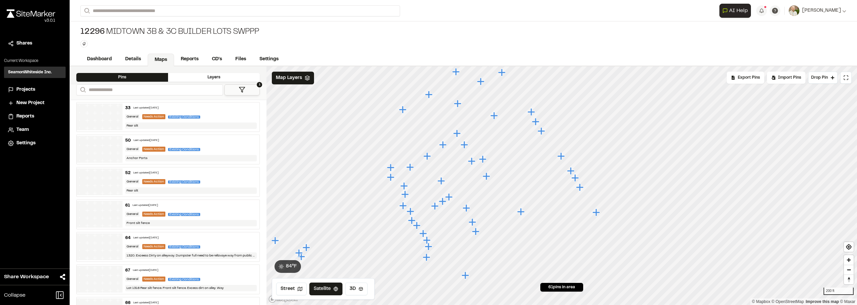
drag, startPoint x: 490, startPoint y: 94, endPoint x: 572, endPoint y: 321, distance: 240.4
click at [572, 305] on html "Close sidebar v 3.0.1 Shares Current Workspace SeamonWhiteside Inc. SI Projects…" at bounding box center [428, 152] width 857 height 305
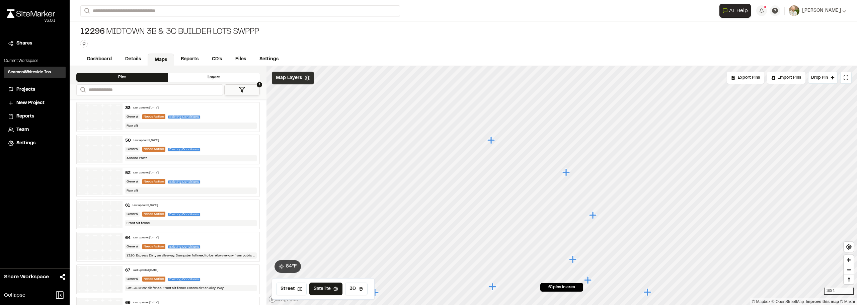
click at [288, 77] on span "Map Layers" at bounding box center [289, 77] width 26 height 7
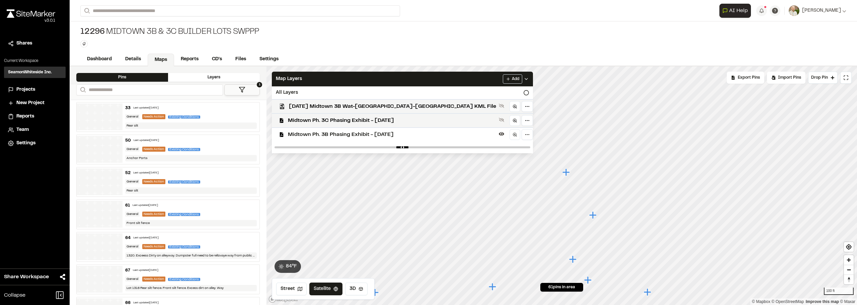
click at [360, 132] on span "Midtown Ph. 3B Phasing Exhibit - [DATE]" at bounding box center [392, 135] width 208 height 8
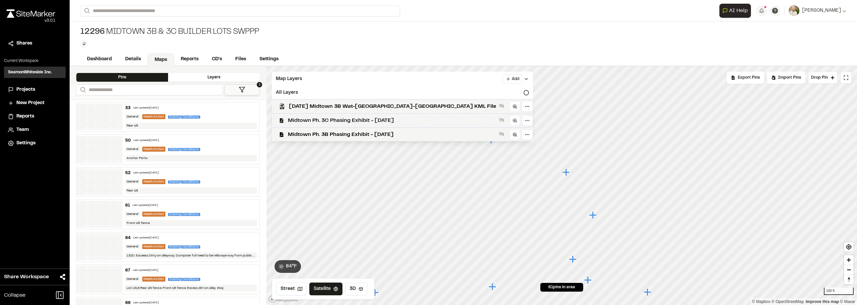
click at [357, 119] on span "Midtown Ph. 3C Phasing Exhibit - [DATE]" at bounding box center [392, 120] width 208 height 8
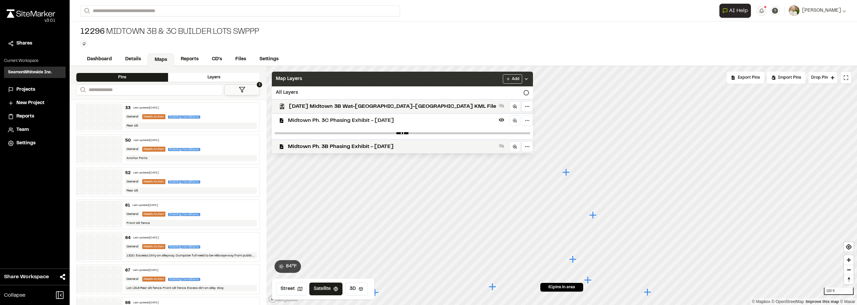
click at [523, 80] on icon at bounding box center [525, 78] width 5 height 5
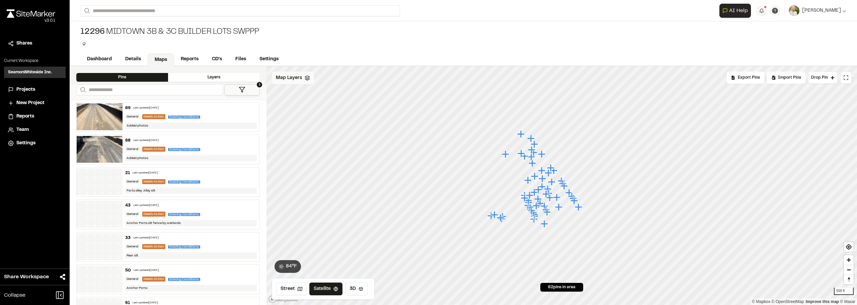
click at [294, 83] on div "Map Layers" at bounding box center [293, 78] width 42 height 13
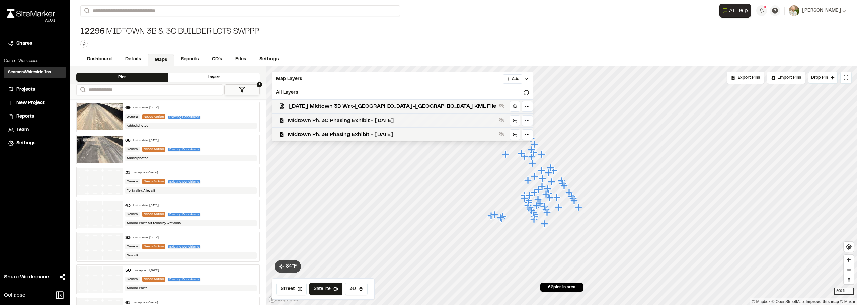
click at [315, 116] on span "Midtown Ph. 3C Phasing Exhibit - [DATE]" at bounding box center [392, 120] width 208 height 8
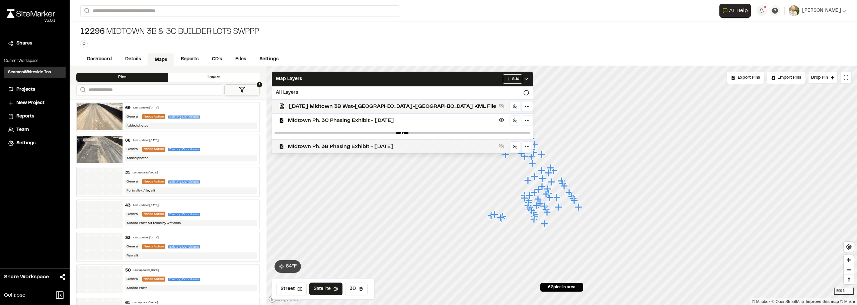
click at [329, 144] on span "Midtown Ph. 3B Phasing Exhibit - [DATE]" at bounding box center [392, 147] width 208 height 8
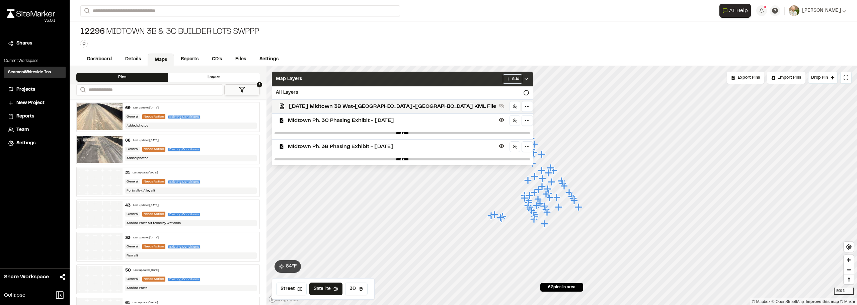
click at [447, 77] on div "Map Layers Add" at bounding box center [402, 79] width 261 height 15
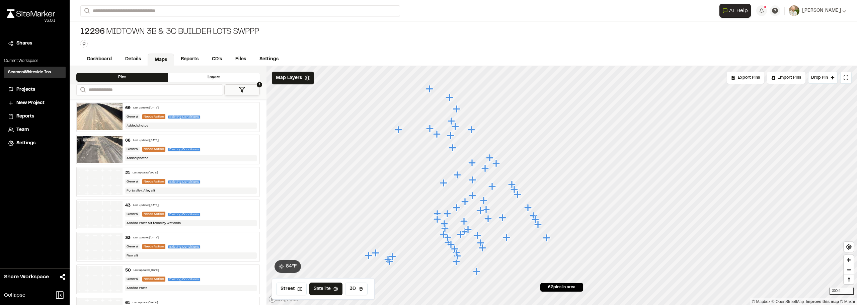
click at [369, 254] on icon "Map marker" at bounding box center [368, 255] width 7 height 7
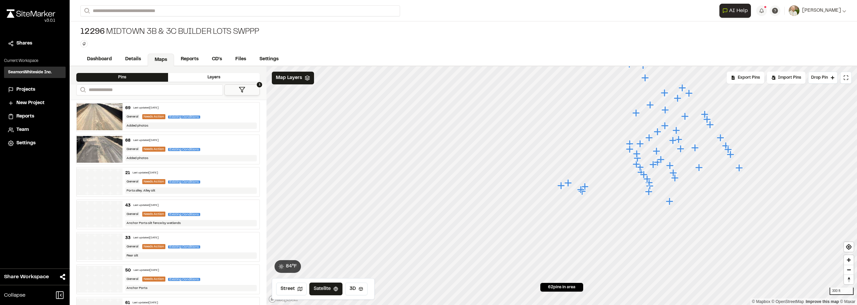
click at [570, 183] on icon "Map marker" at bounding box center [567, 182] width 7 height 7
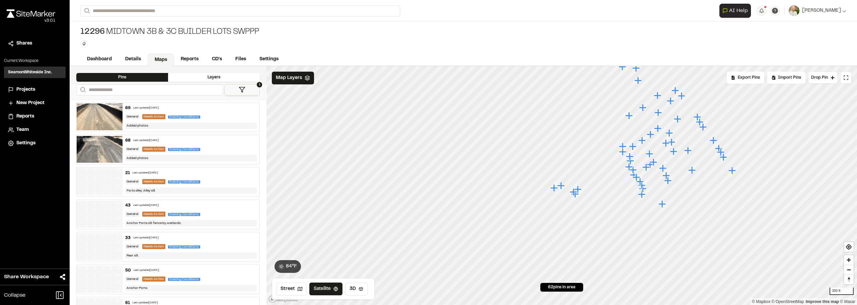
click at [571, 190] on icon "Map marker" at bounding box center [574, 192] width 9 height 9
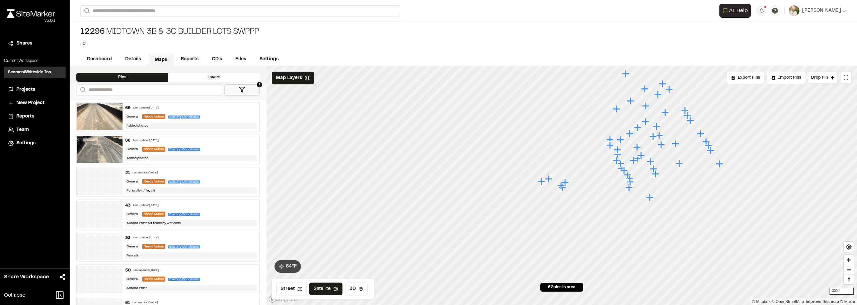
click at [567, 182] on icon "Map marker" at bounding box center [564, 182] width 7 height 7
click at [558, 193] on icon "Map marker" at bounding box center [557, 188] width 9 height 9
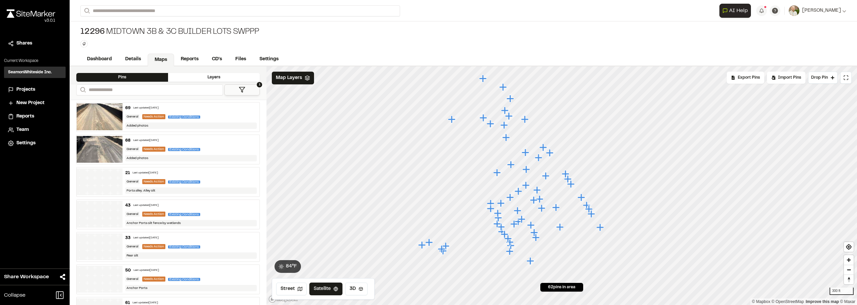
drag, startPoint x: 490, startPoint y: 201, endPoint x: 483, endPoint y: 205, distance: 8.2
click at [487, 205] on icon "Map marker" at bounding box center [490, 202] width 7 height 7
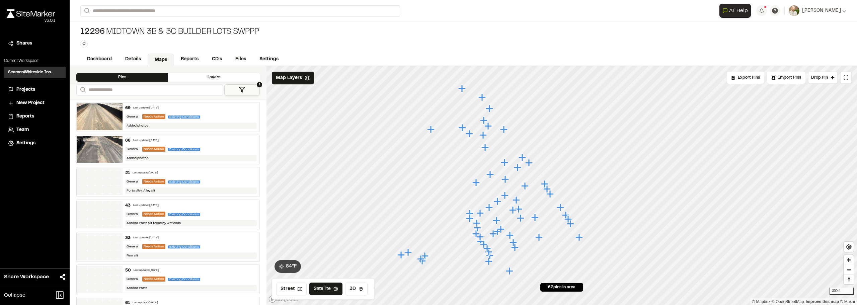
click at [244, 86] on button "1" at bounding box center [241, 89] width 35 height 11
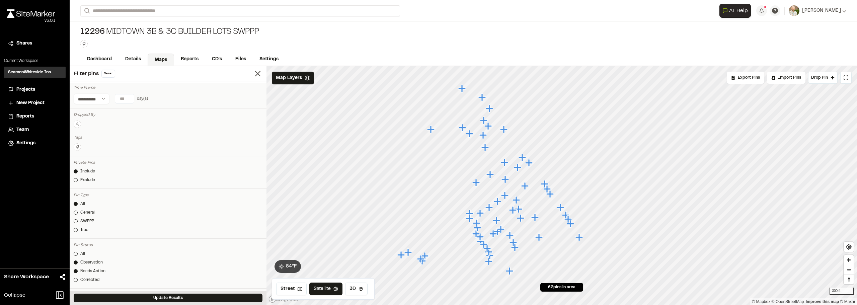
click at [78, 146] on icon at bounding box center [77, 147] width 4 height 4
click at [112, 176] on span "[PERSON_NAME]" at bounding box center [116, 178] width 77 height 7
click at [113, 201] on span "Brookfield Residential" at bounding box center [116, 202] width 77 height 7
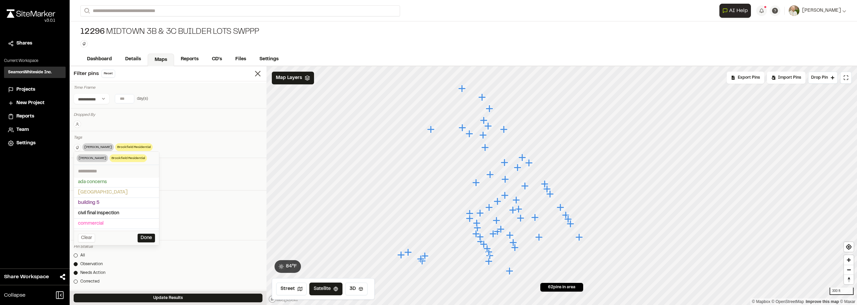
scroll to position [33, 0]
click at [113, 200] on span "[PERSON_NAME] Builders" at bounding box center [116, 200] width 77 height 7
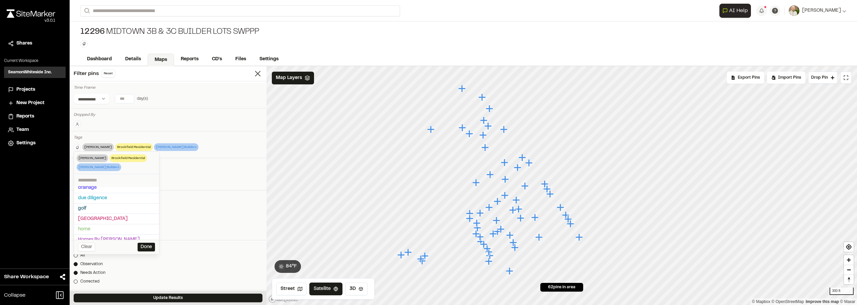
scroll to position [67, 0]
click at [110, 227] on span "Homes By [PERSON_NAME]" at bounding box center [116, 227] width 77 height 7
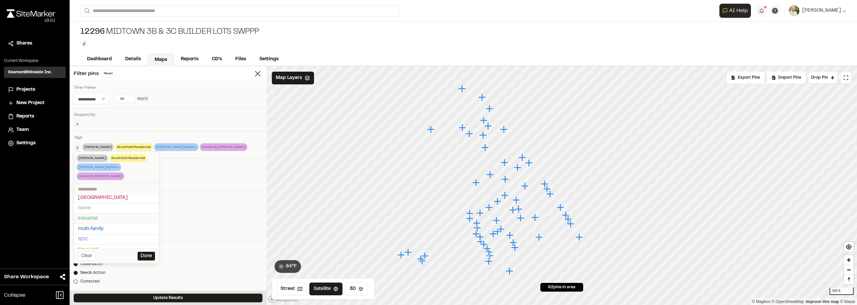
scroll to position [134, 0]
click at [104, 239] on span "Pulte" at bounding box center [116, 242] width 77 height 7
click at [117, 213] on span "[PERSON_NAME] Burbank" at bounding box center [116, 214] width 77 height 7
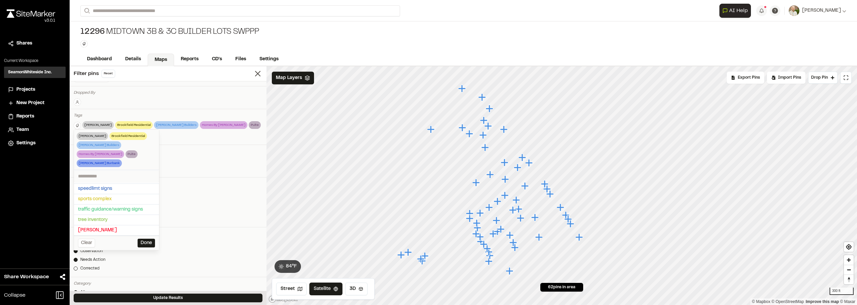
scroll to position [33, 0]
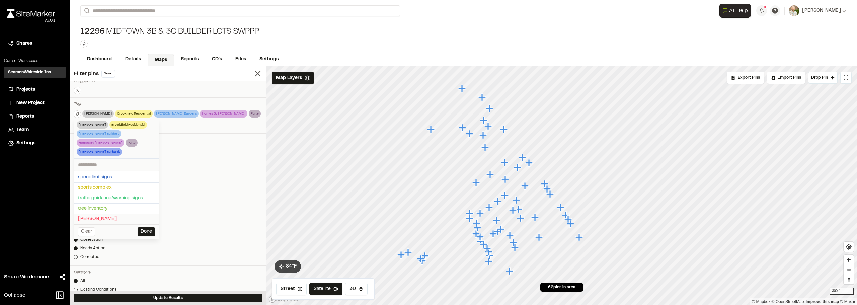
click at [106, 215] on span "[PERSON_NAME]" at bounding box center [116, 218] width 77 height 7
click at [144, 227] on button "Done" at bounding box center [146, 231] width 17 height 9
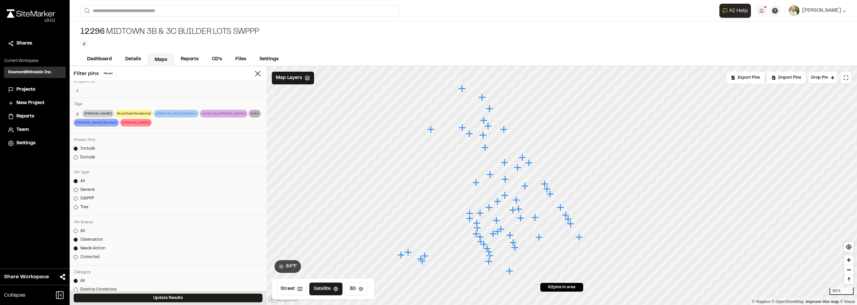
click at [78, 114] on icon at bounding box center [77, 114] width 4 height 4
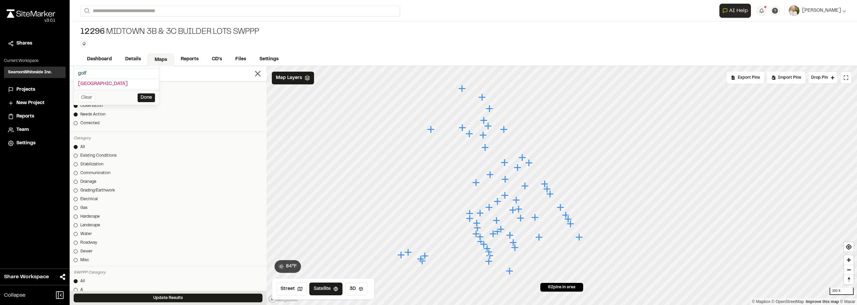
scroll to position [57, 0]
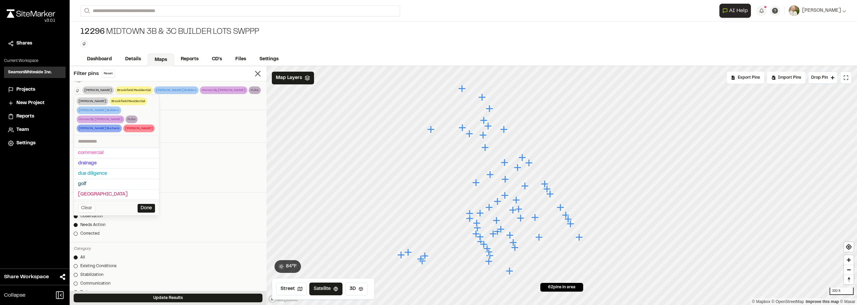
click at [118, 135] on input "text" at bounding box center [116, 141] width 85 height 12
type input "***"
click at [96, 149] on span "New Leaf" at bounding box center [116, 152] width 77 height 7
click at [142, 180] on button "Done" at bounding box center [146, 184] width 17 height 9
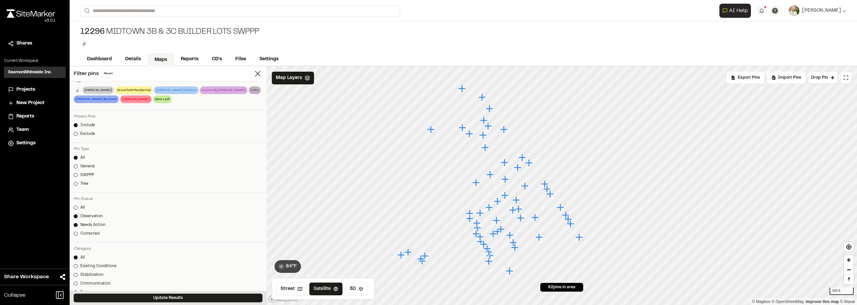
click at [171, 291] on div "Update Results" at bounding box center [168, 298] width 197 height 14
click at [165, 301] on button "Update Results" at bounding box center [168, 297] width 189 height 9
